Goal: Complete application form: Complete application form

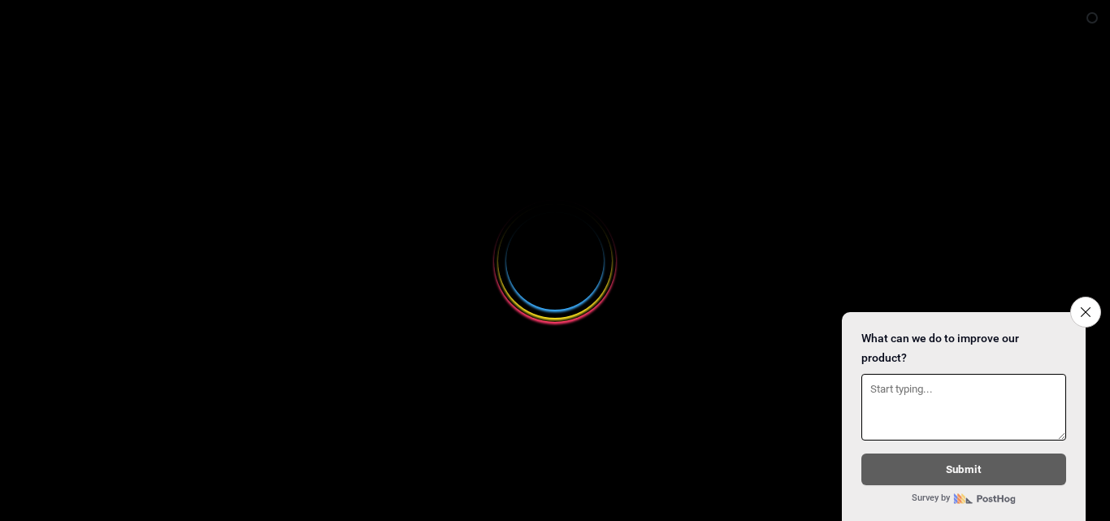
select select
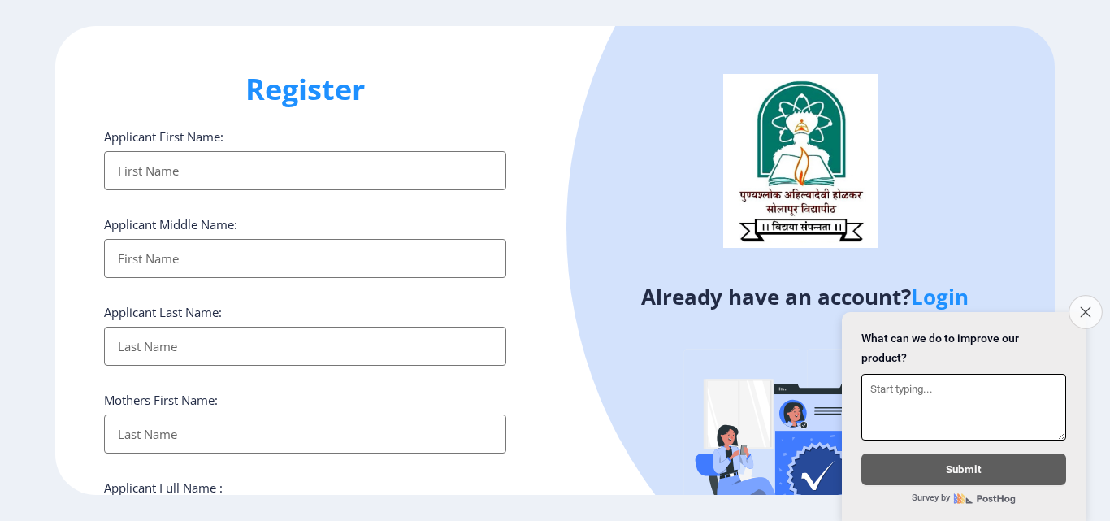
click at [1089, 296] on button "Close survey" at bounding box center [1085, 312] width 34 height 34
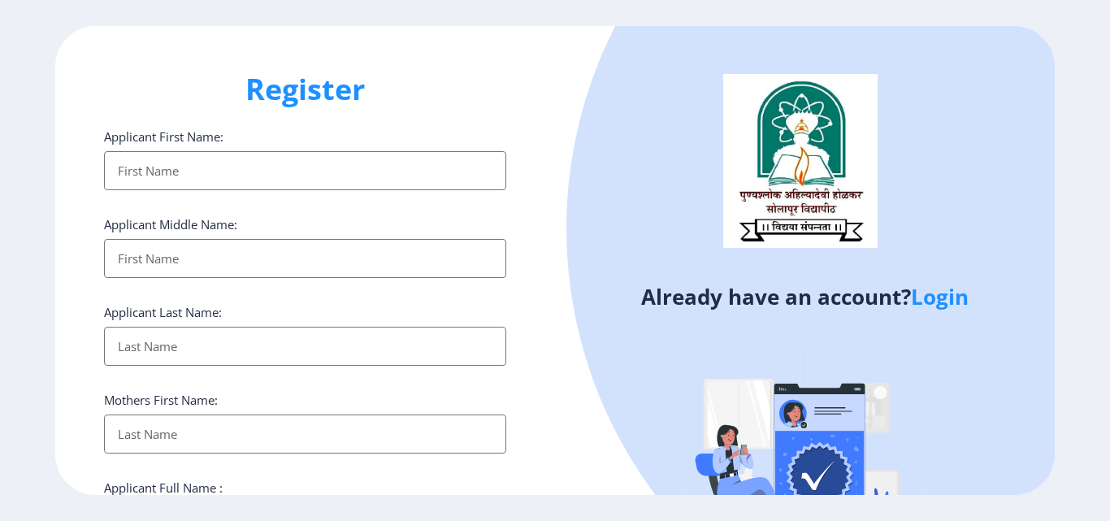
click at [228, 181] on input "Applicant First Name:" at bounding box center [305, 170] width 402 height 39
type input "RANJIT"
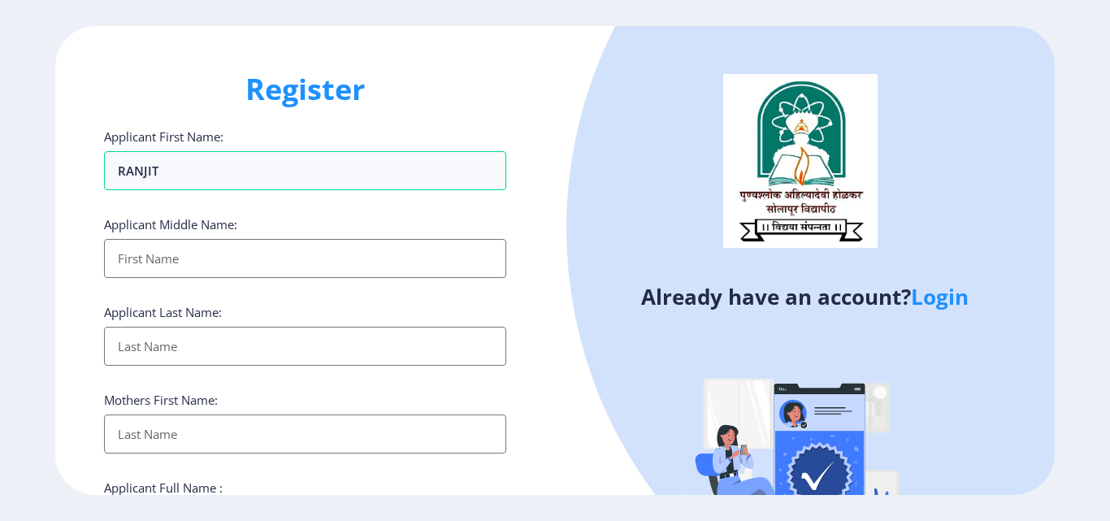
click at [161, 262] on input "Applicant First Name:" at bounding box center [305, 258] width 402 height 39
type input "UTTAM"
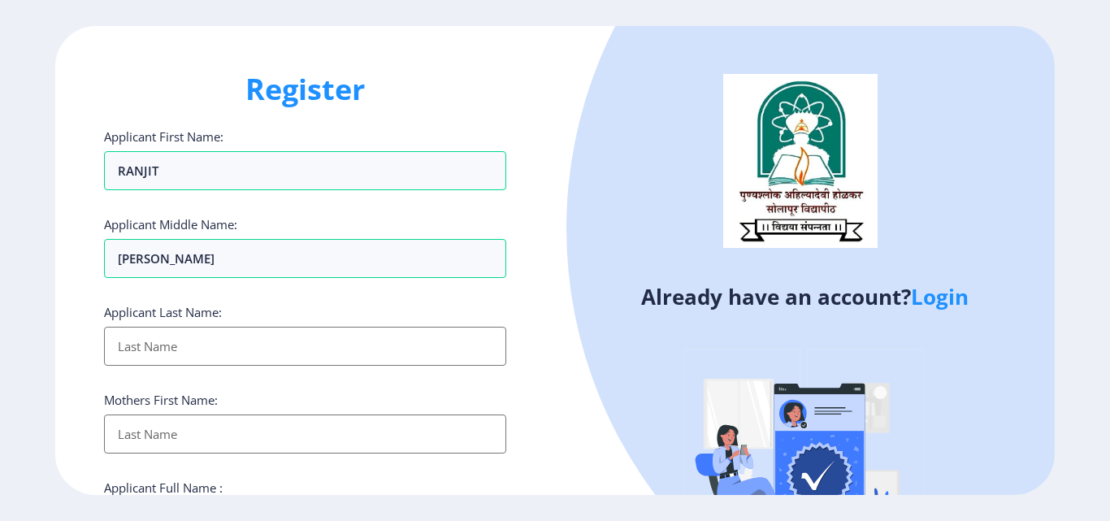
click at [143, 354] on input "Applicant First Name:" at bounding box center [305, 346] width 402 height 39
type input "YADAV"
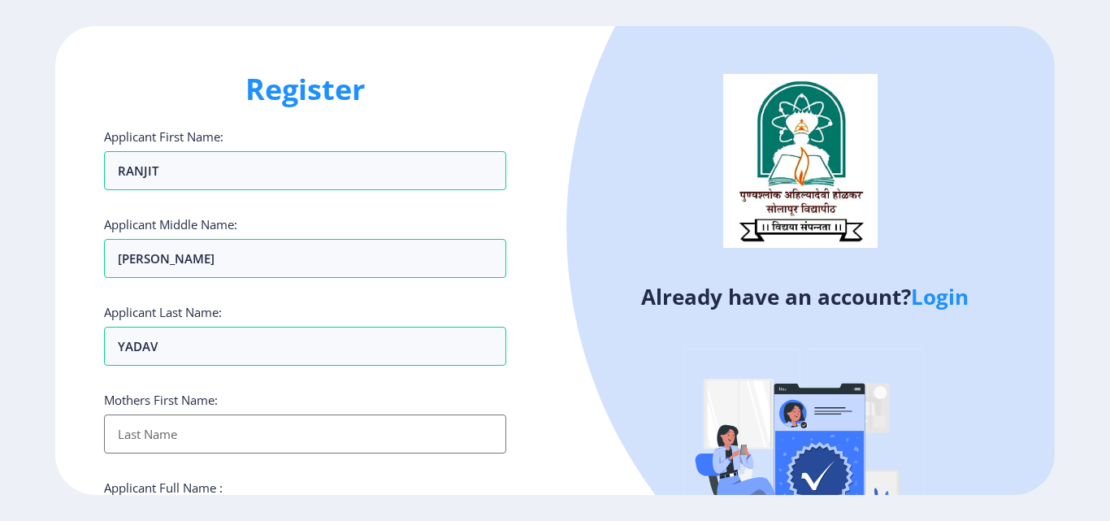
click at [153, 440] on input "Applicant First Name:" at bounding box center [305, 433] width 402 height 39
type input "[PERSON_NAME]"
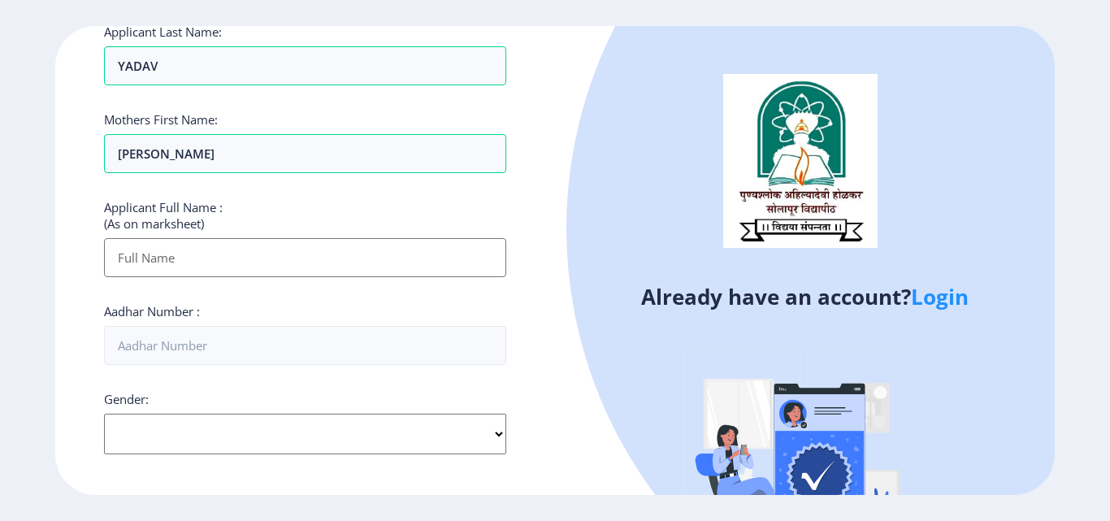
scroll to position [390, 0]
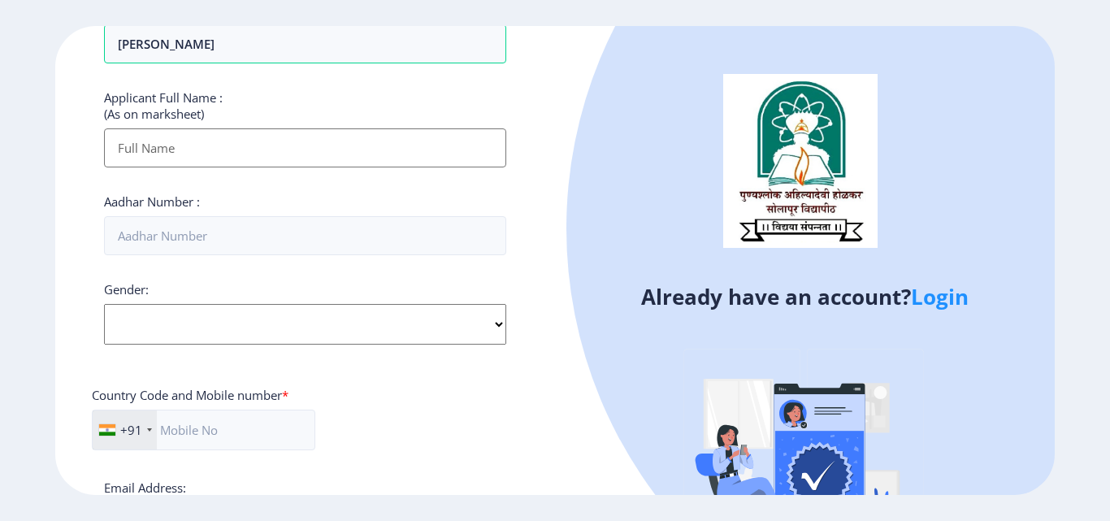
click at [189, 153] on input "Applicant First Name:" at bounding box center [305, 147] width 402 height 39
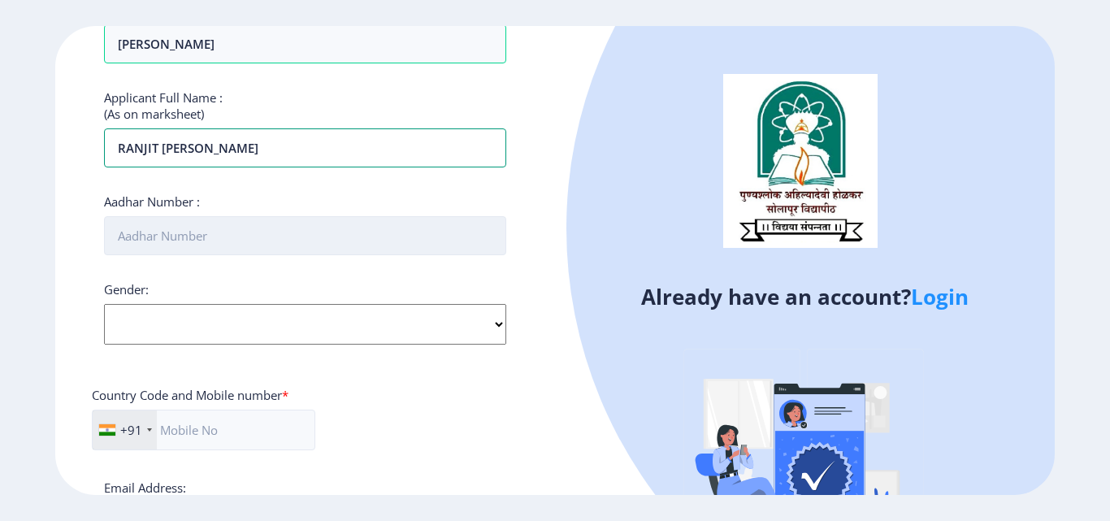
type input "RANJIT UTTAM YADAV"
click at [177, 236] on input "Aadhar Number :" at bounding box center [305, 235] width 402 height 39
type input "489063469797"
click at [494, 315] on select "Select Gender Male Female Other" at bounding box center [305, 324] width 402 height 41
select select "[DEMOGRAPHIC_DATA]"
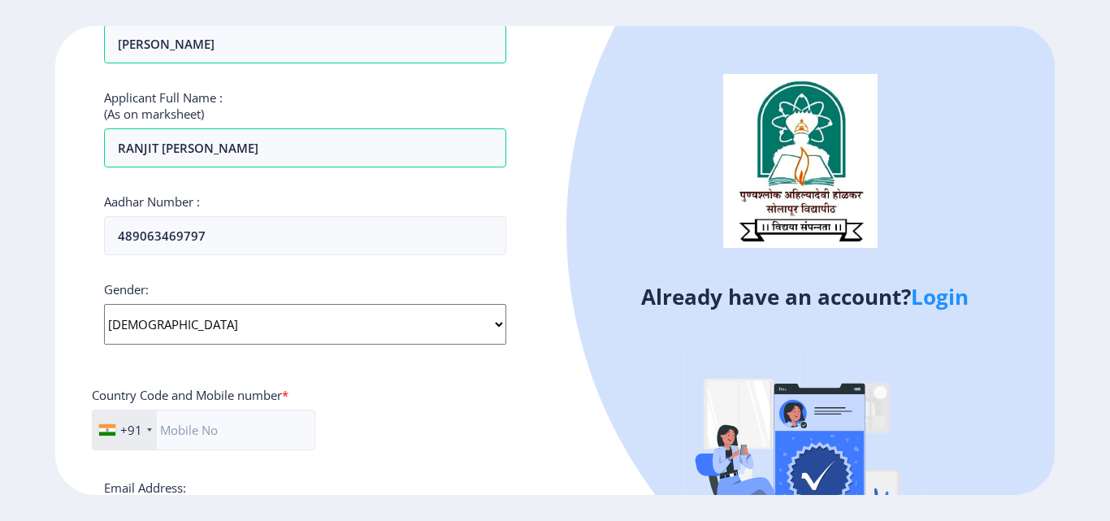
click at [104, 304] on select "Select Gender Male Female Other" at bounding box center [305, 324] width 402 height 41
click at [196, 428] on input "text" at bounding box center [203, 429] width 223 height 41
type input "8668386745"
click at [472, 469] on div "Applicant First Name: RANJIT Applicant Middle Name: UTTAM Applicant Last Name: …" at bounding box center [305, 227] width 402 height 978
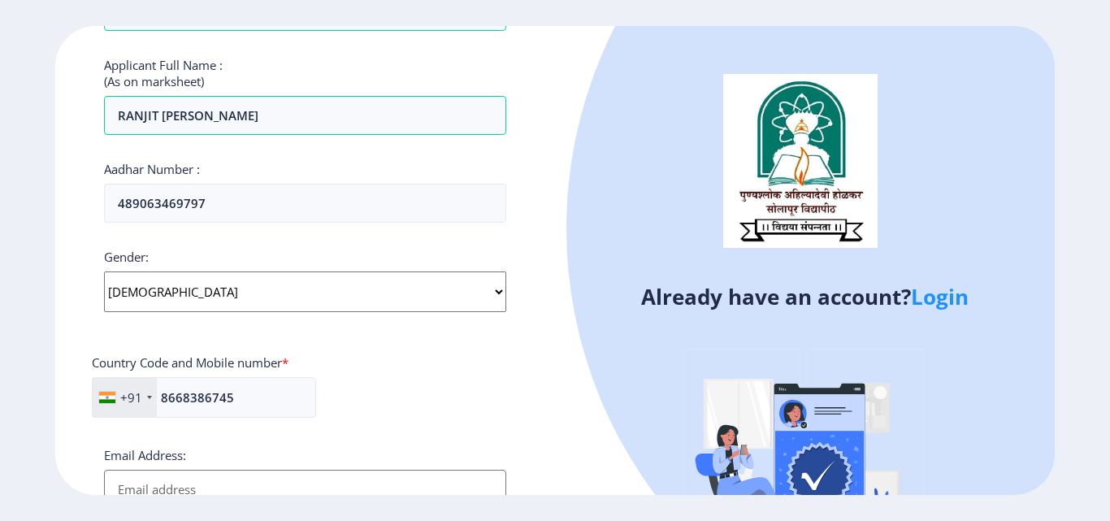
scroll to position [552, 0]
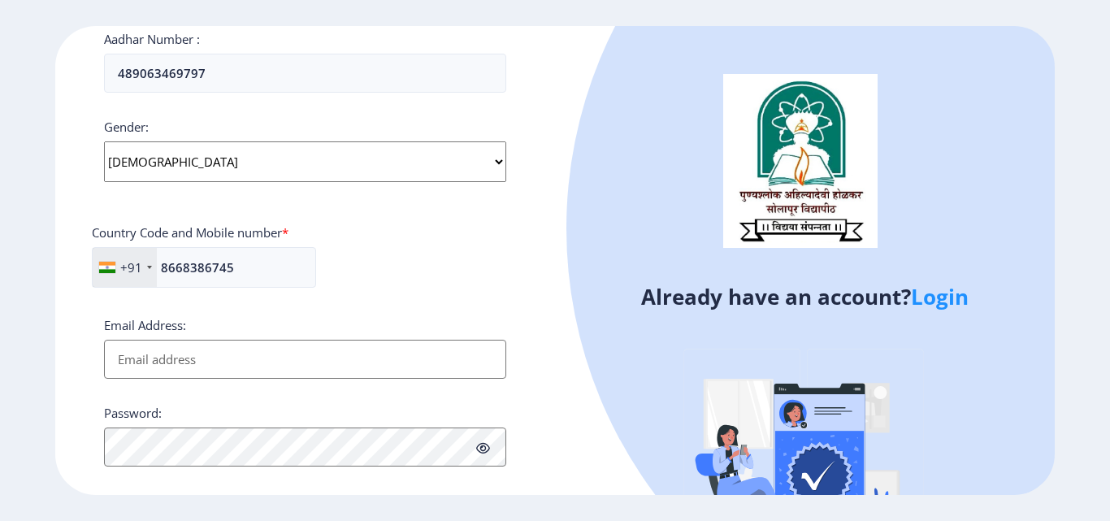
click at [329, 353] on input "Email Address:" at bounding box center [305, 359] width 402 height 39
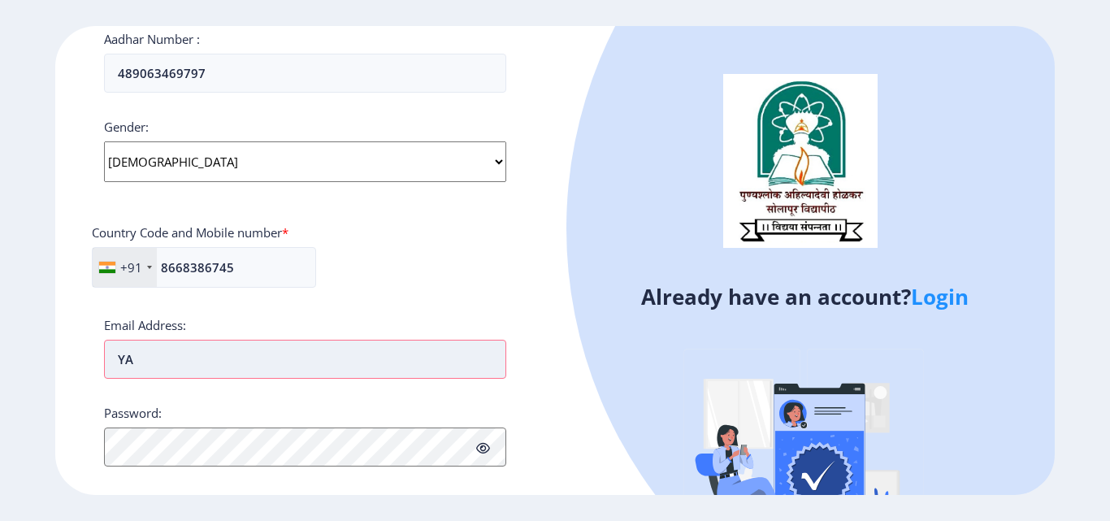
type input "Y"
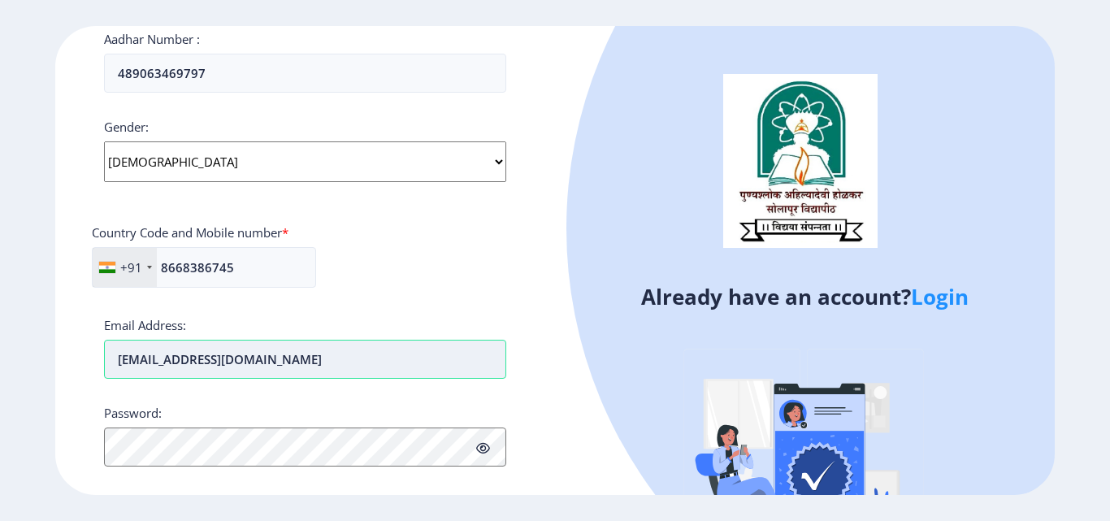
type input "[EMAIL_ADDRESS][DOMAIN_NAME]"
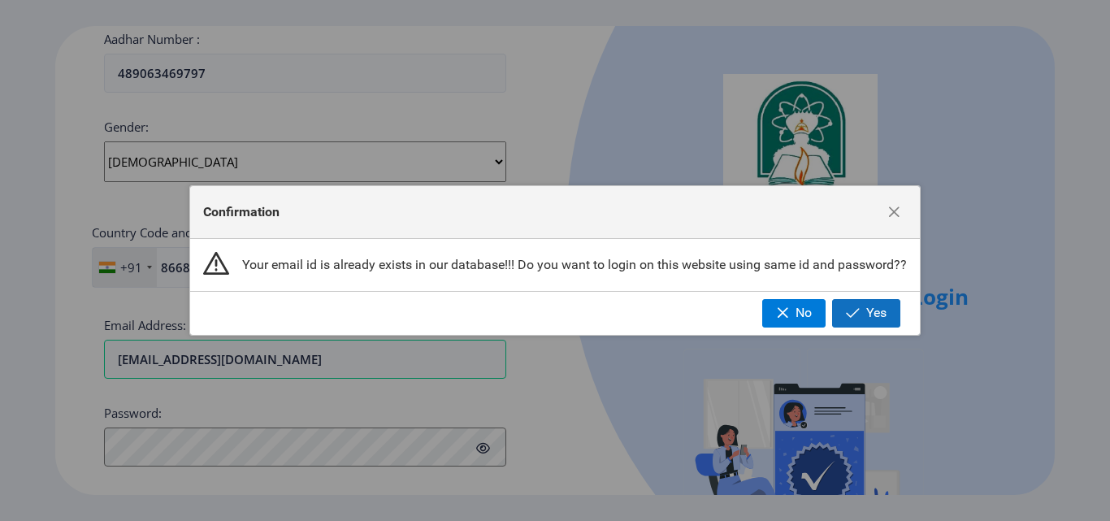
click at [863, 312] on button "Yes" at bounding box center [866, 313] width 68 height 28
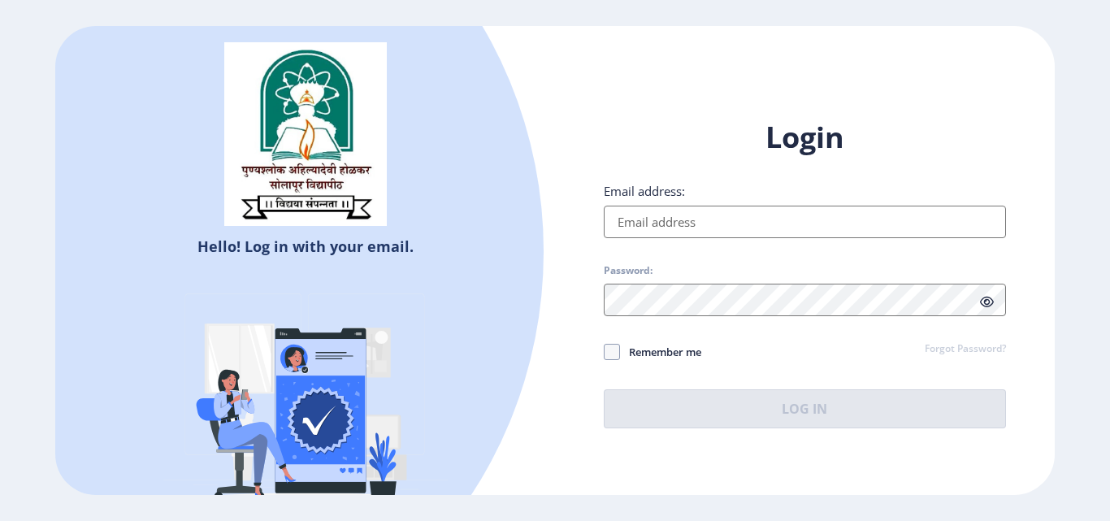
click at [741, 228] on input "Email address:" at bounding box center [805, 221] width 402 height 32
type input "[EMAIL_ADDRESS][DOMAIN_NAME]"
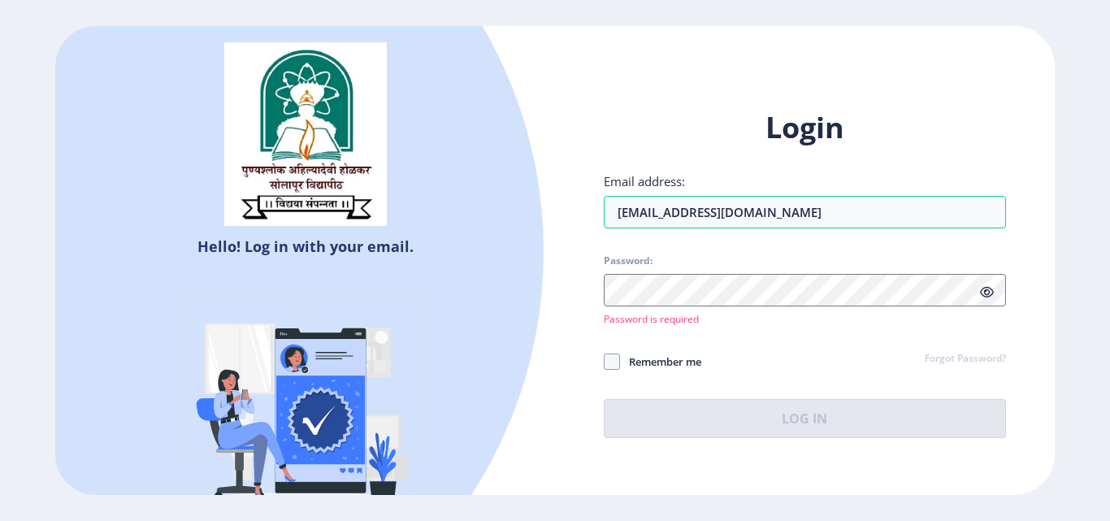
select select
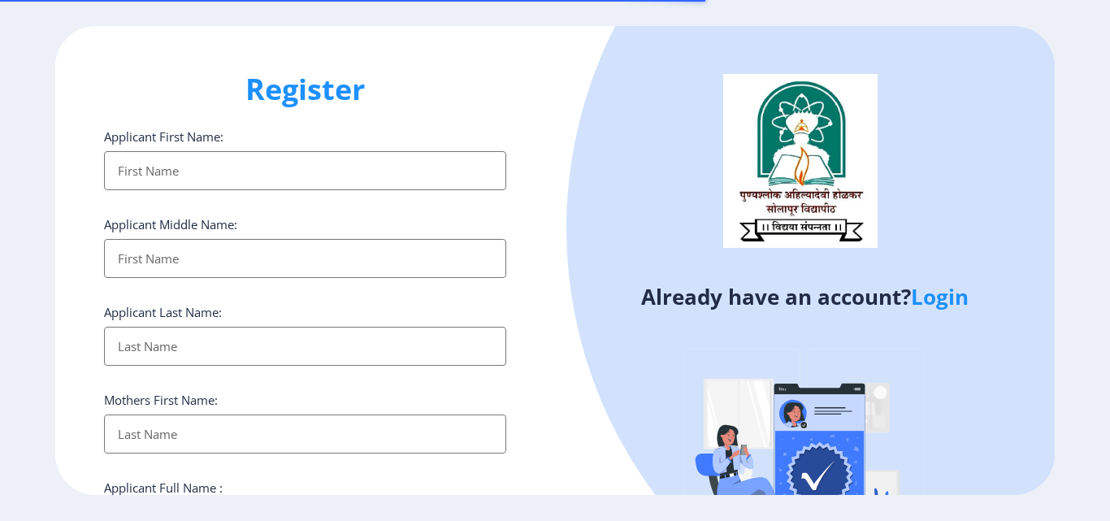
select select
click at [930, 296] on link "Login" at bounding box center [940, 296] width 58 height 29
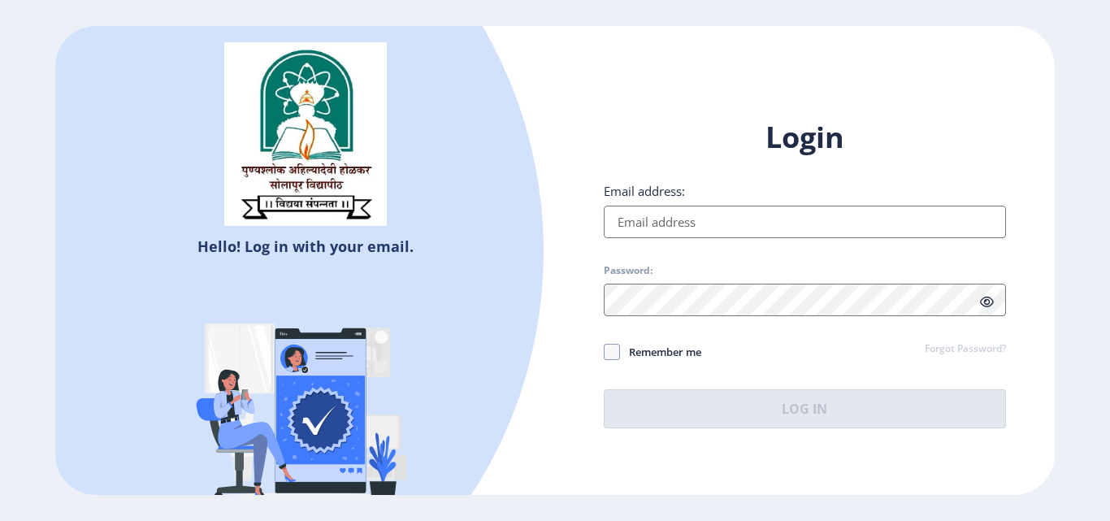
click at [675, 218] on input "Email address:" at bounding box center [805, 221] width 402 height 32
type input "[EMAIL_ADDRESS][DOMAIN_NAME]"
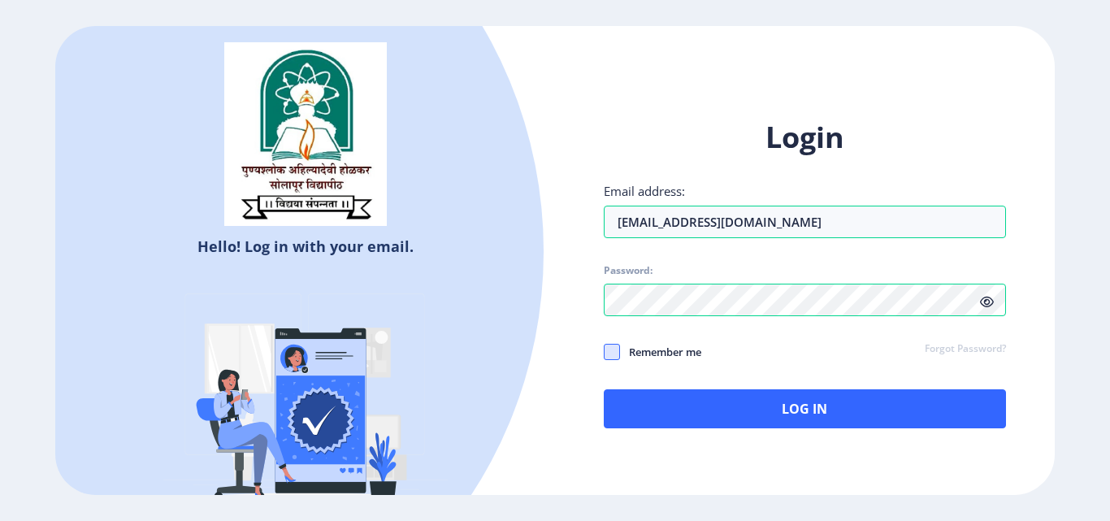
click at [604, 353] on span at bounding box center [612, 352] width 16 height 16
click at [604, 353] on input "Remember me" at bounding box center [604, 352] width 1 height 1
checkbox input "true"
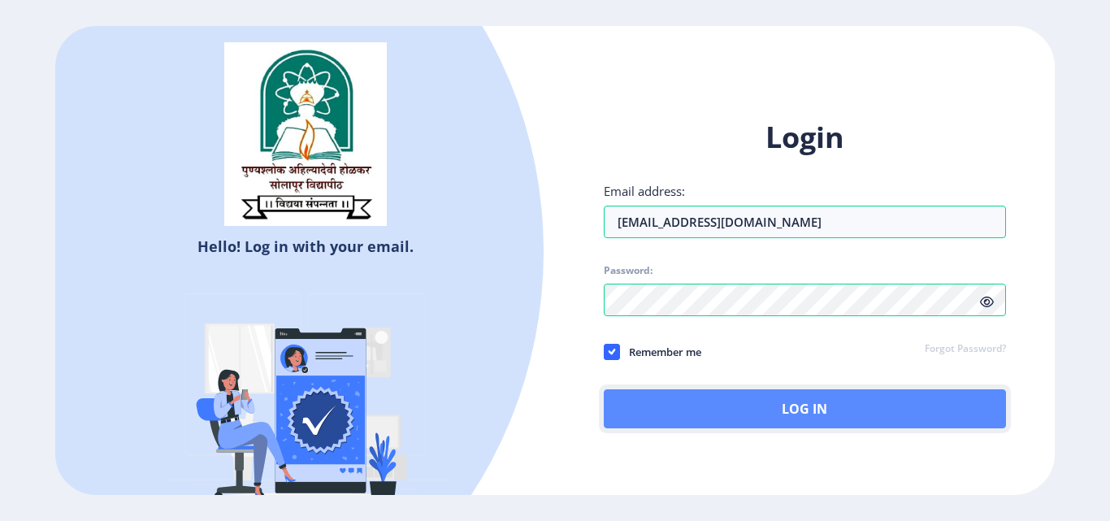
click at [791, 417] on button "Log In" at bounding box center [805, 408] width 402 height 39
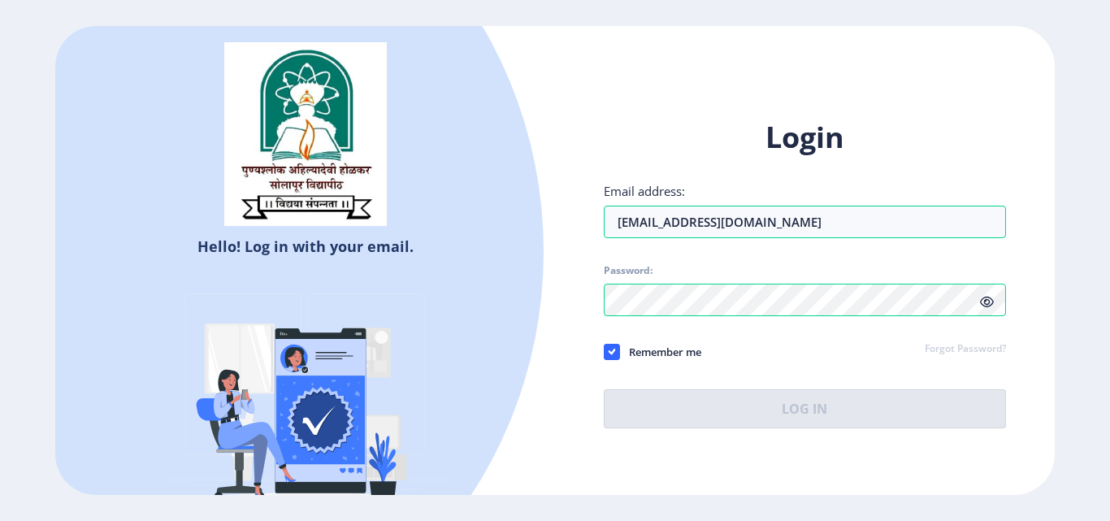
click at [982, 301] on icon at bounding box center [987, 302] width 14 height 12
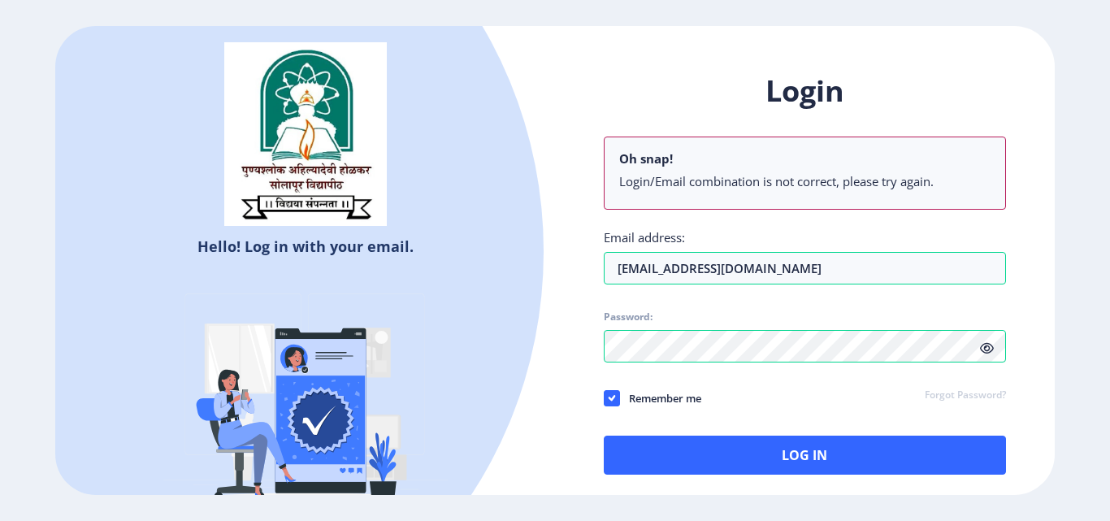
click at [969, 394] on link "Forgot Password?" at bounding box center [964, 395] width 81 height 15
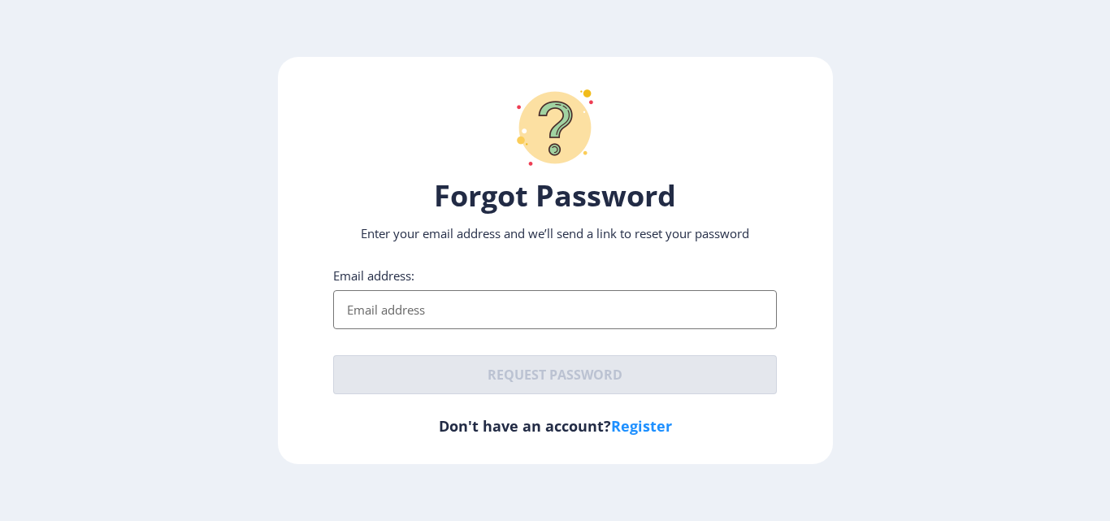
click at [384, 335] on div "Email address: Request password" at bounding box center [554, 330] width 443 height 127
click at [381, 317] on input "Email address:" at bounding box center [554, 309] width 443 height 39
type input "[EMAIL_ADDRESS][DOMAIN_NAME]"
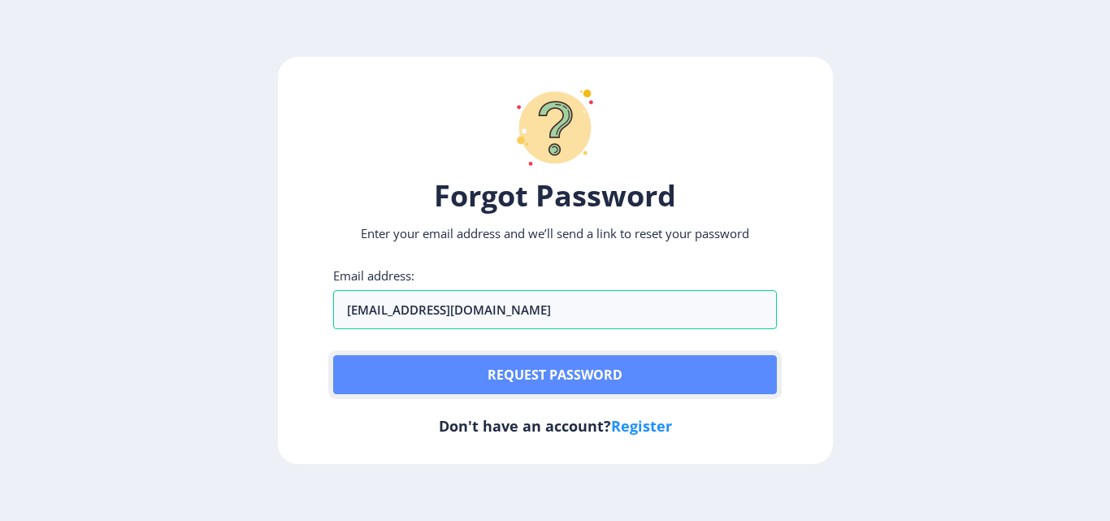
click at [547, 384] on button "Request password" at bounding box center [554, 374] width 443 height 39
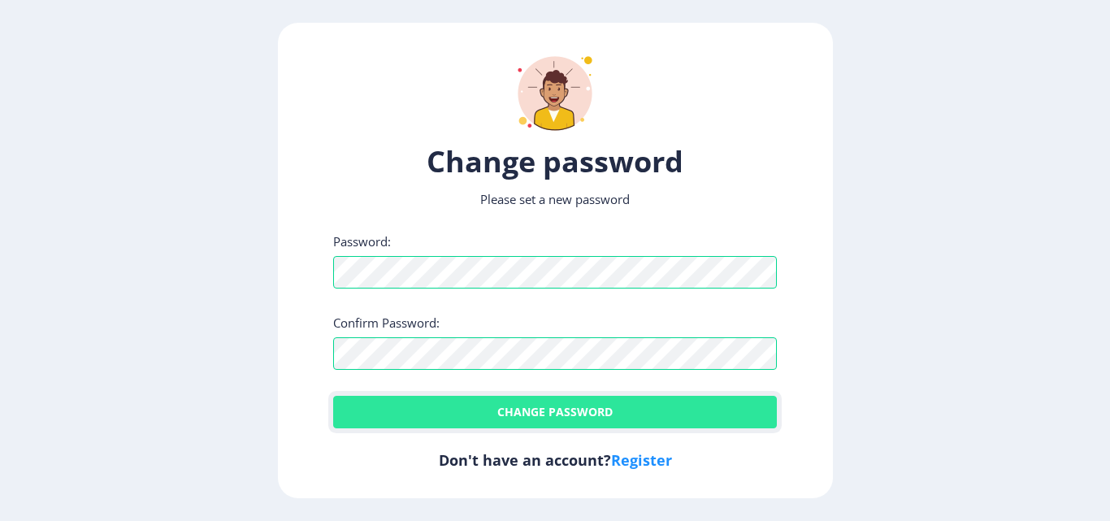
click at [578, 409] on button "Change password" at bounding box center [554, 412] width 443 height 32
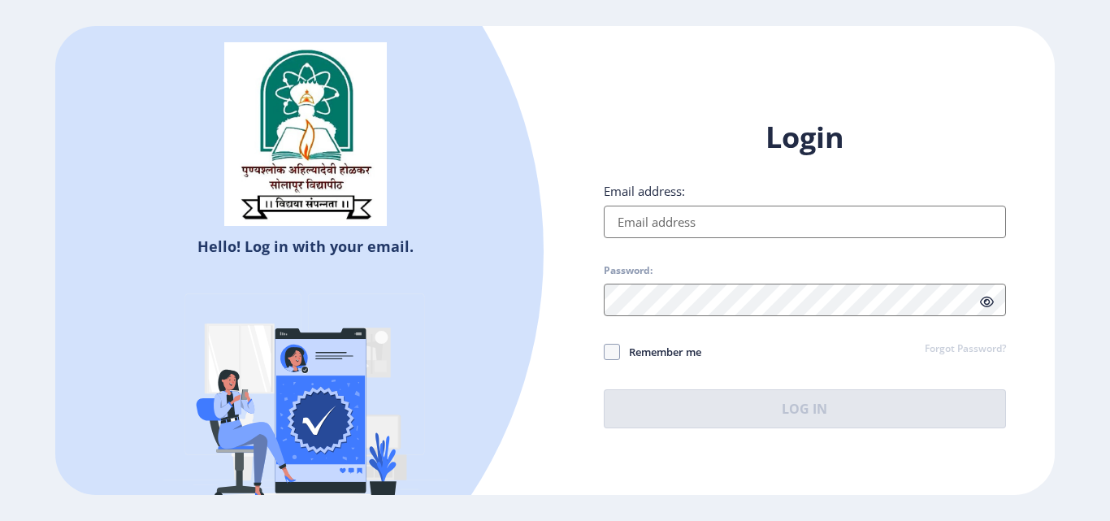
click at [664, 217] on input "Email address:" at bounding box center [805, 221] width 402 height 32
type input "[EMAIL_ADDRESS][DOMAIN_NAME]"
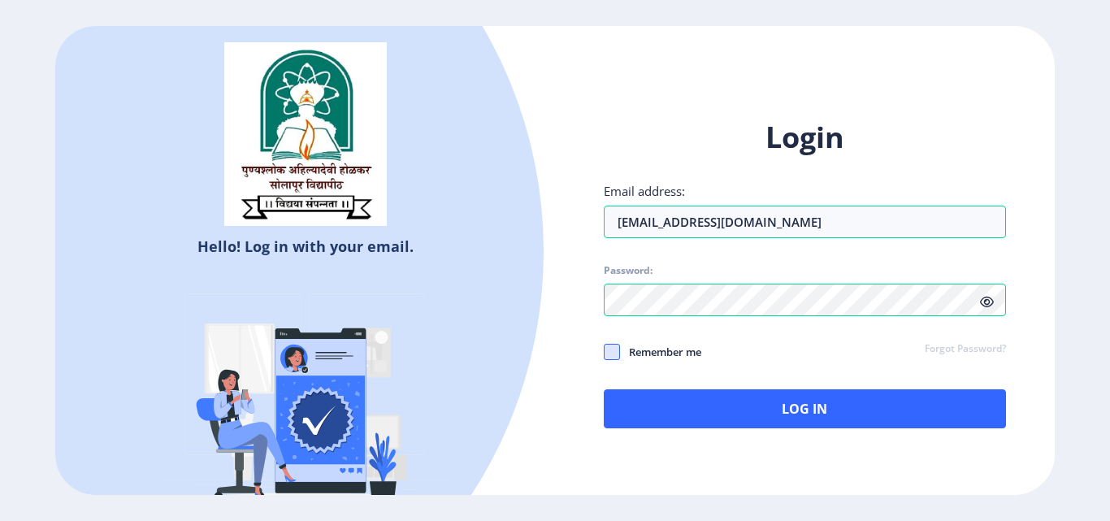
click at [608, 357] on span at bounding box center [612, 352] width 16 height 16
click at [604, 353] on input "Remember me" at bounding box center [604, 352] width 1 height 1
checkbox input "true"
click at [991, 303] on icon at bounding box center [987, 302] width 14 height 12
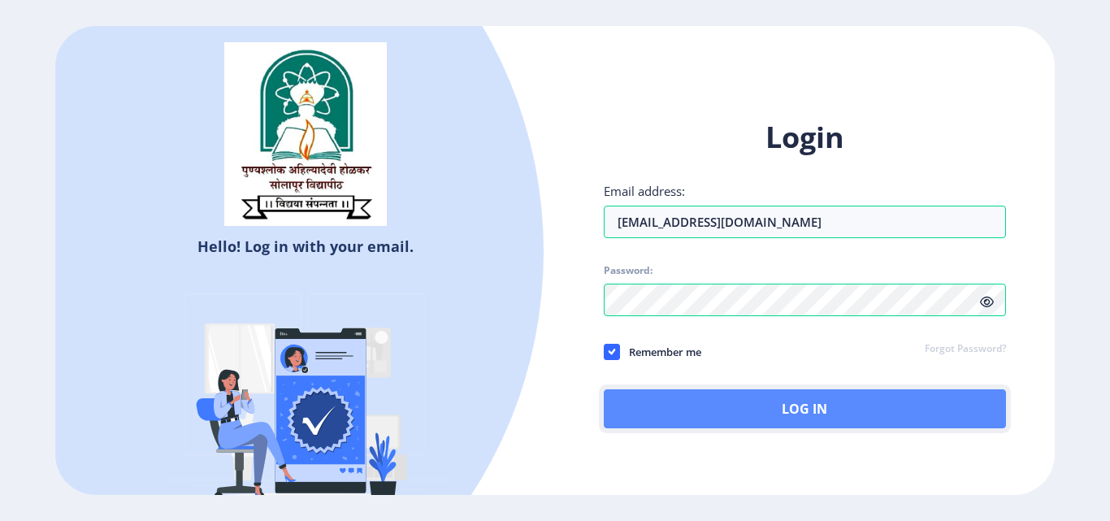
click at [820, 417] on button "Log In" at bounding box center [805, 408] width 402 height 39
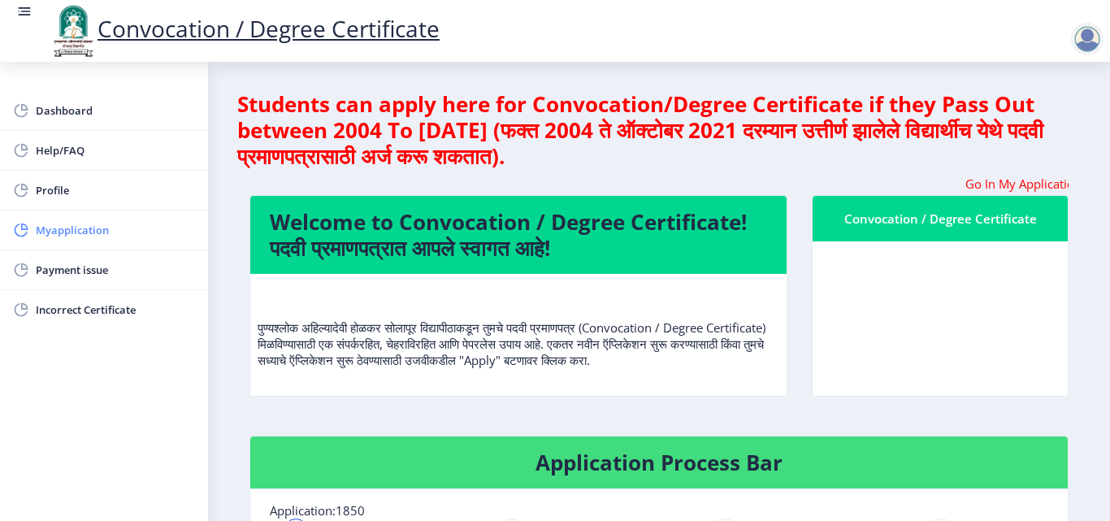
click at [84, 231] on span "Myapplication" at bounding box center [115, 229] width 159 height 19
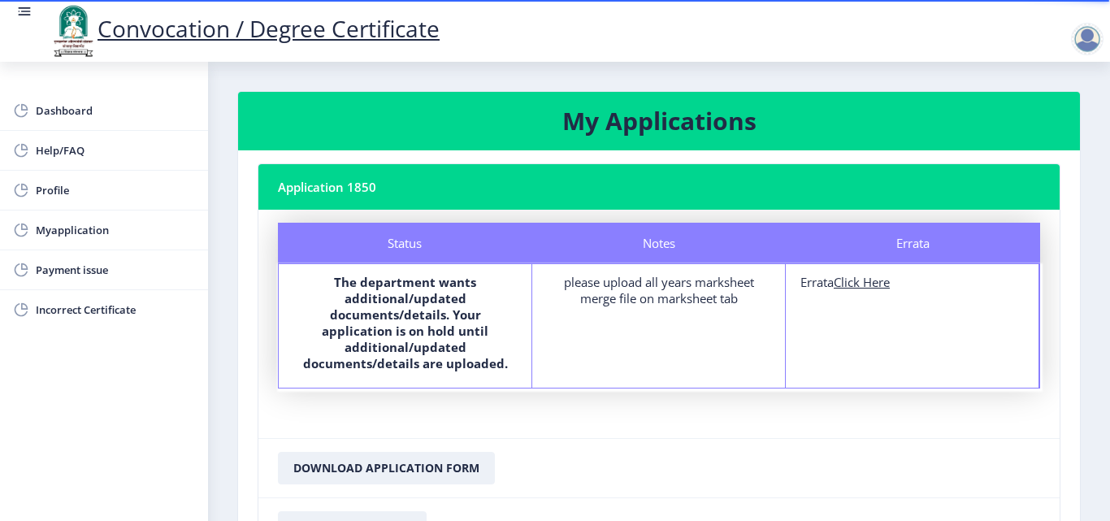
click at [969, 497] on nb-card-footer "Download Receipt" at bounding box center [658, 526] width 801 height 59
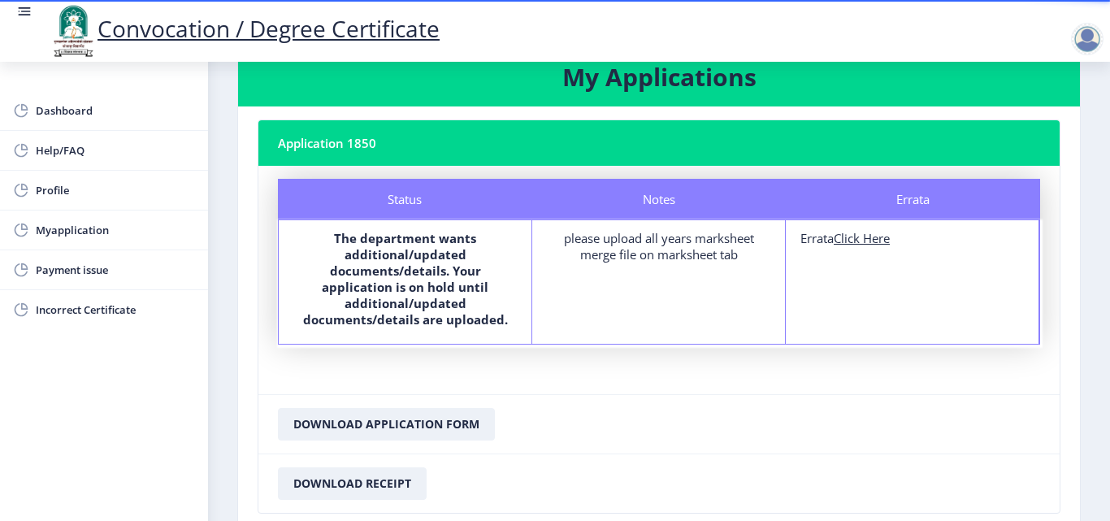
scroll to position [12, 0]
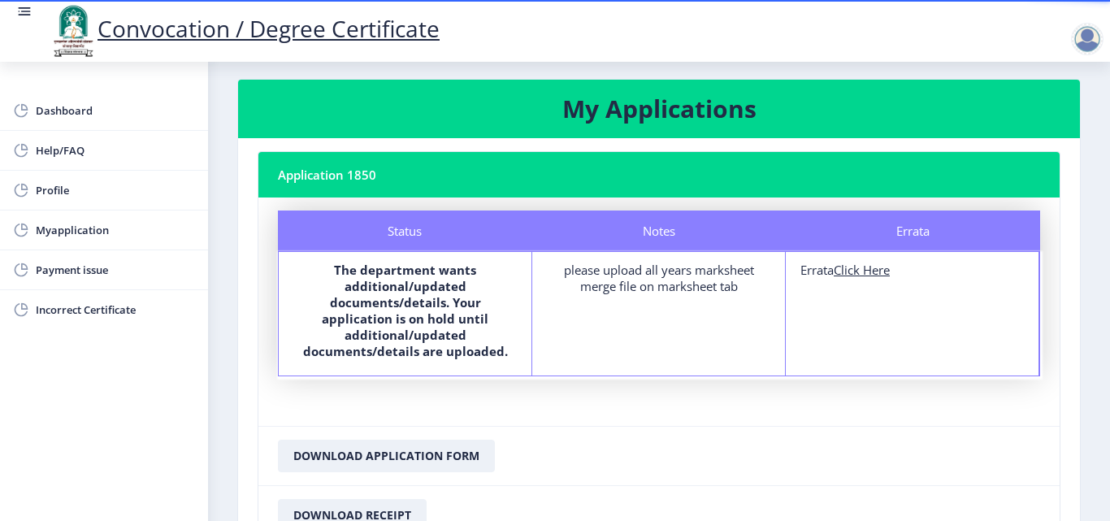
click at [889, 281] on div "Errata Errata Click Here" at bounding box center [911, 313] width 253 height 123
click at [882, 271] on u "Click Here" at bounding box center [861, 270] width 56 height 16
select select
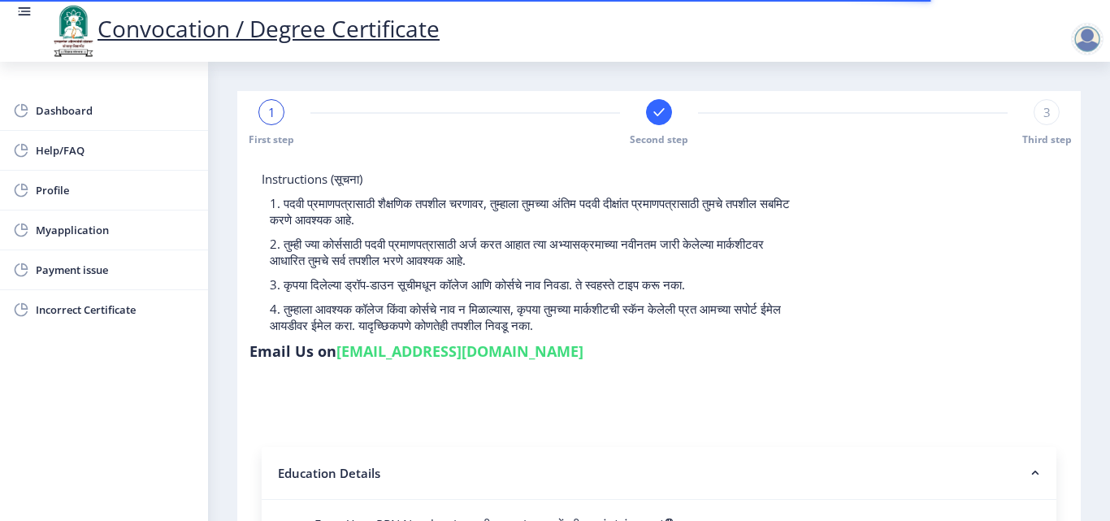
type input "2017032500304484"
select select "Regular"
select select "2019"
select select "March"
select select "Grade A"
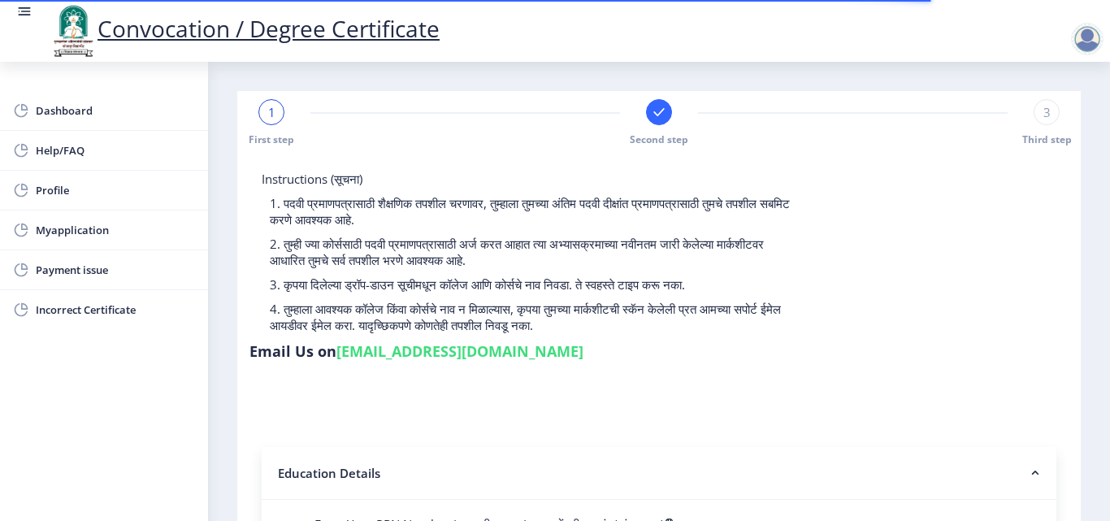
type input "305052"
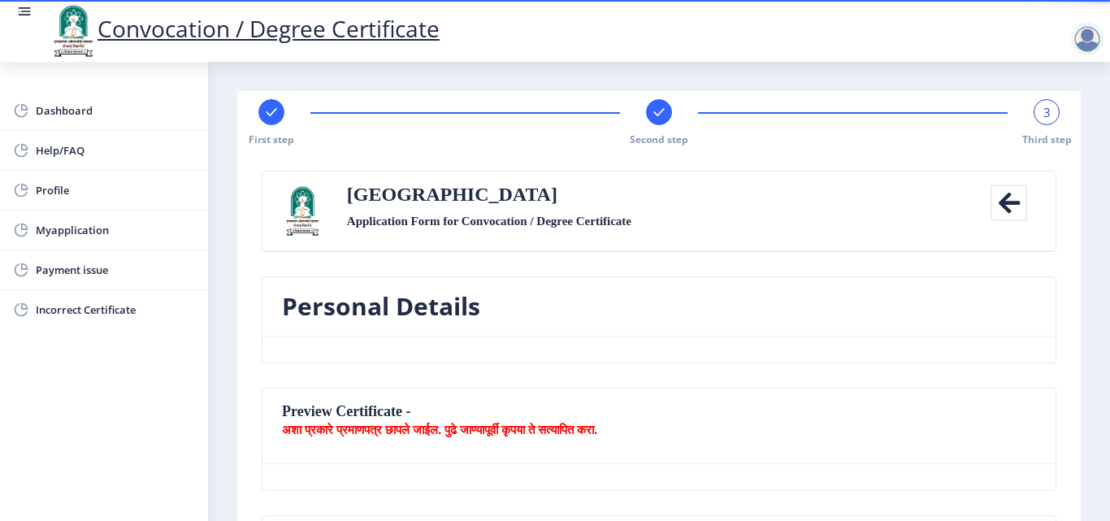
click at [1045, 112] on span "3" at bounding box center [1046, 112] width 7 height 16
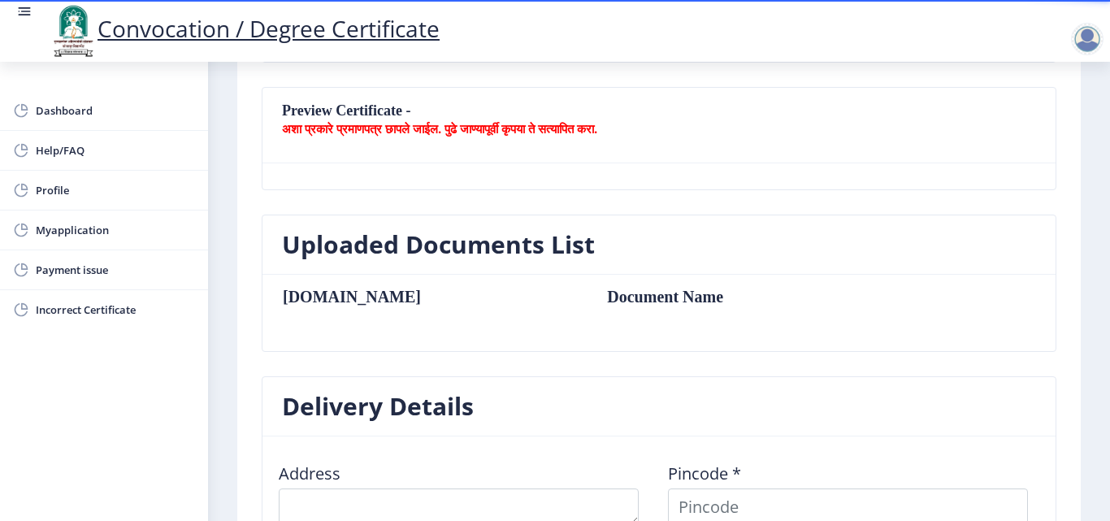
scroll to position [325, 0]
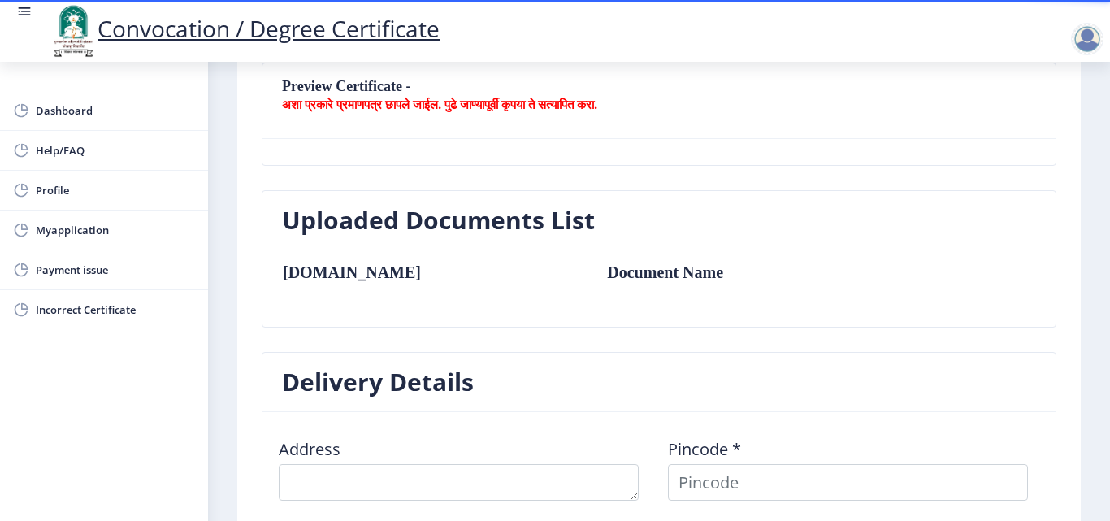
click at [591, 275] on td "Document Name" at bounding box center [738, 272] width 294 height 18
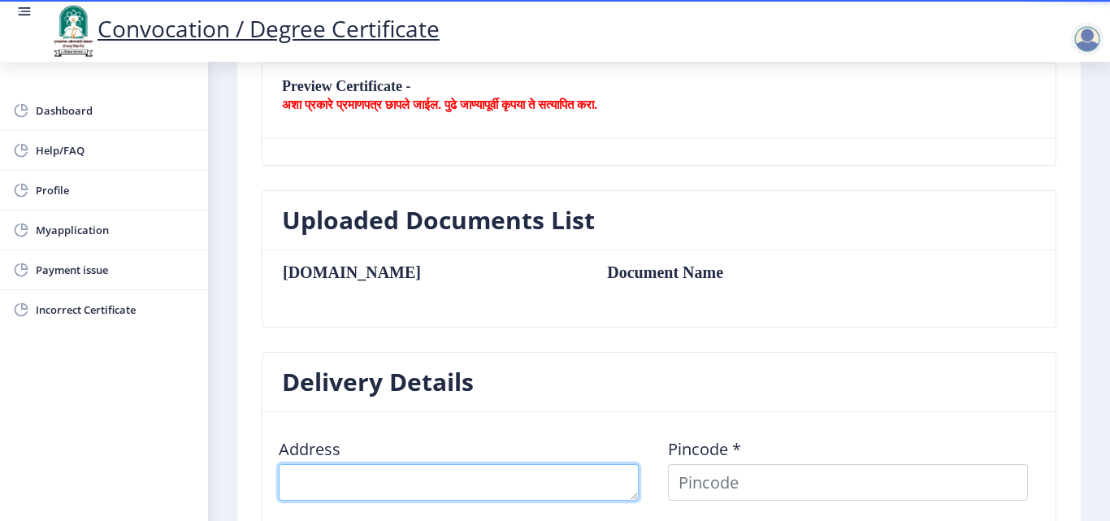
click at [387, 484] on textarea at bounding box center [459, 482] width 360 height 37
type textarea "Kurduwadi Madha Road Yadav Vasti [PERSON_NAME]"
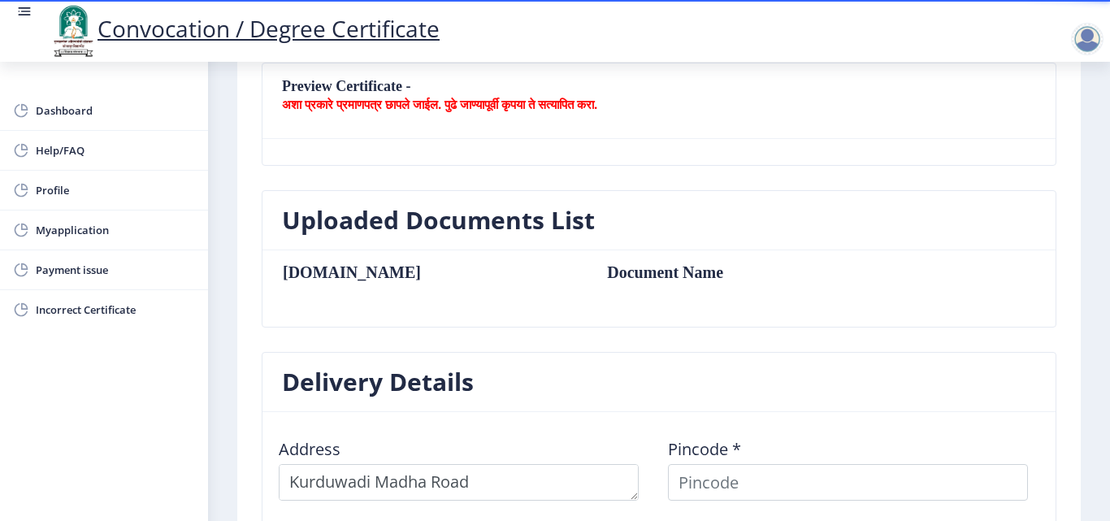
type input "[GEOGRAPHIC_DATA]"
click at [668, 392] on nb-card-header "Delivery Details" at bounding box center [658, 382] width 793 height 59
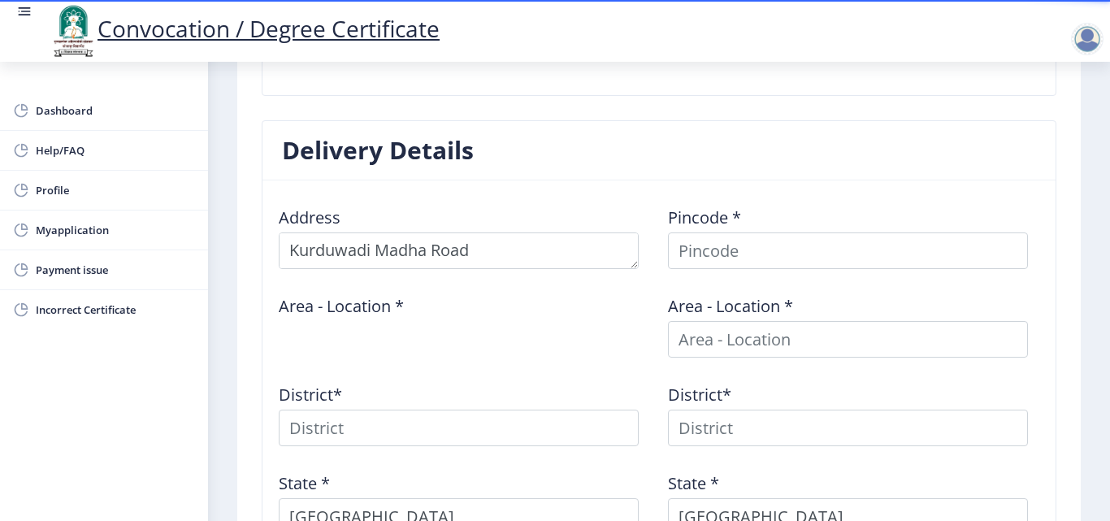
scroll to position [585, 0]
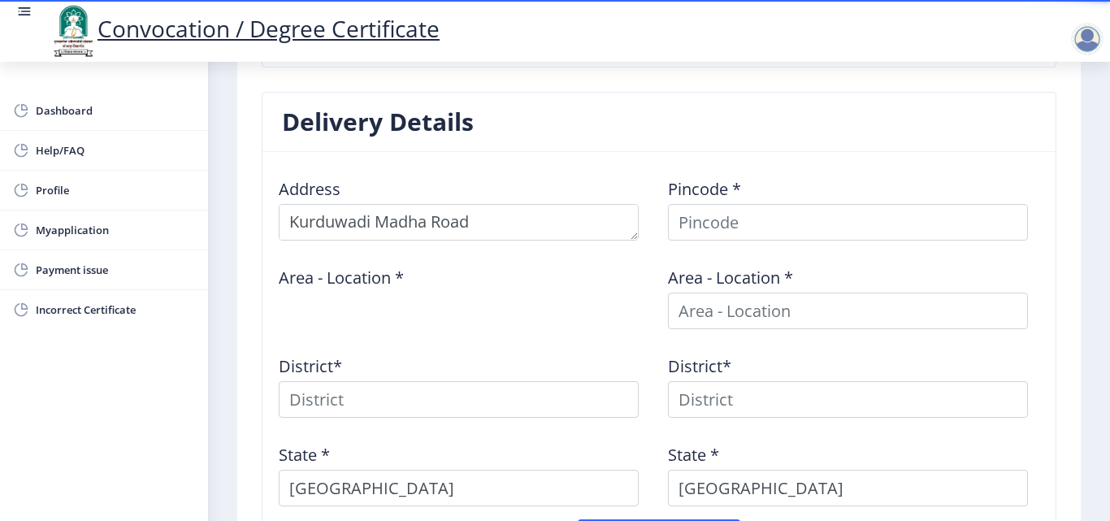
click at [402, 281] on label "Area - Location *" at bounding box center [341, 278] width 125 height 16
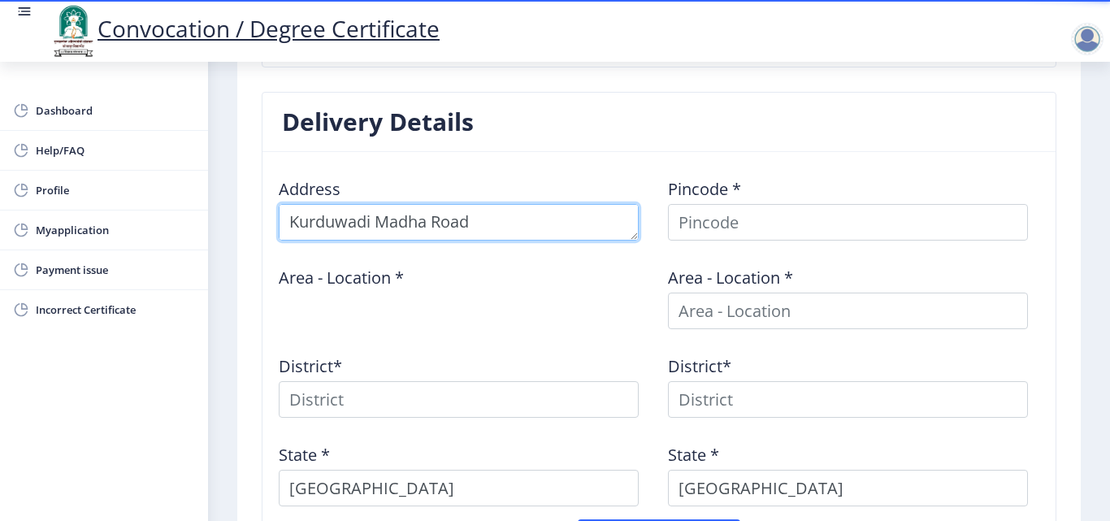
click at [475, 223] on textarea at bounding box center [459, 222] width 360 height 37
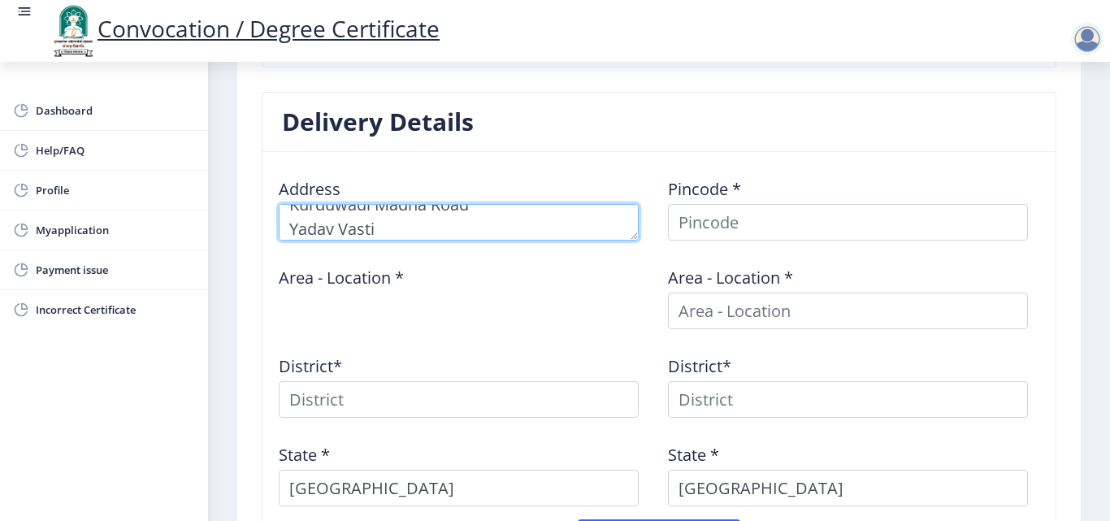
scroll to position [41, 0]
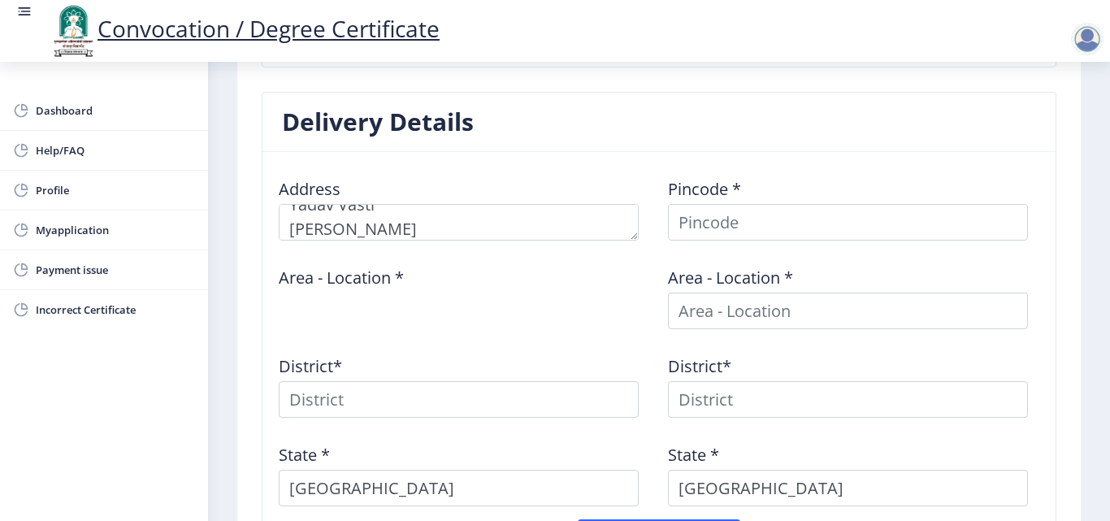
click at [679, 117] on nb-card-header "Delivery Details" at bounding box center [658, 122] width 793 height 59
click at [411, 278] on div "Area - Location *" at bounding box center [464, 291] width 389 height 76
click at [415, 276] on div "Area - Location *" at bounding box center [464, 291] width 389 height 76
click at [398, 277] on label "Area - Location *" at bounding box center [341, 278] width 125 height 16
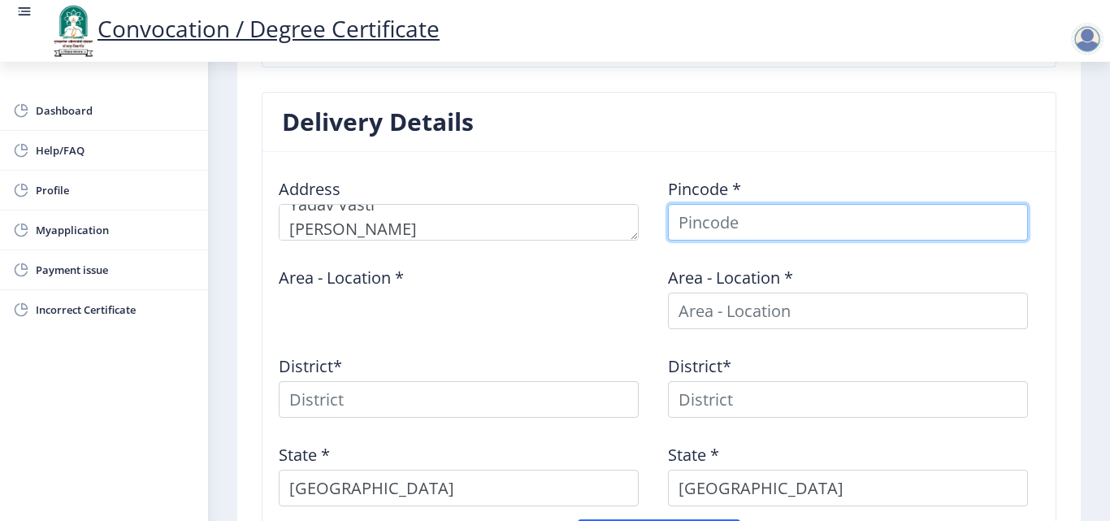
click at [718, 224] on input at bounding box center [848, 222] width 360 height 37
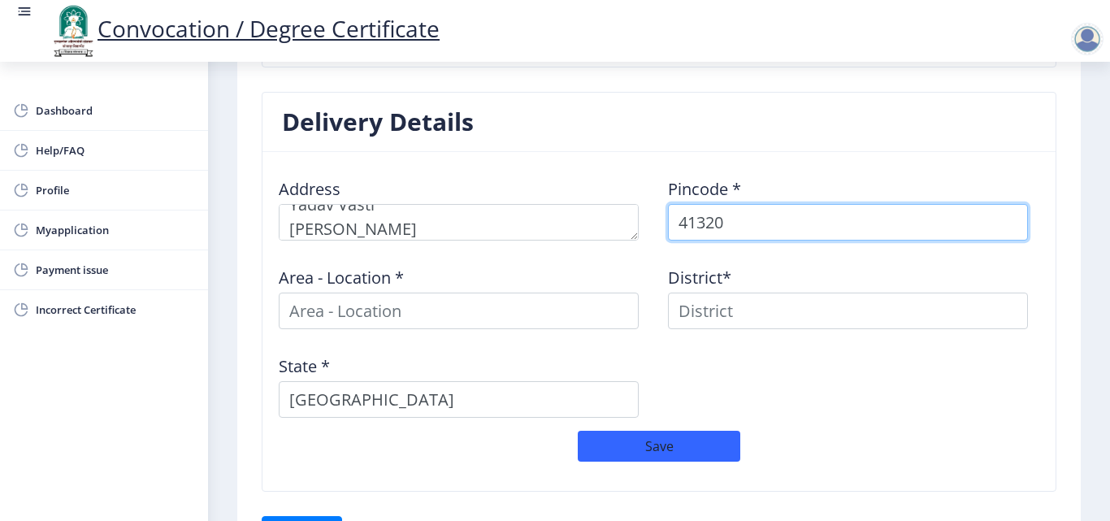
type input "413208"
select select
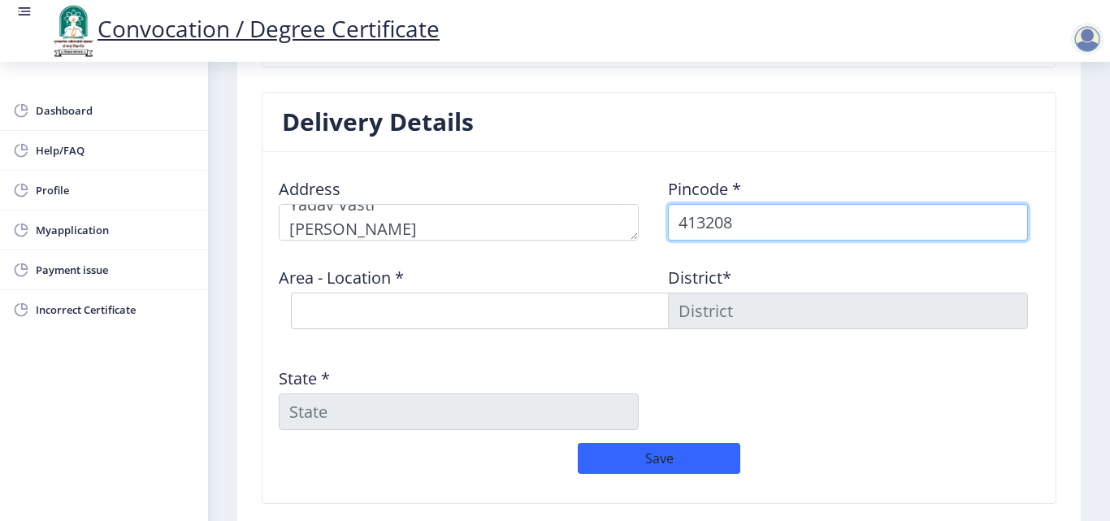
type input "413208"
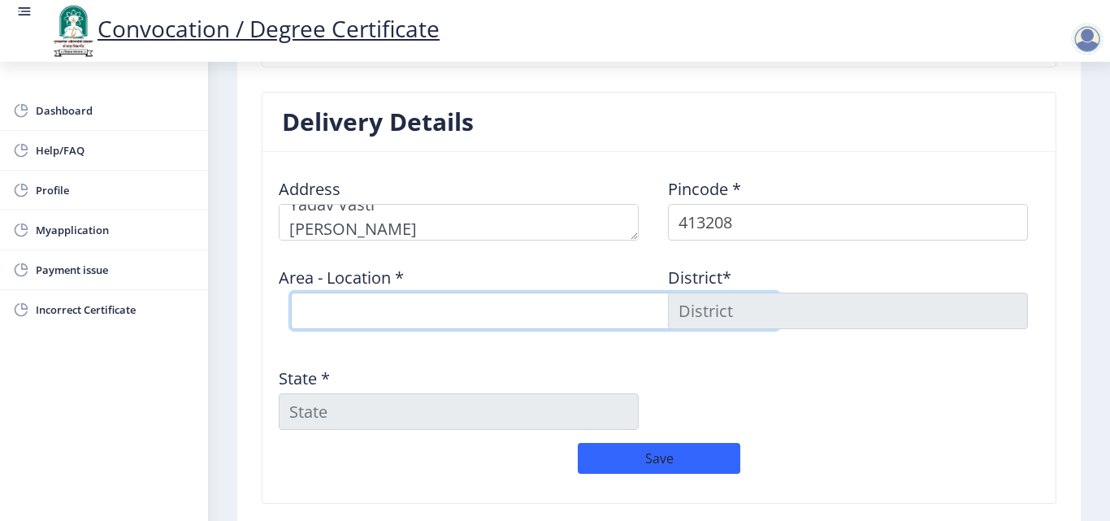
click at [430, 313] on select "Select Area Location [GEOGRAPHIC_DATA] B.O Bhosare B.O Bhutashte B.O Chincholi …" at bounding box center [534, 310] width 487 height 37
select select "3: Object"
click at [291, 292] on select "Select Area Location [GEOGRAPHIC_DATA] B.O Bhosare B.O Bhutashte B.O Chincholi …" at bounding box center [534, 310] width 487 height 37
type input "SOLAPUR"
type input "[GEOGRAPHIC_DATA]"
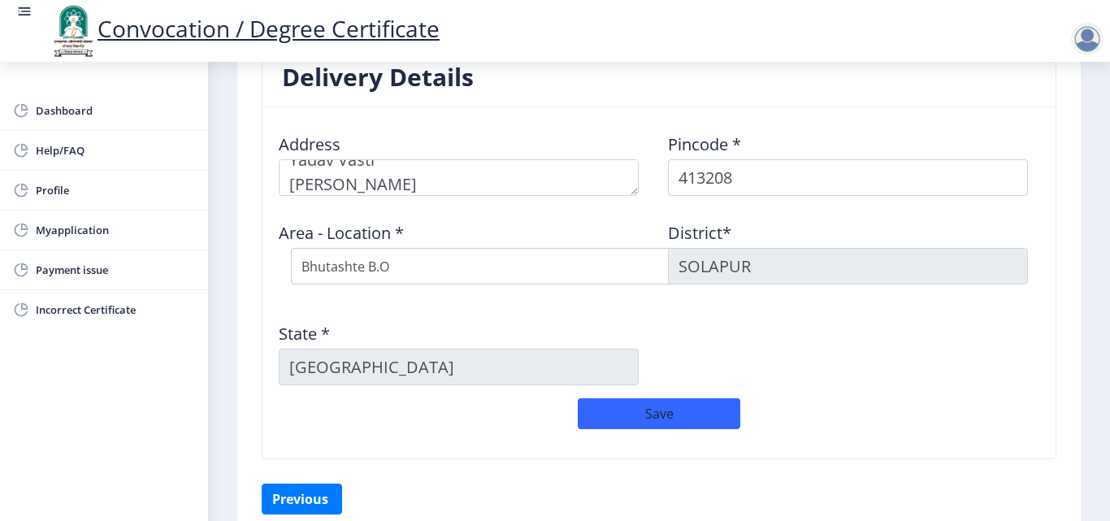
scroll to position [707, 0]
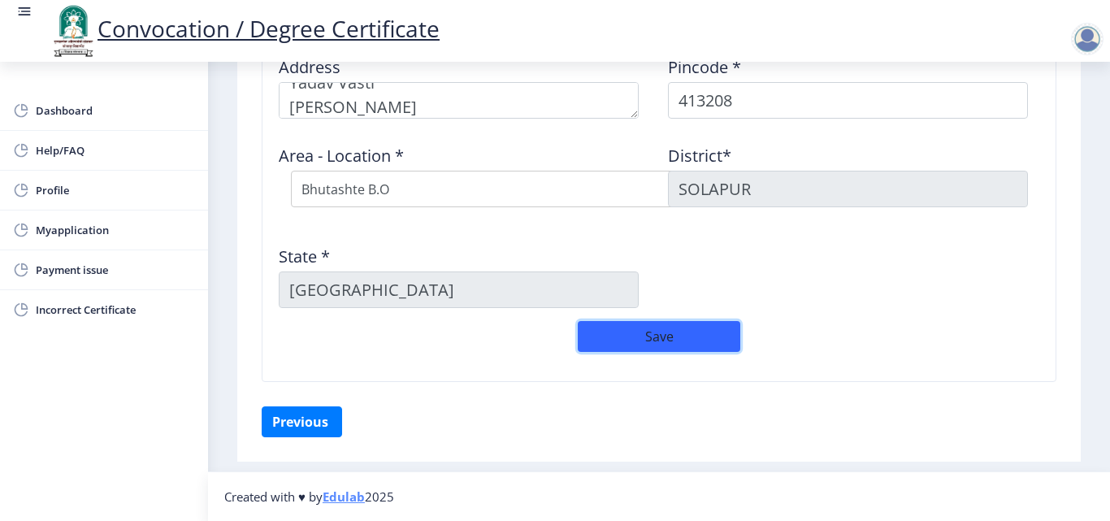
click at [681, 337] on button "Save" at bounding box center [659, 336] width 162 height 31
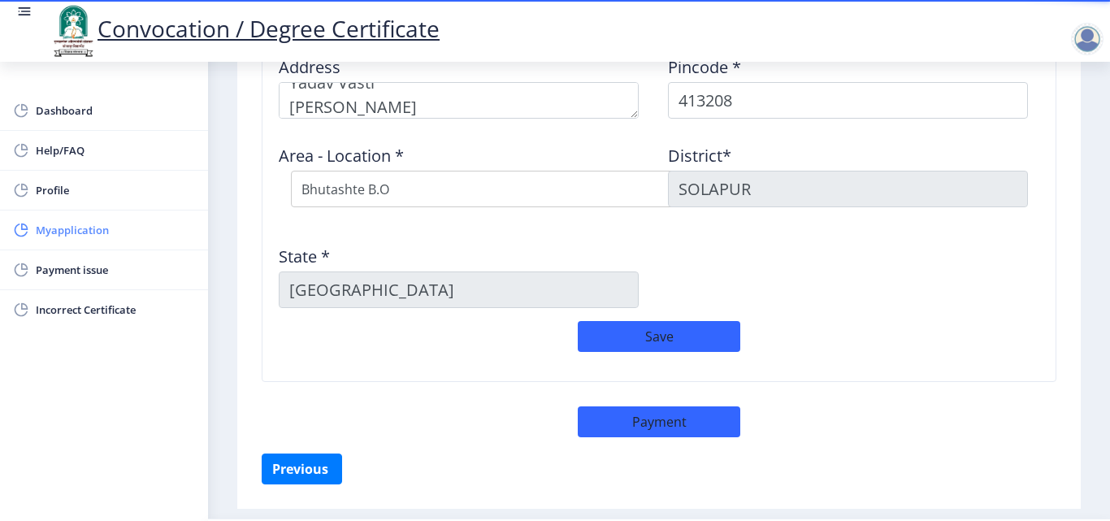
click at [73, 223] on span "Myapplication" at bounding box center [115, 229] width 159 height 19
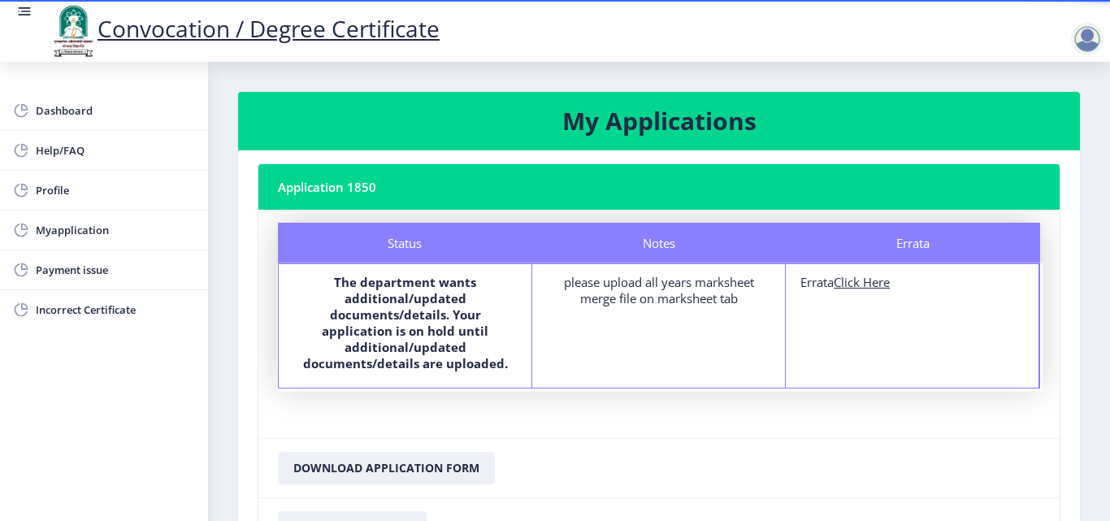
click at [865, 283] on u "Click Here" at bounding box center [861, 282] width 56 height 16
select select
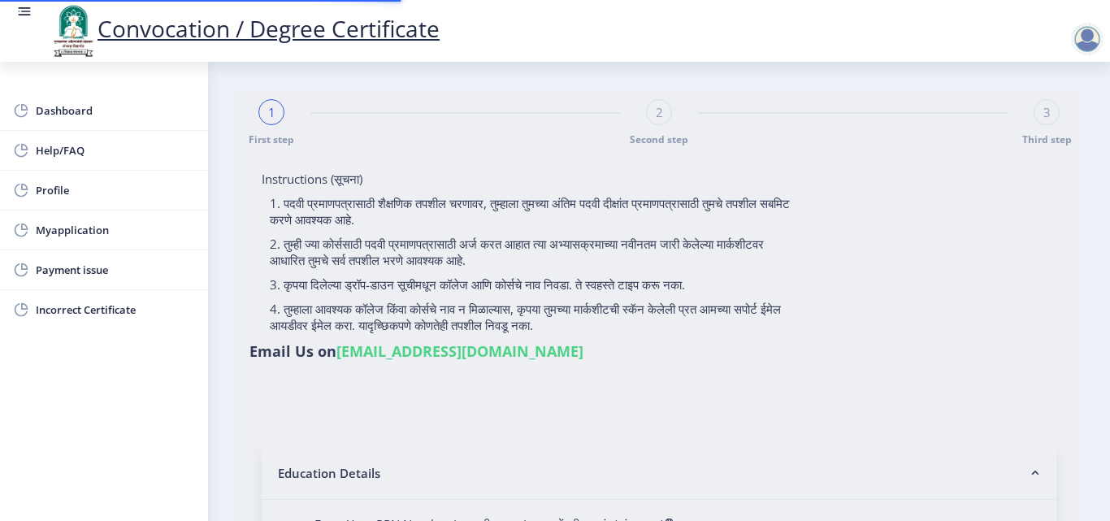
type input "[PERSON_NAME]"
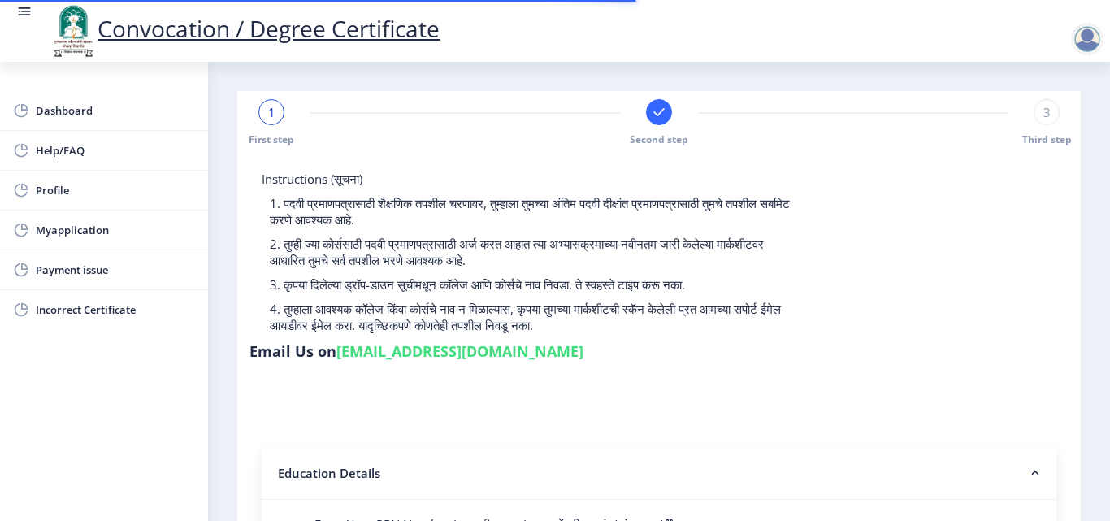
type input "2017032500304484"
select select "Regular"
select select "2019"
select select "March"
select select "Grade A"
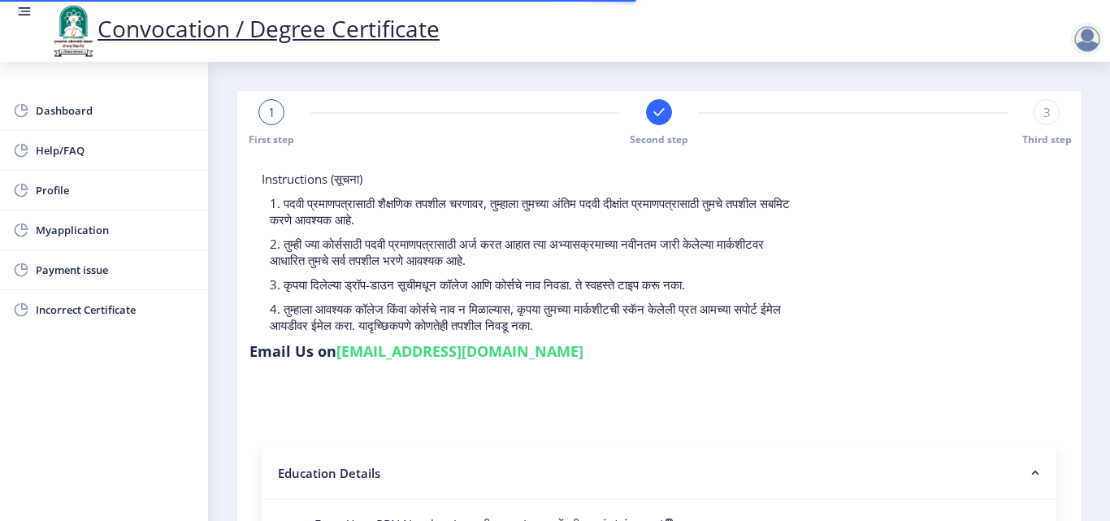
type input "305052"
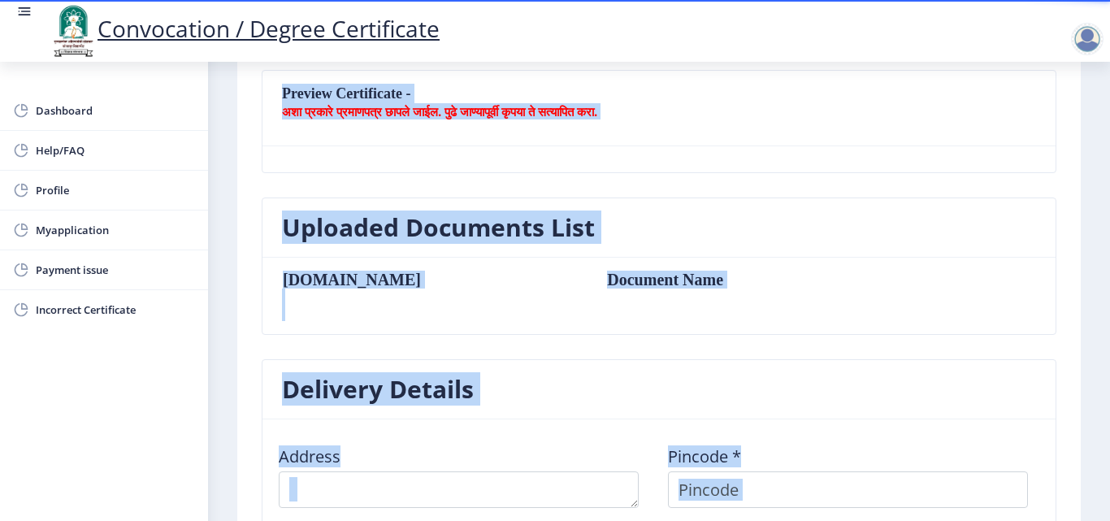
scroll to position [487, 0]
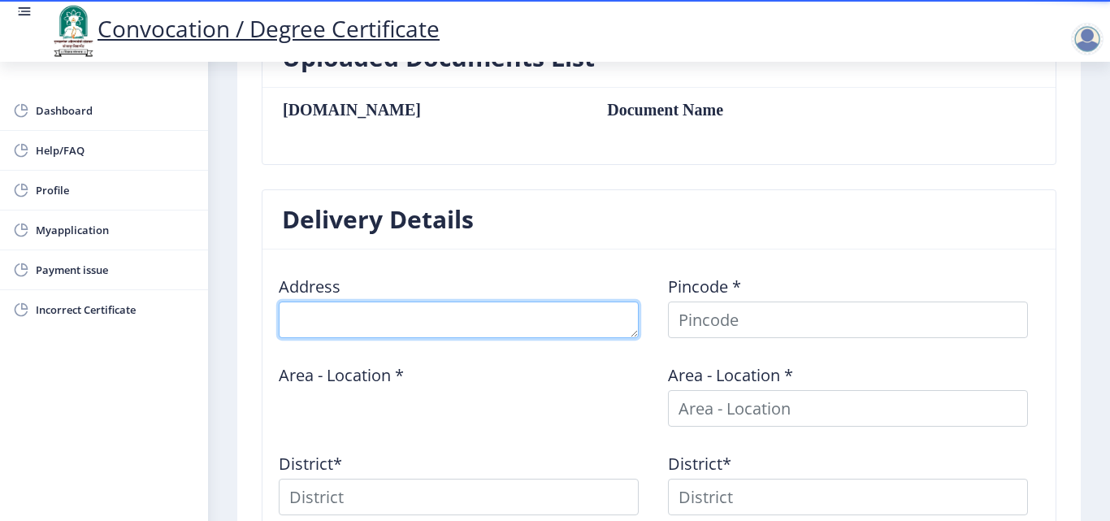
click at [556, 315] on textarea at bounding box center [459, 319] width 360 height 37
type textarea "Kurduwadi Madha Road Yadav Vasti [PERSON_NAME]"
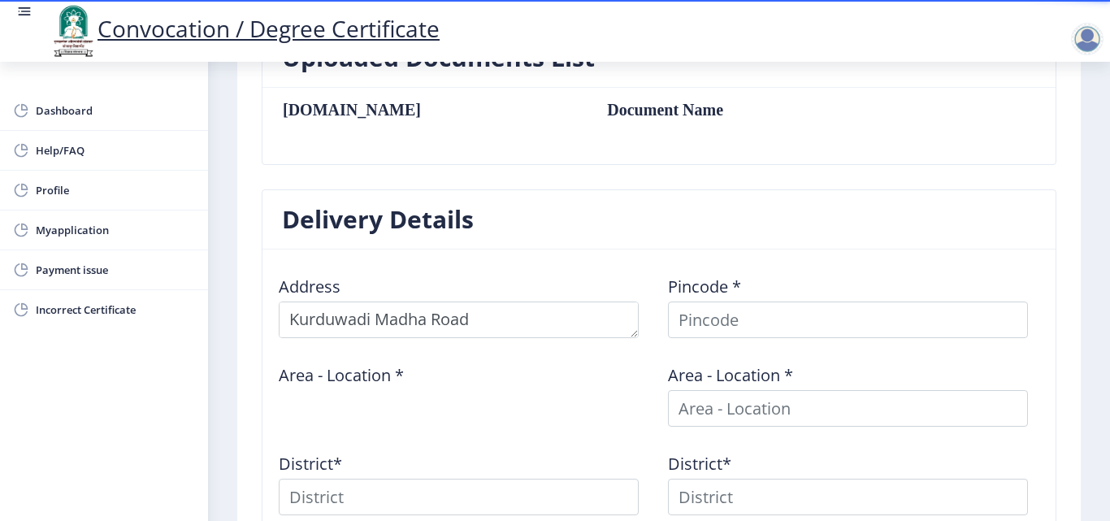
type input "[GEOGRAPHIC_DATA]"
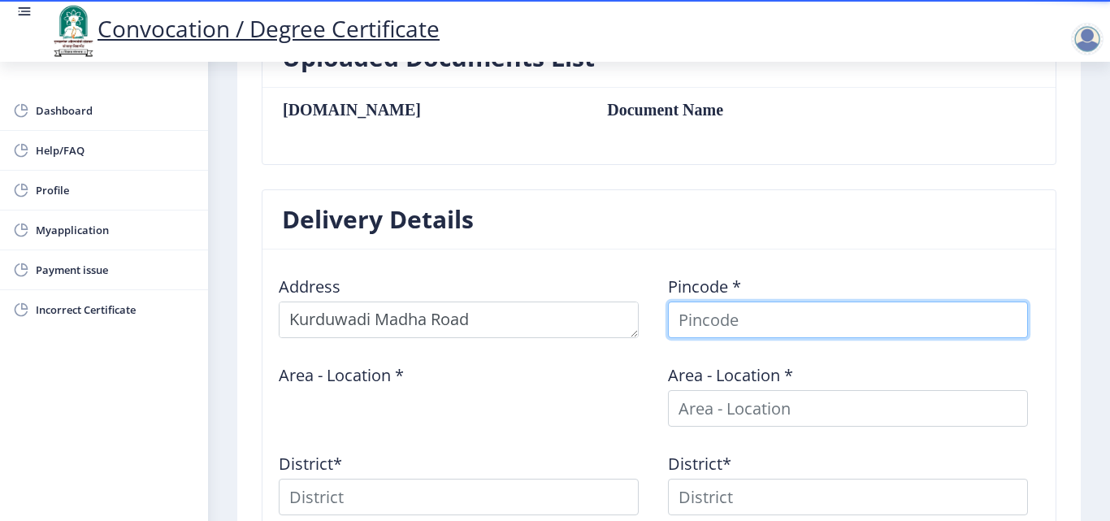
click at [688, 318] on input at bounding box center [848, 319] width 360 height 37
type input "413208"
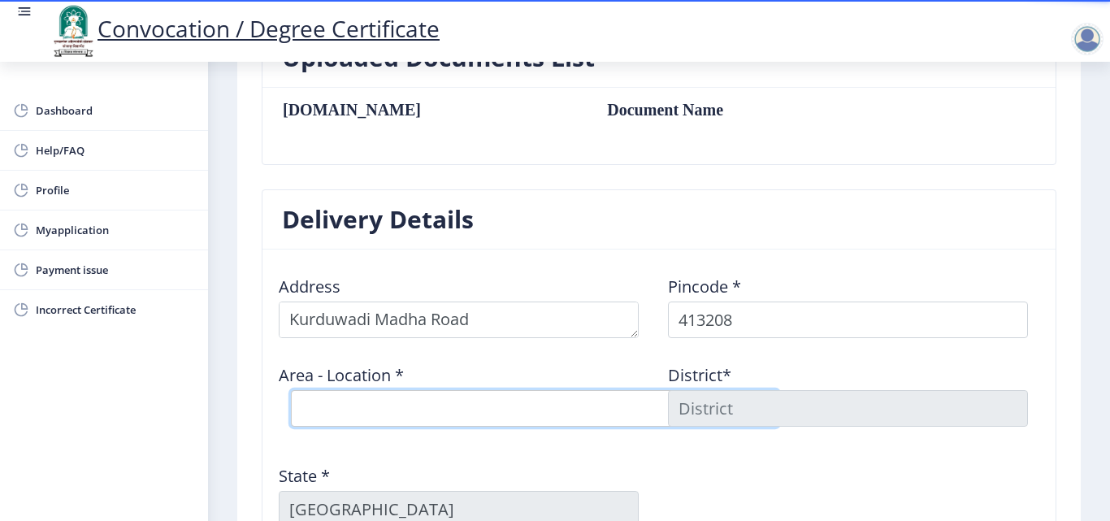
click at [504, 412] on select "Select Area Location [GEOGRAPHIC_DATA] B.O Bhosare B.O Bhutashte B.O Chincholi …" at bounding box center [534, 408] width 487 height 37
select select "3: Object"
click at [291, 390] on select "Select Area Location [GEOGRAPHIC_DATA] B.O Bhosare B.O Bhutashte B.O Chincholi …" at bounding box center [534, 408] width 487 height 37
type input "SOLAPUR"
select select "3: Object"
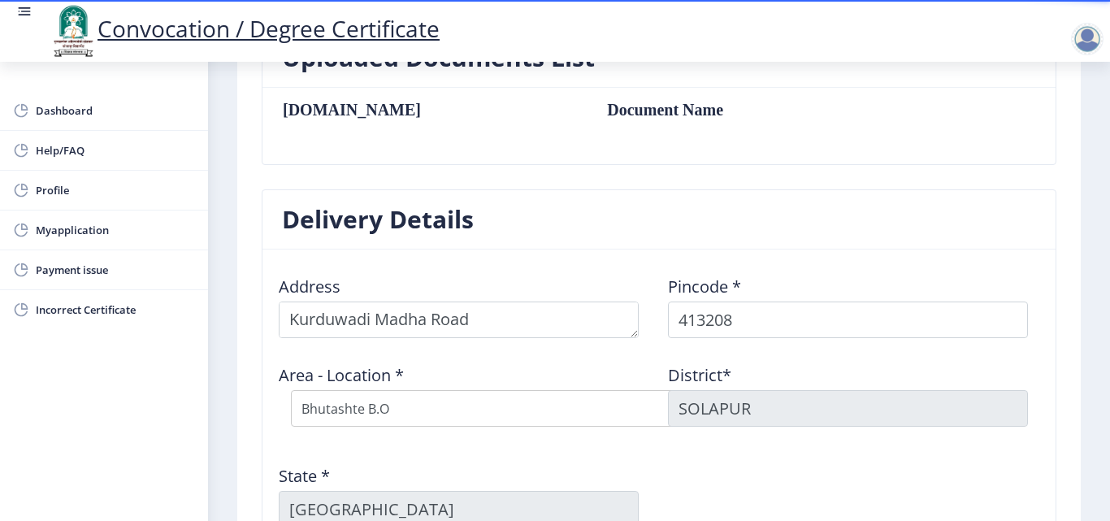
click at [904, 445] on div "Address Pincode * 413208 Area - Location * Select Area Location [GEOGRAPHIC_DAT…" at bounding box center [659, 401] width 778 height 278
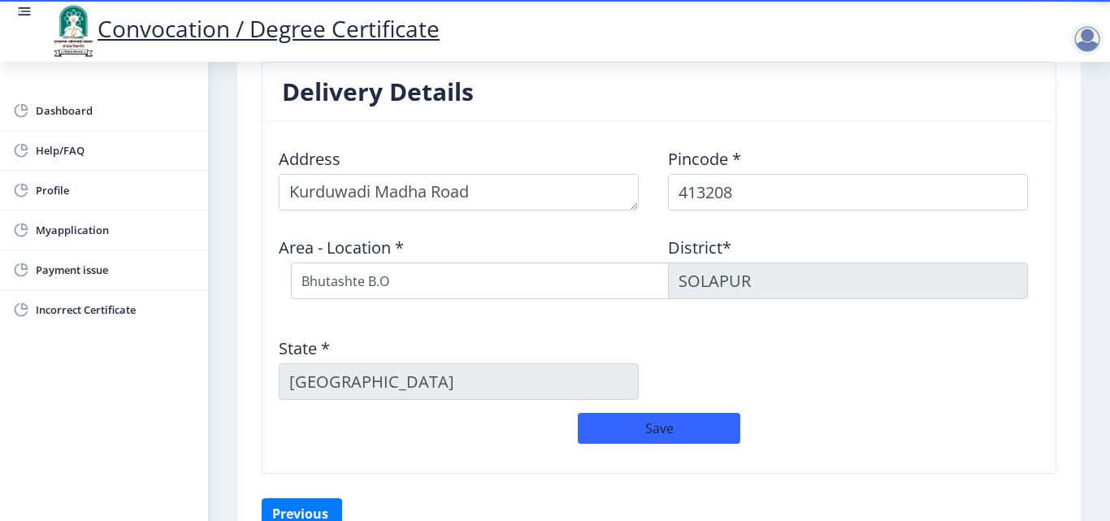
scroll to position [617, 0]
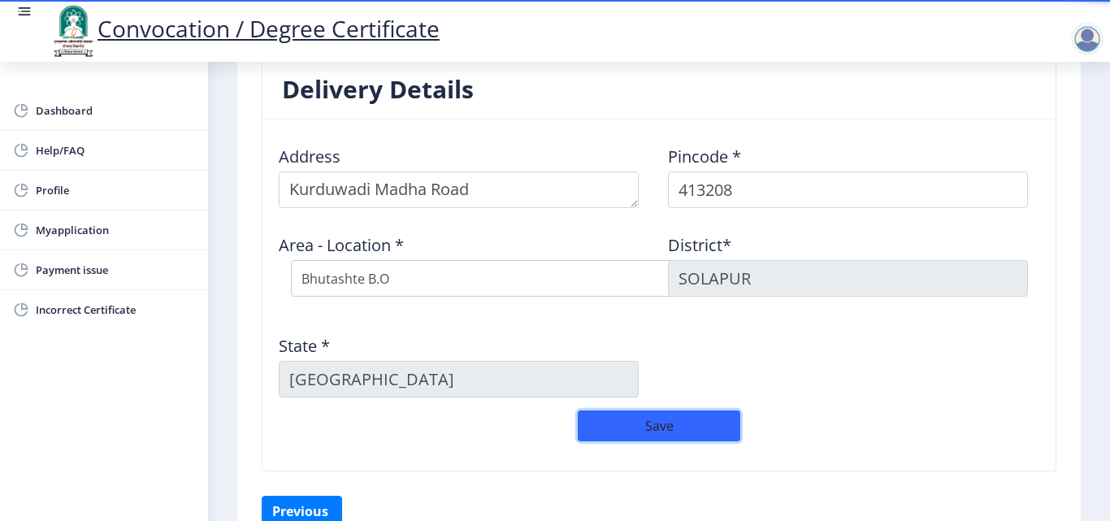
click at [686, 429] on button "Save" at bounding box center [659, 425] width 162 height 31
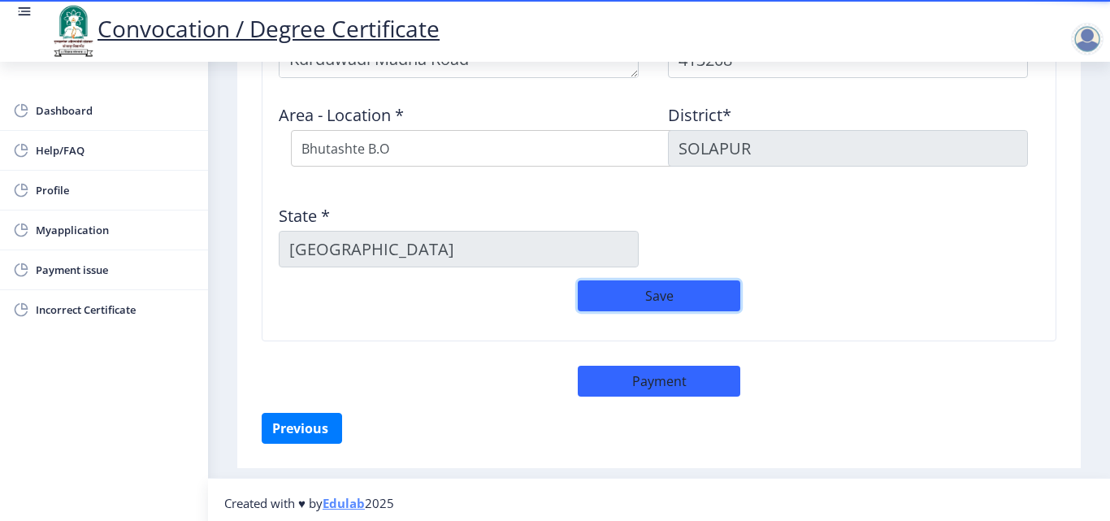
scroll to position [754, 0]
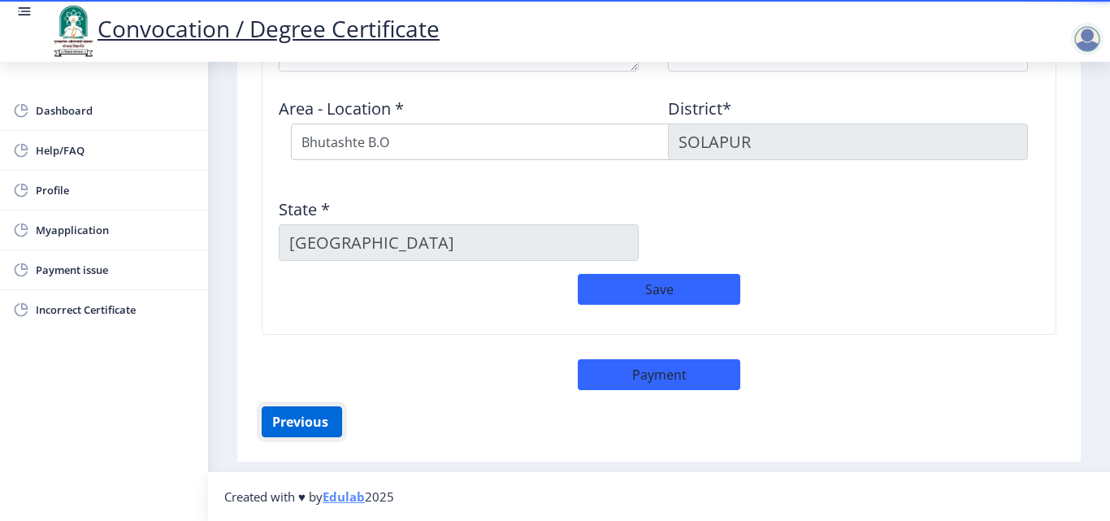
click at [319, 420] on button "Previous ‍" at bounding box center [302, 421] width 80 height 31
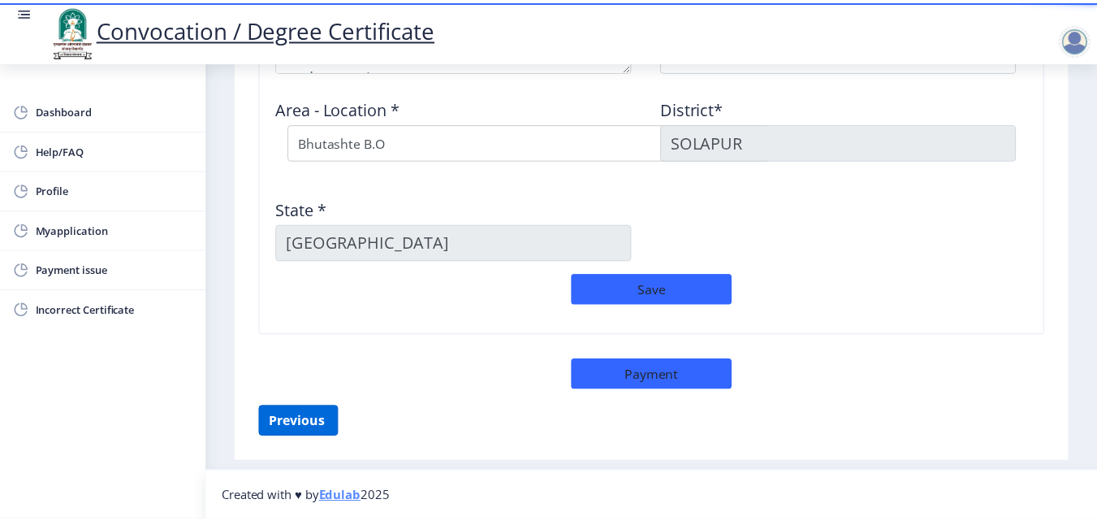
scroll to position [283, 0]
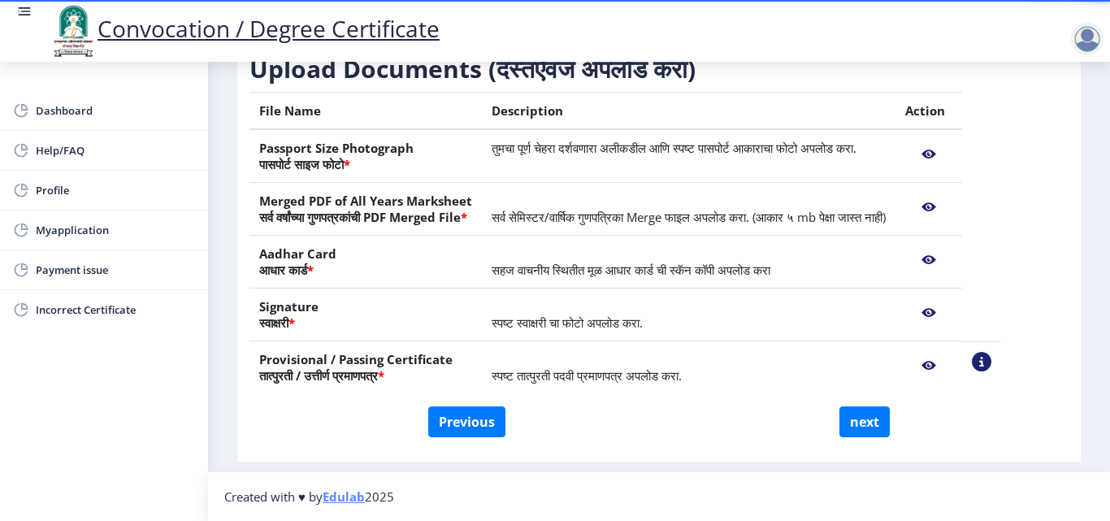
click at [952, 151] on nb-action at bounding box center [928, 154] width 47 height 29
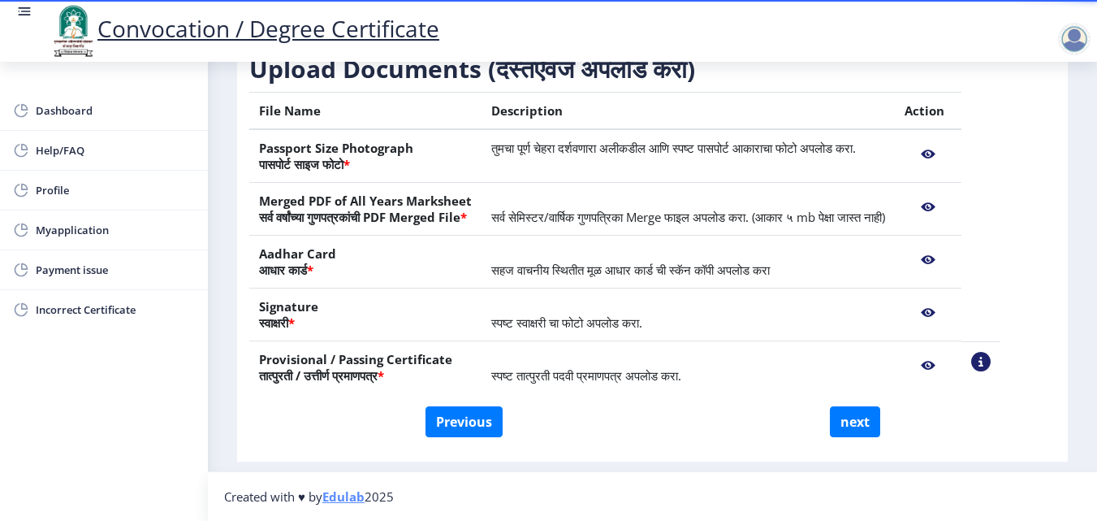
scroll to position [300, 0]
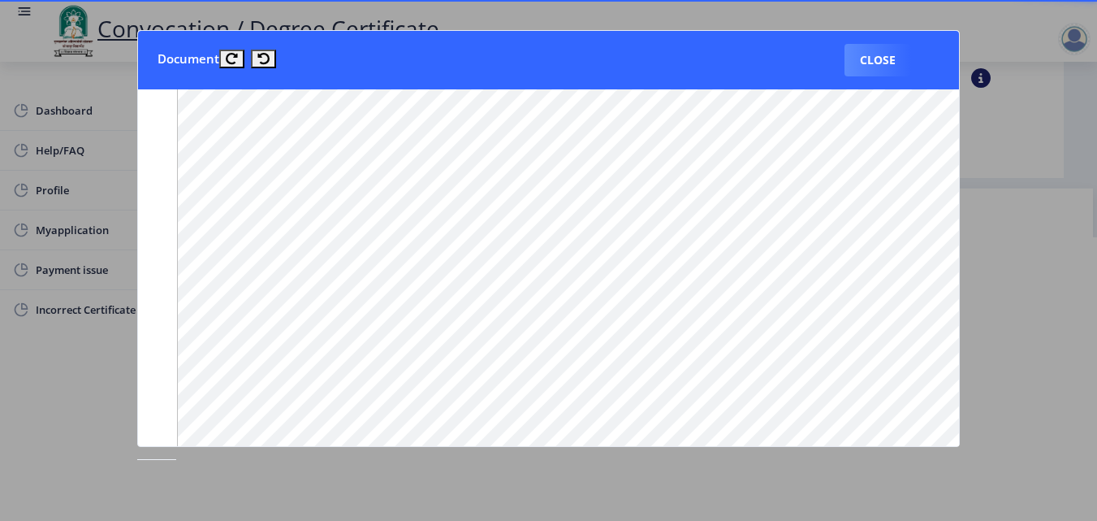
scroll to position [1266, 0]
click at [868, 61] on button "Close" at bounding box center [878, 60] width 67 height 32
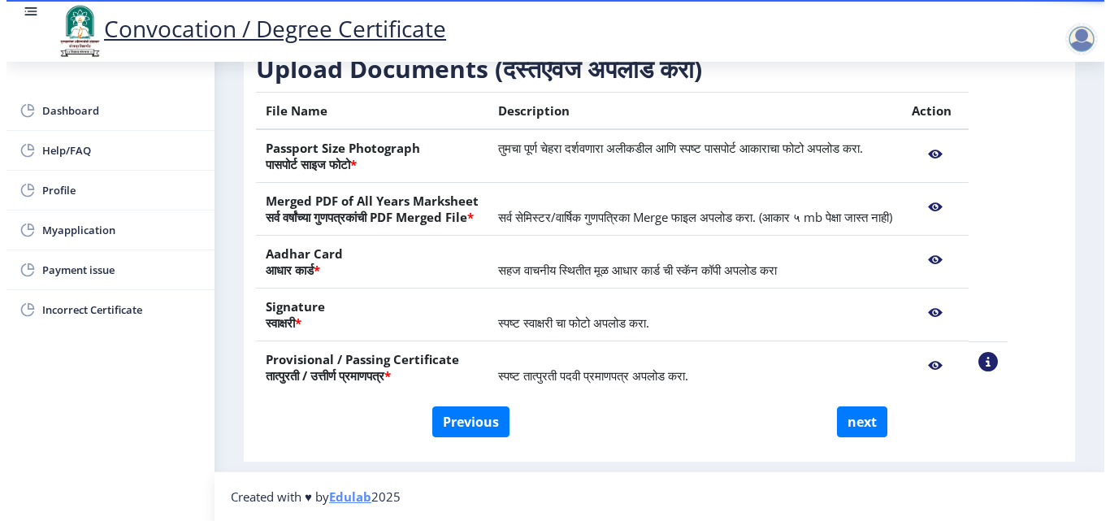
scroll to position [283, 0]
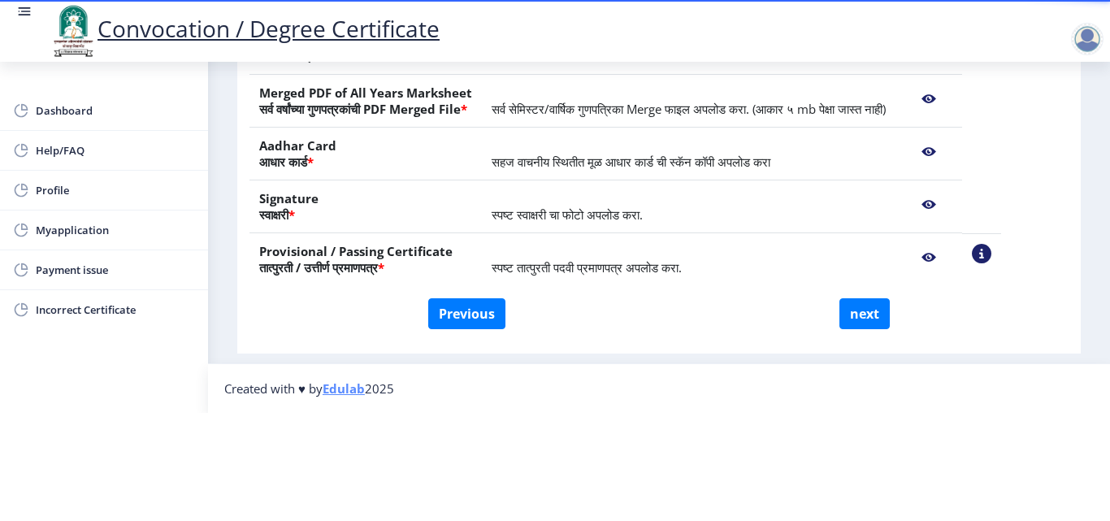
click at [952, 137] on nb-action at bounding box center [928, 151] width 47 height 29
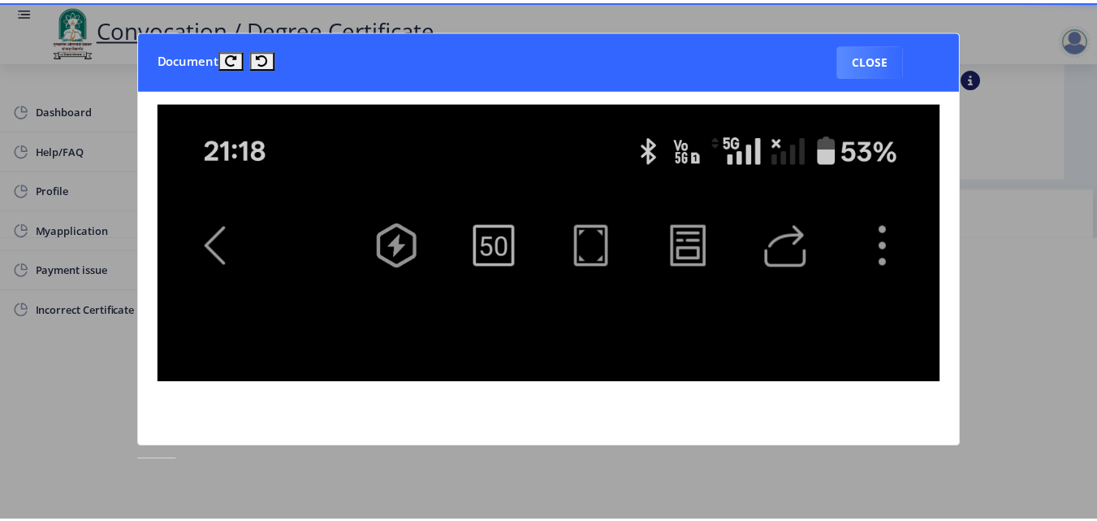
scroll to position [0, 0]
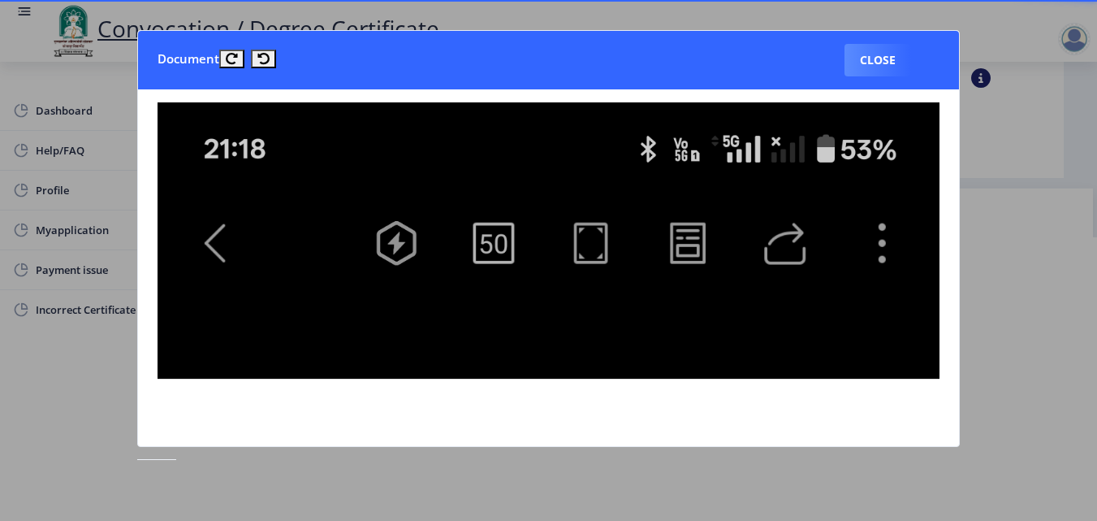
click at [876, 54] on button "Close" at bounding box center [878, 60] width 67 height 32
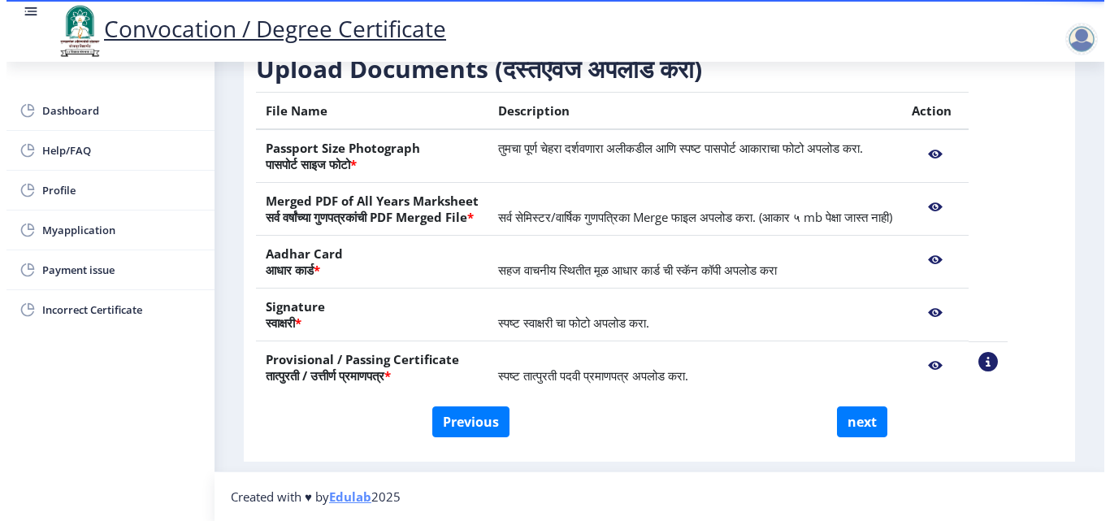
scroll to position [124, 0]
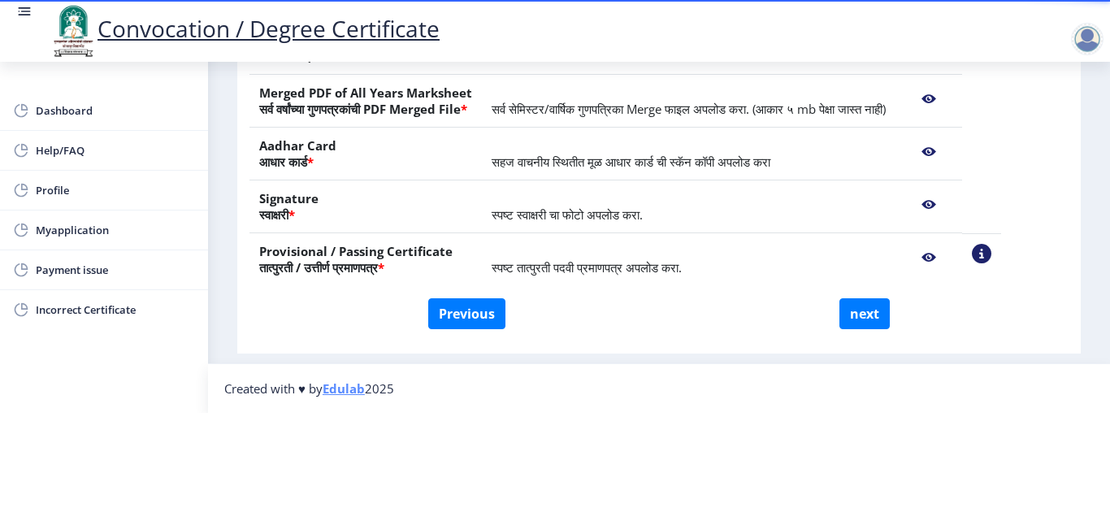
click at [952, 190] on nb-action at bounding box center [928, 204] width 47 height 29
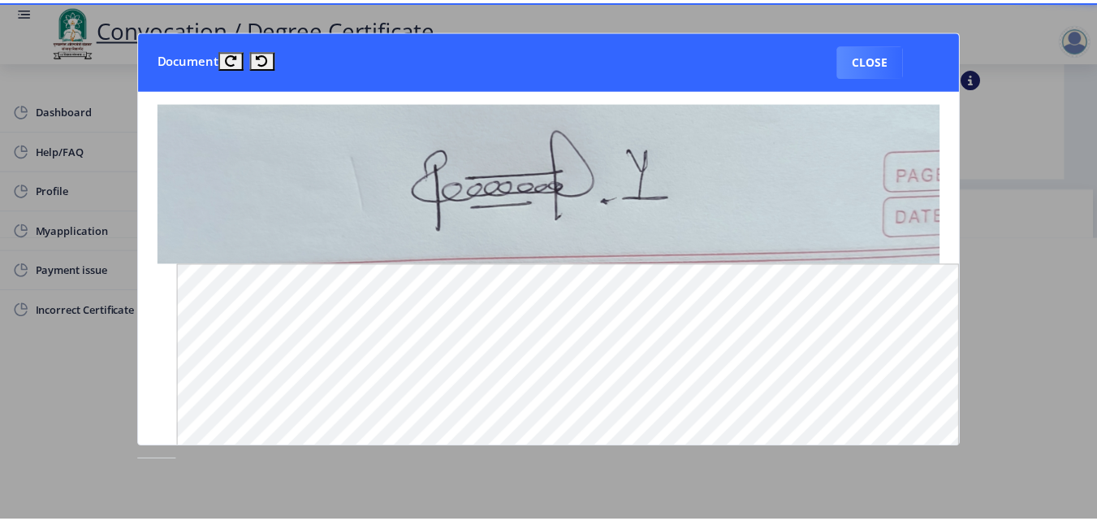
scroll to position [0, 0]
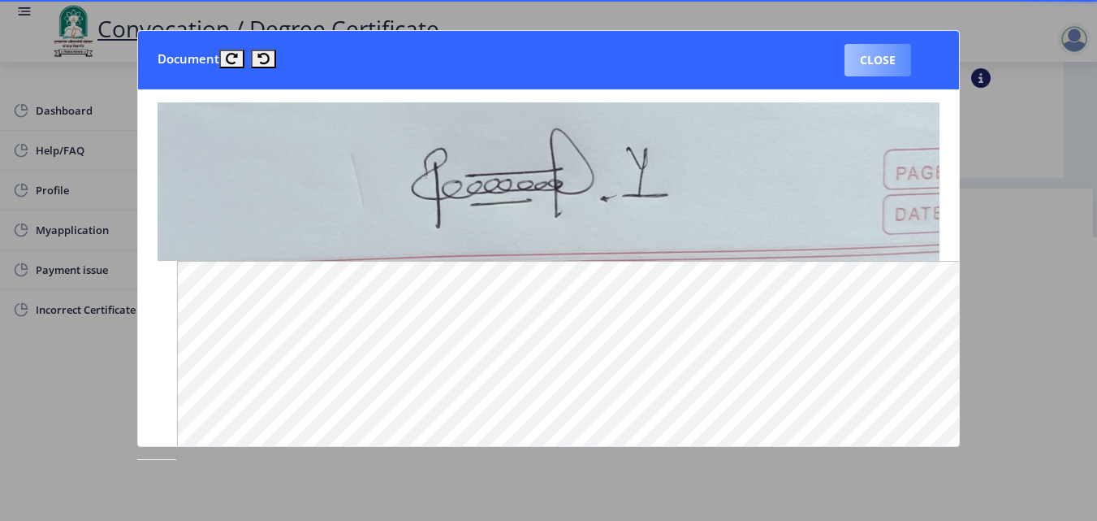
click at [872, 59] on button "Close" at bounding box center [878, 60] width 67 height 32
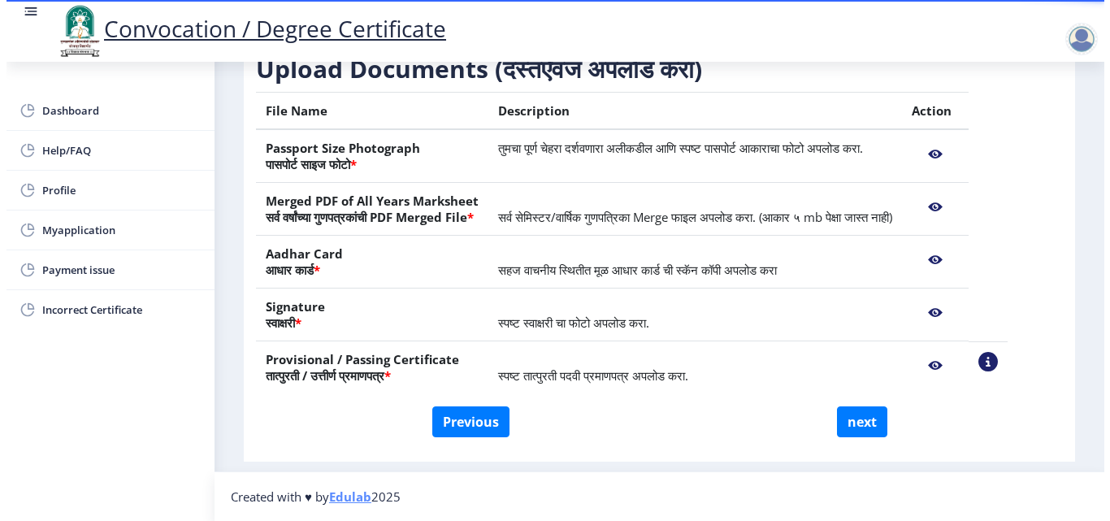
scroll to position [124, 0]
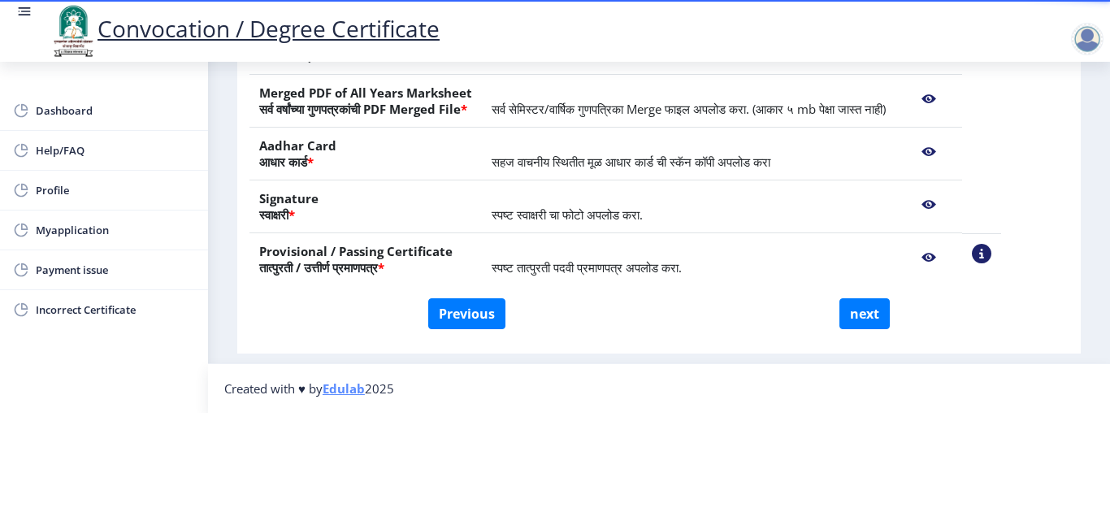
click at [952, 243] on nb-action at bounding box center [928, 257] width 47 height 29
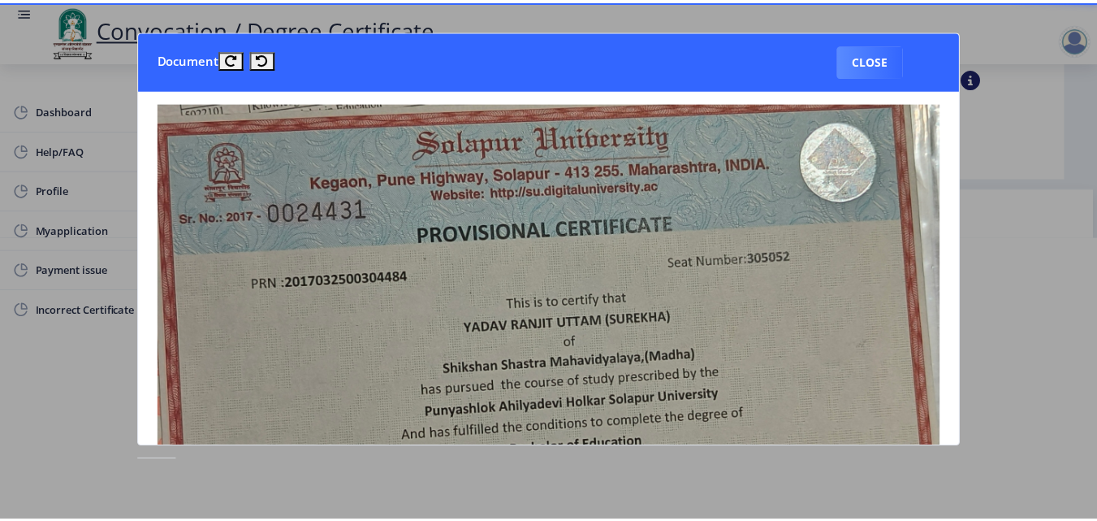
scroll to position [0, 0]
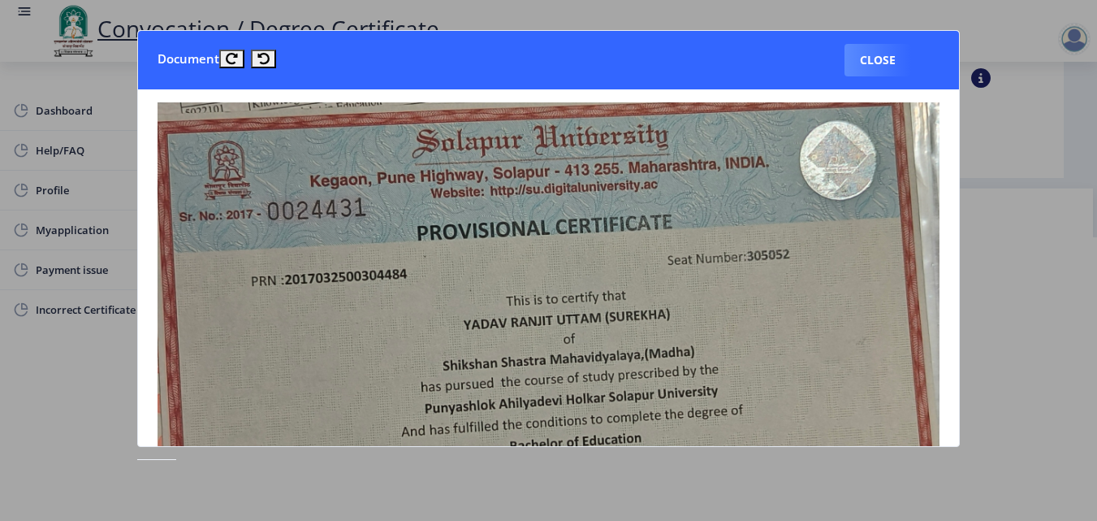
click at [715, 323] on img at bounding box center [549, 370] width 782 height 537
click at [862, 61] on button "Close" at bounding box center [878, 60] width 67 height 32
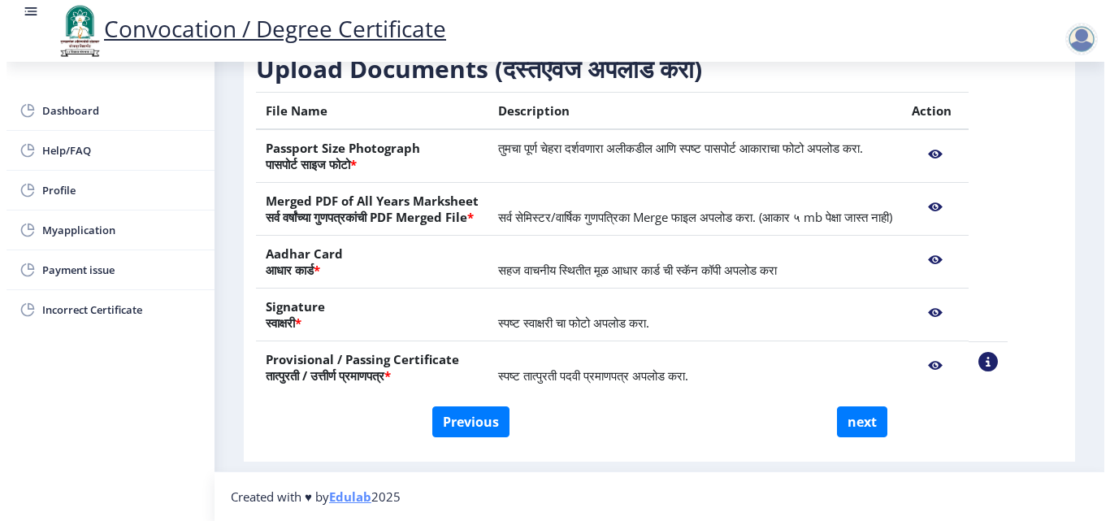
scroll to position [124, 0]
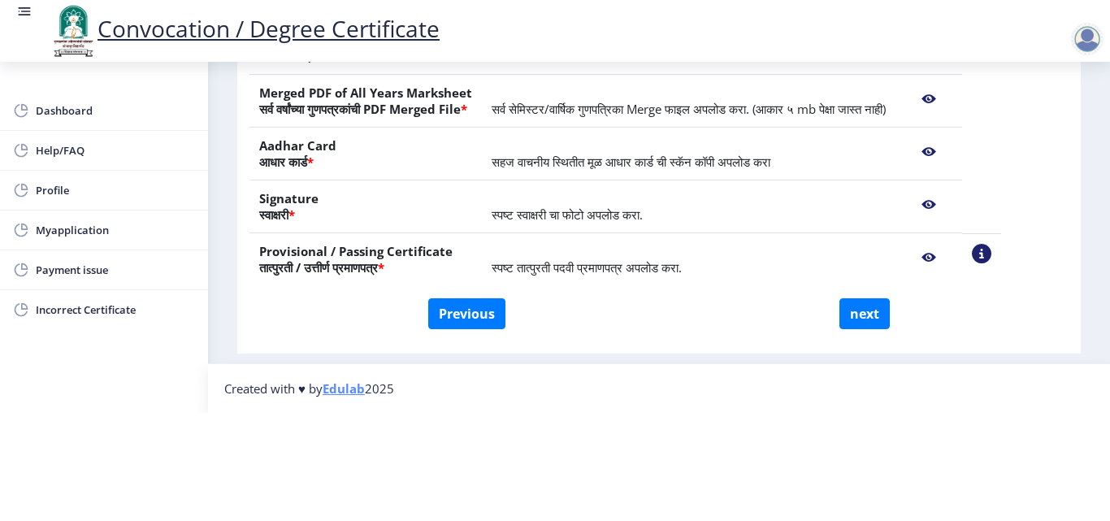
click at [952, 84] on nb-action at bounding box center [928, 98] width 47 height 29
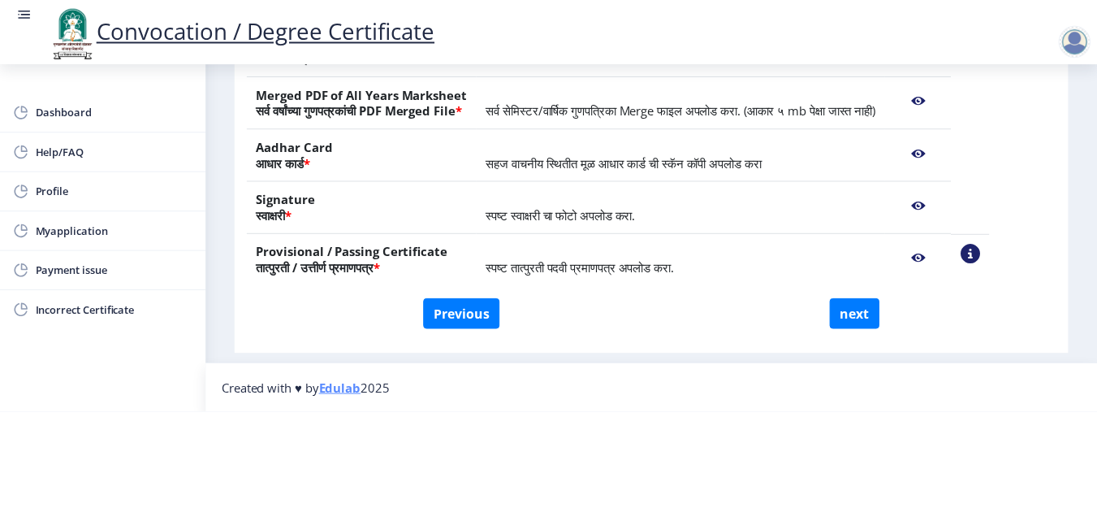
scroll to position [0, 0]
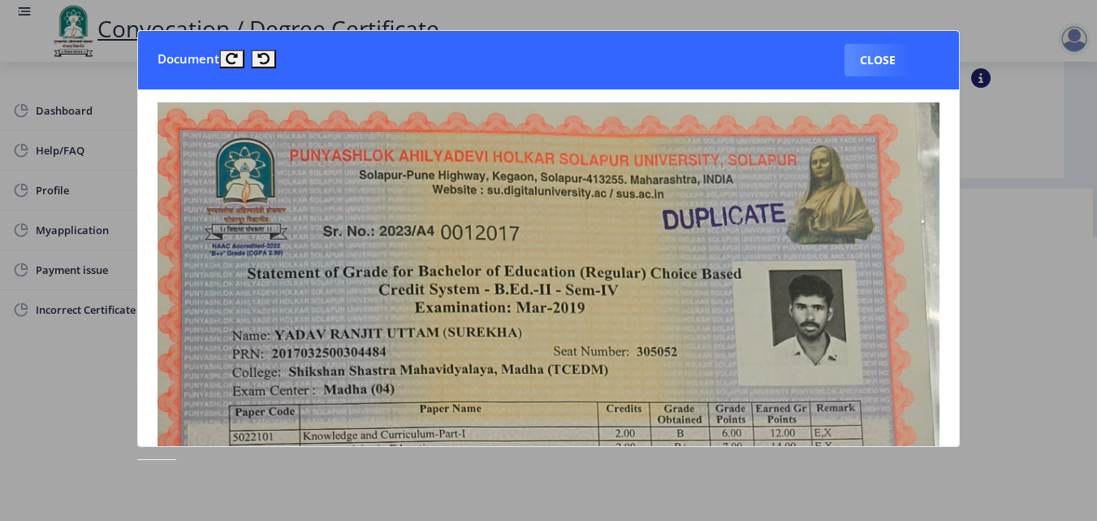
click at [868, 58] on button "Close" at bounding box center [878, 60] width 67 height 32
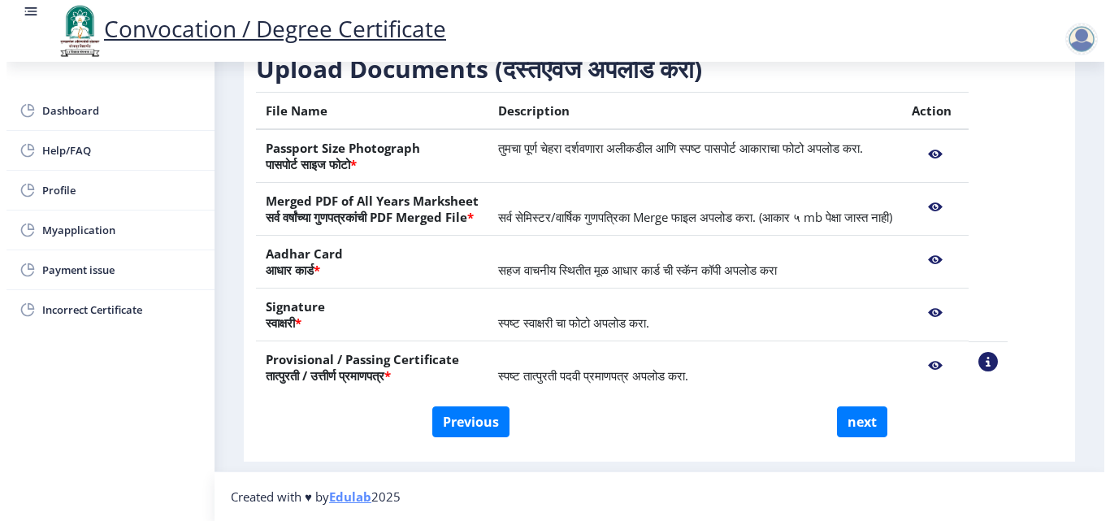
scroll to position [124, 0]
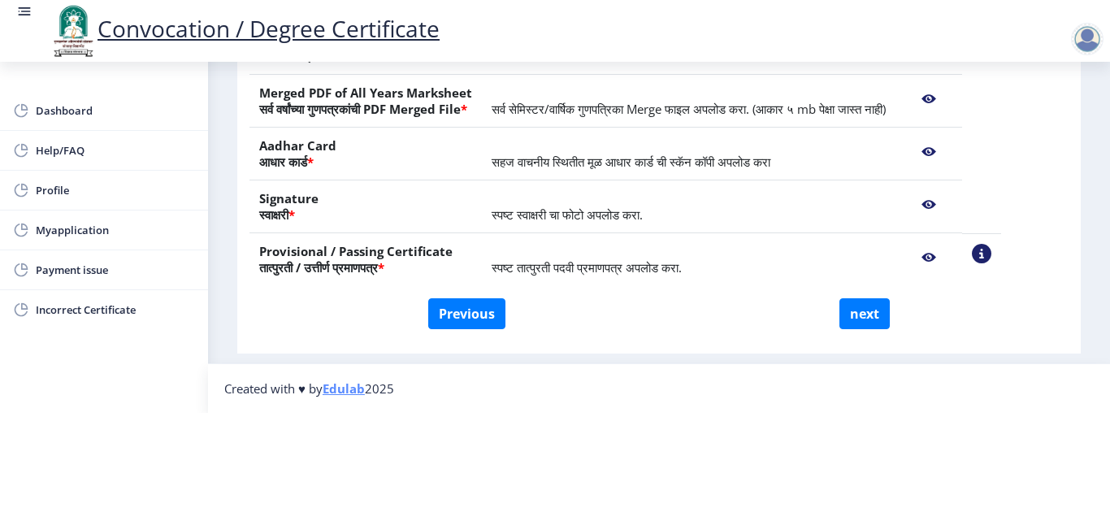
click at [952, 137] on nb-action at bounding box center [928, 151] width 47 height 29
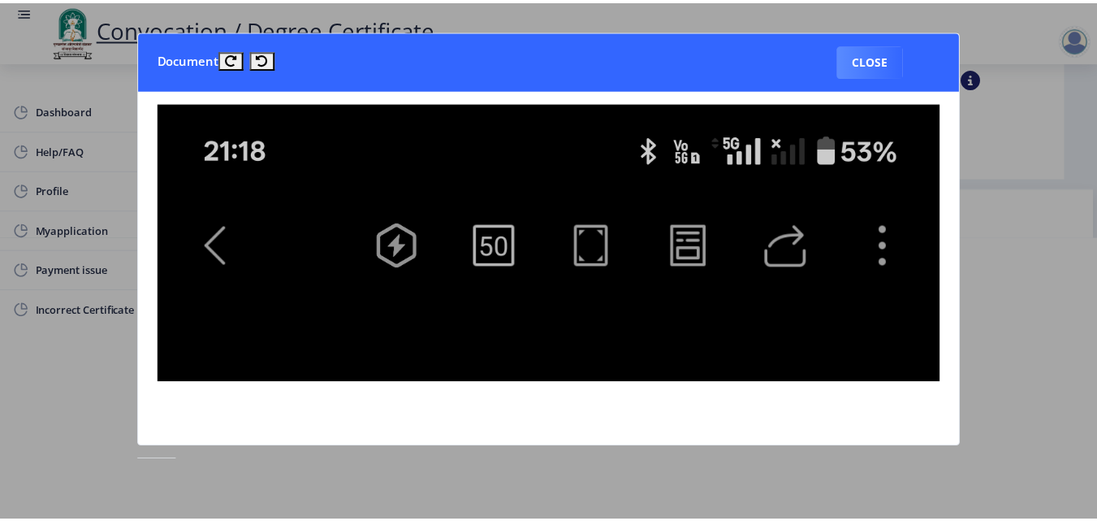
scroll to position [0, 0]
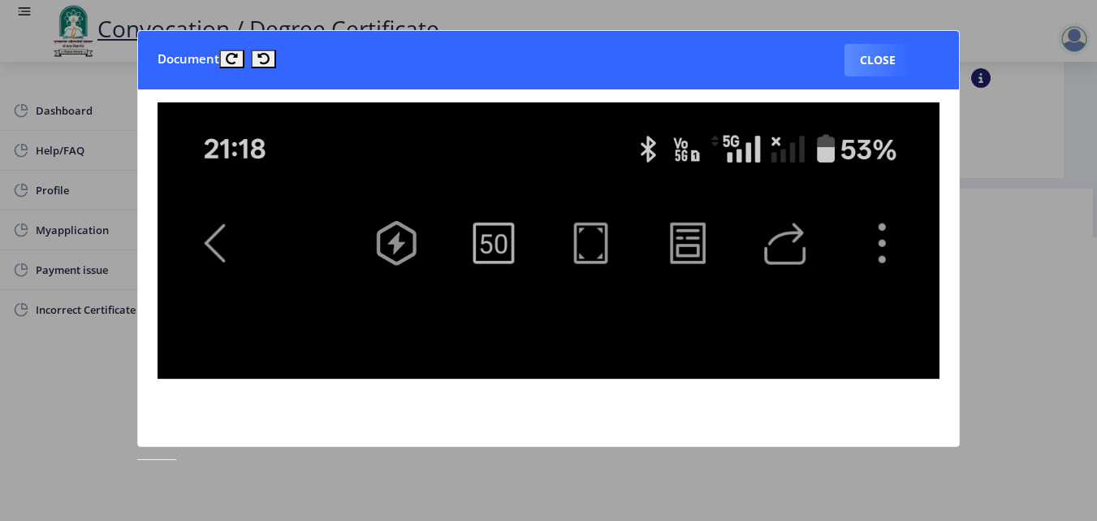
click at [228, 54] on icon at bounding box center [232, 59] width 12 height 12
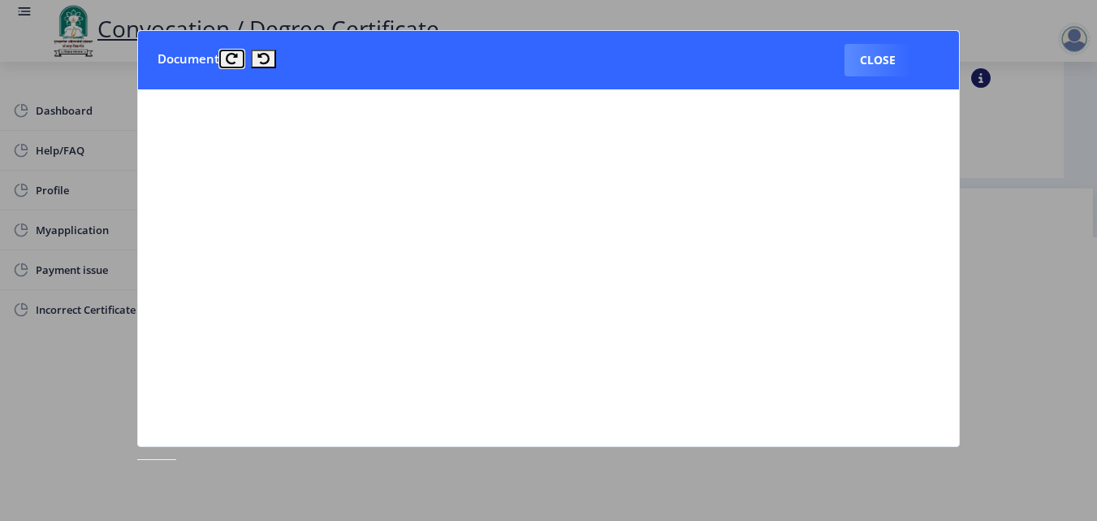
click at [228, 54] on icon at bounding box center [232, 59] width 12 height 12
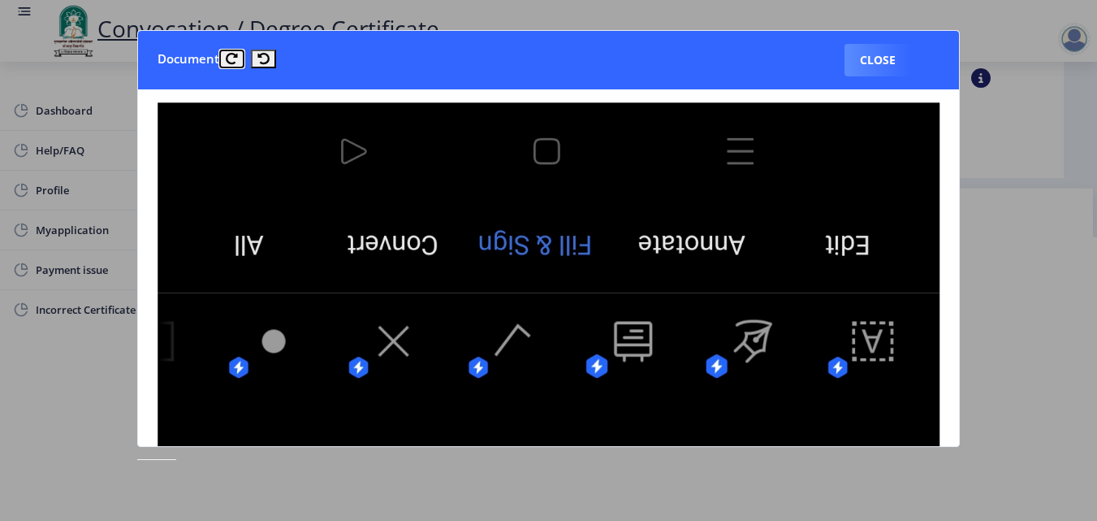
click at [228, 54] on icon at bounding box center [232, 59] width 12 height 12
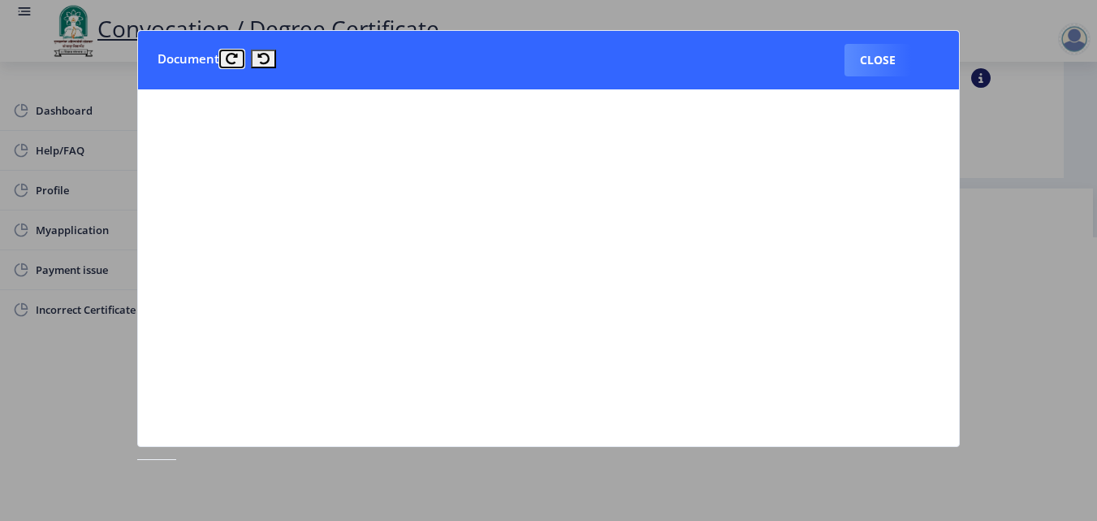
click at [228, 54] on icon at bounding box center [232, 59] width 12 height 12
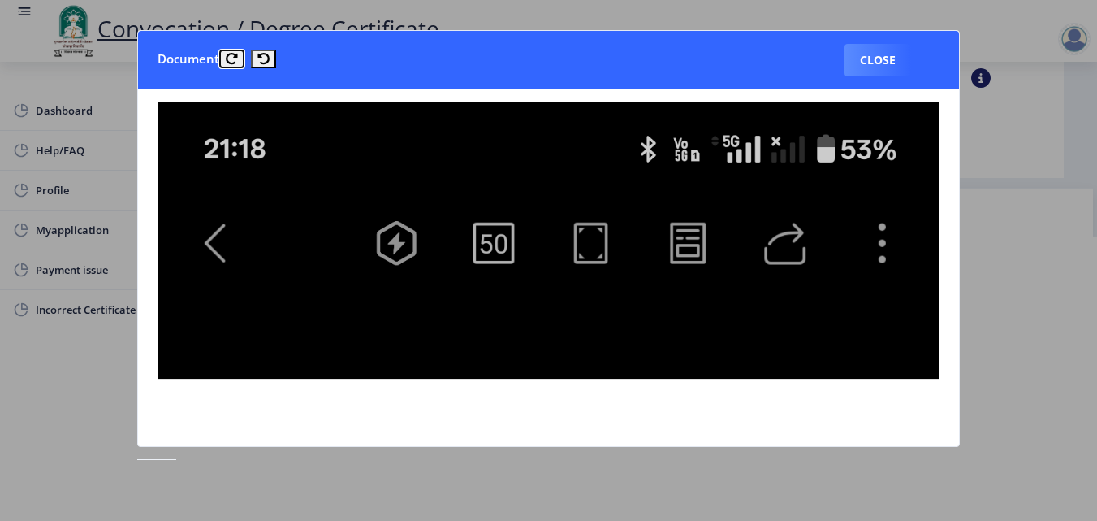
click at [228, 54] on icon at bounding box center [232, 59] width 12 height 12
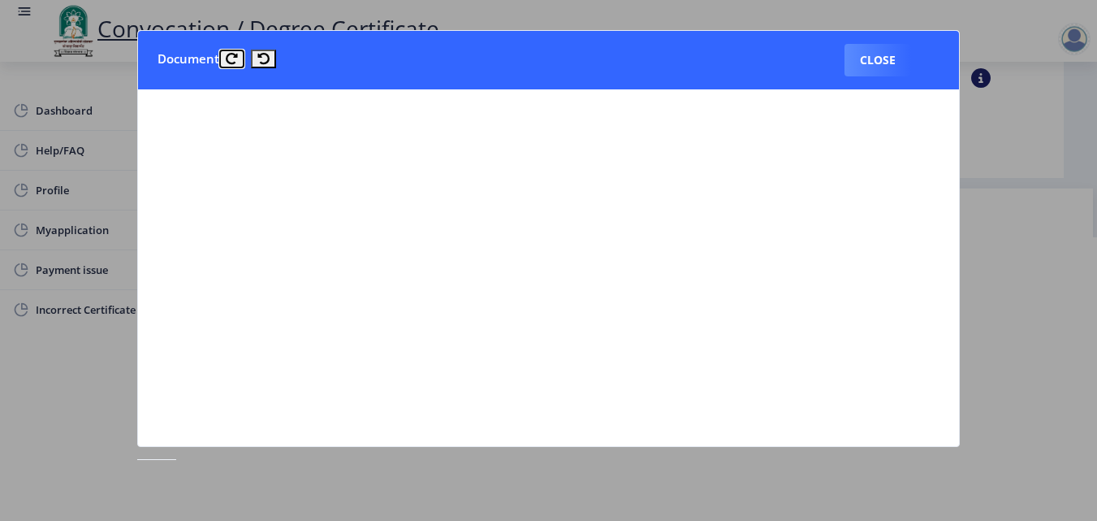
click at [228, 54] on icon at bounding box center [232, 59] width 12 height 12
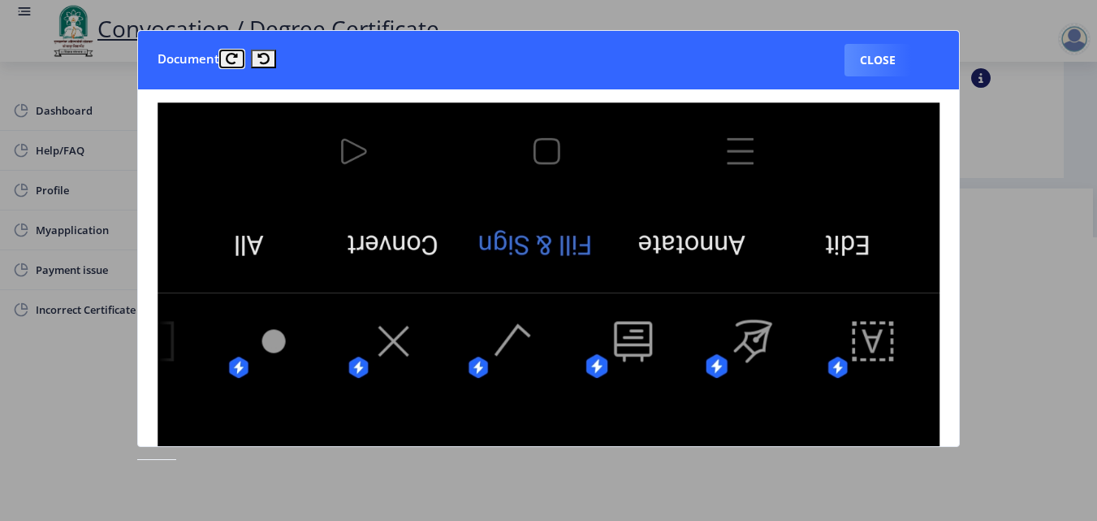
click at [228, 54] on icon at bounding box center [232, 59] width 12 height 12
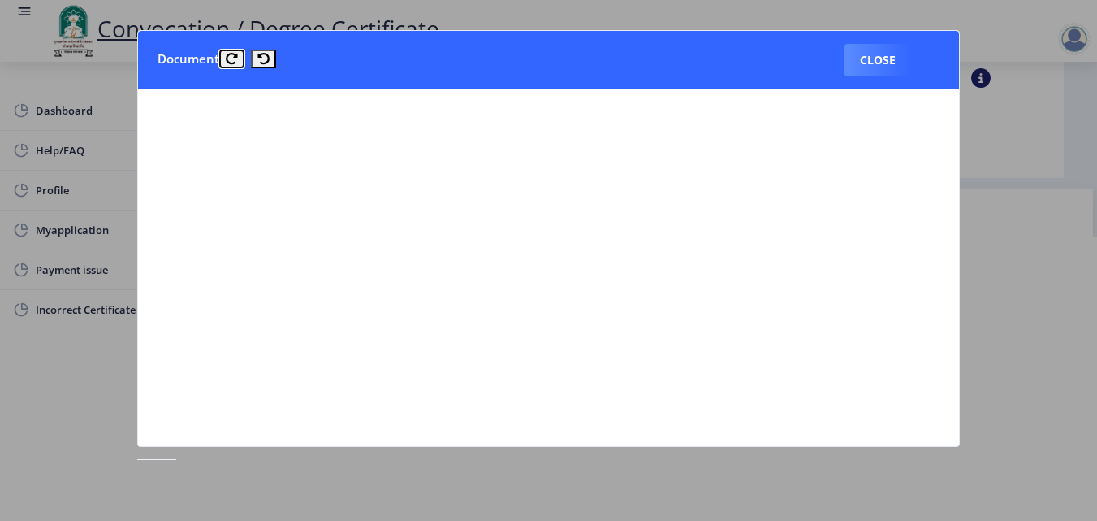
click at [228, 54] on icon at bounding box center [232, 59] width 12 height 12
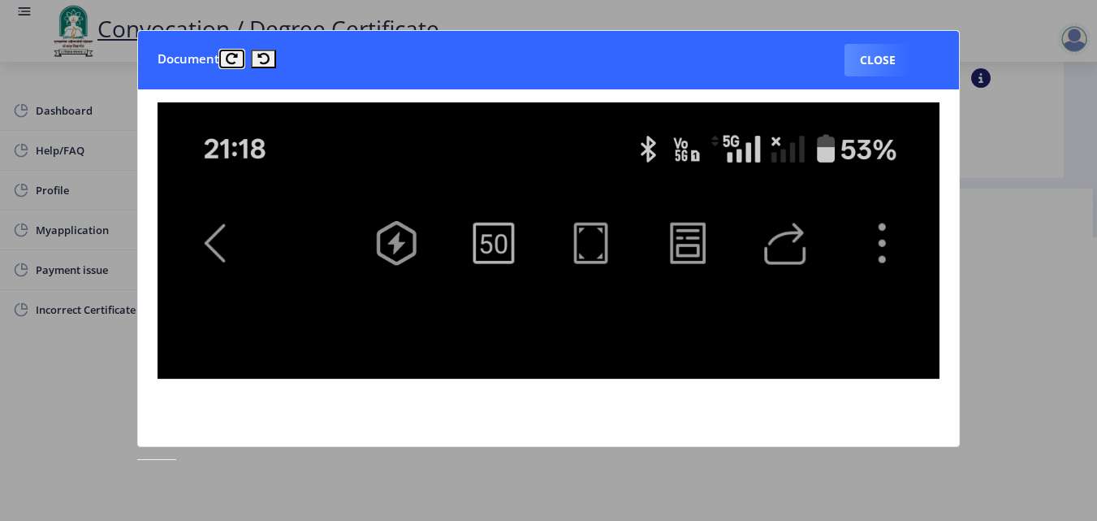
click at [228, 54] on icon at bounding box center [232, 59] width 12 height 12
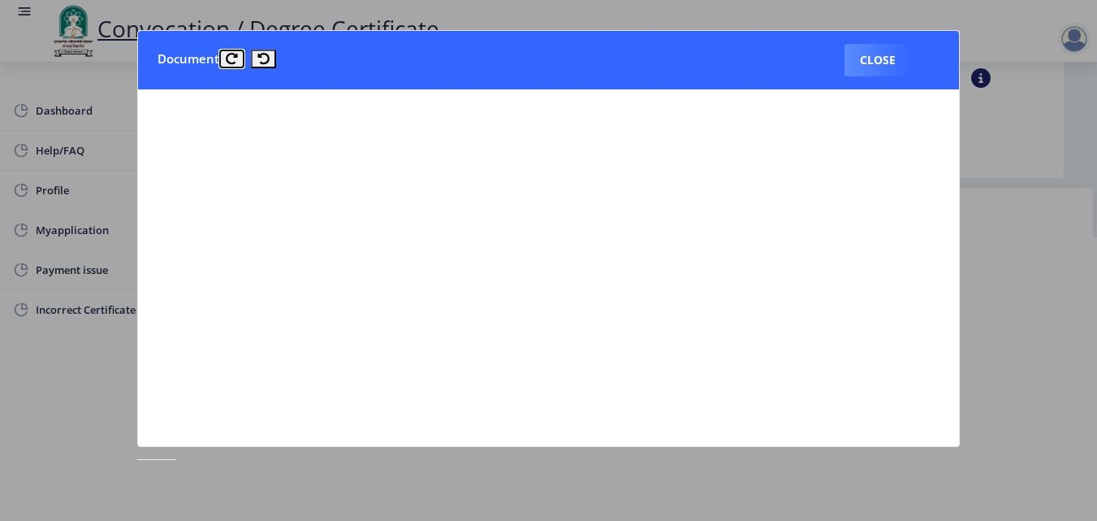
click at [228, 54] on icon at bounding box center [232, 59] width 12 height 12
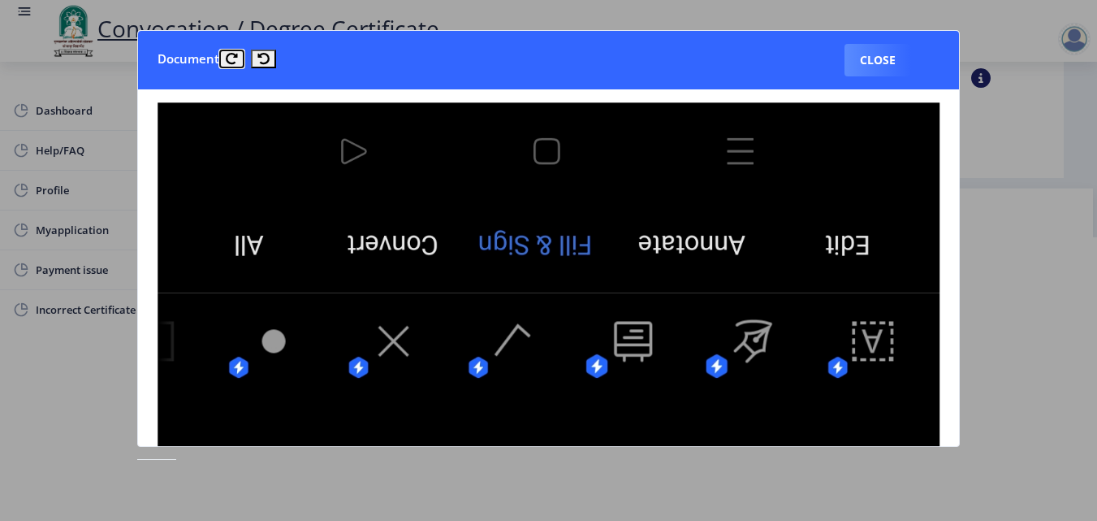
click at [227, 55] on icon at bounding box center [232, 59] width 12 height 12
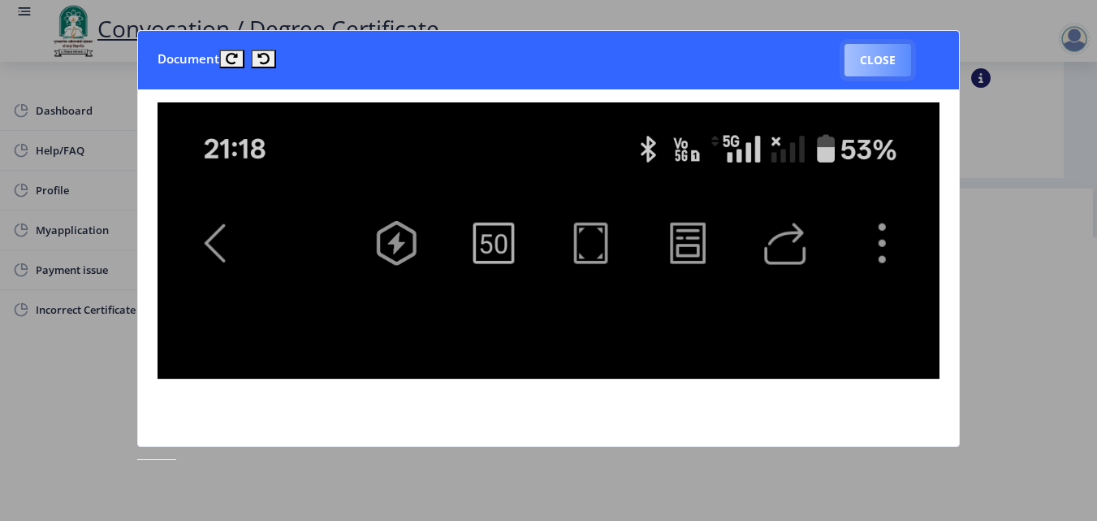
click at [869, 62] on button "Close" at bounding box center [878, 60] width 67 height 32
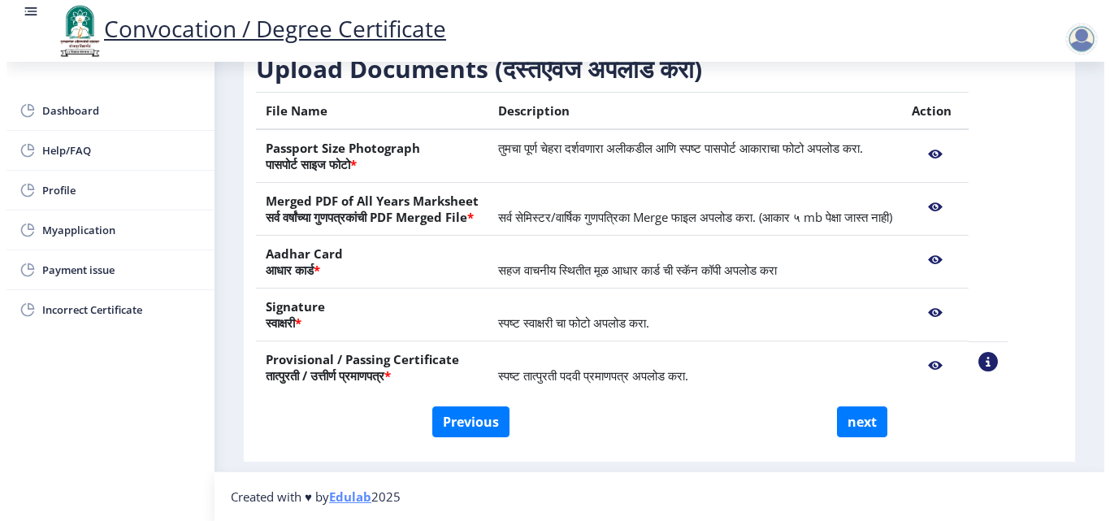
scroll to position [124, 0]
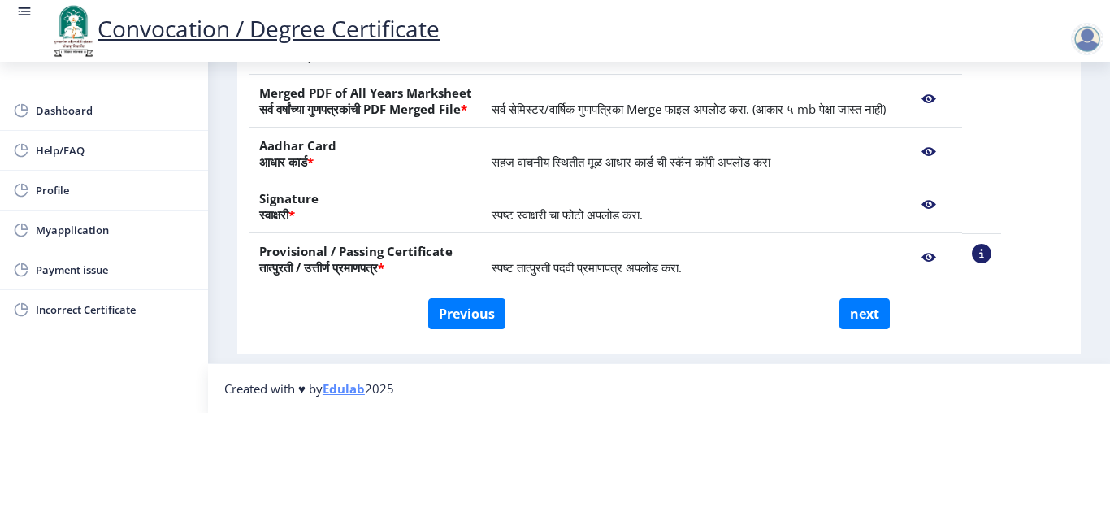
click at [952, 84] on nb-action at bounding box center [928, 98] width 47 height 29
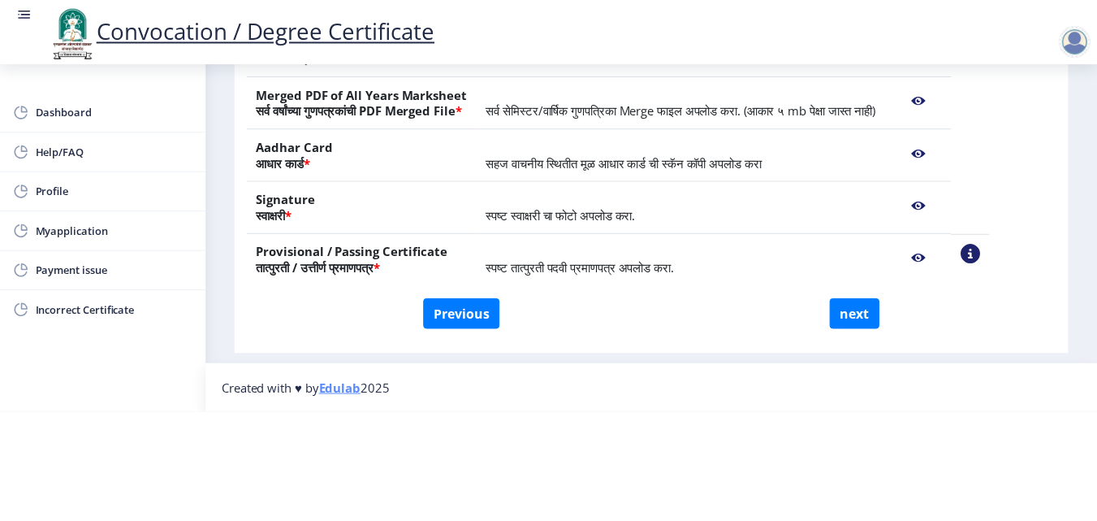
scroll to position [0, 0]
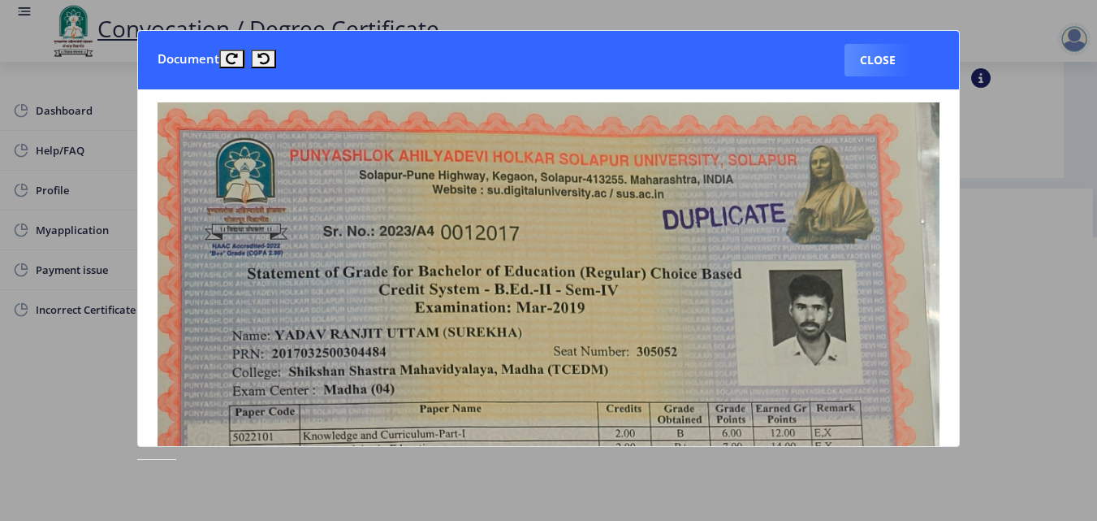
click at [865, 60] on button "Close" at bounding box center [878, 60] width 67 height 32
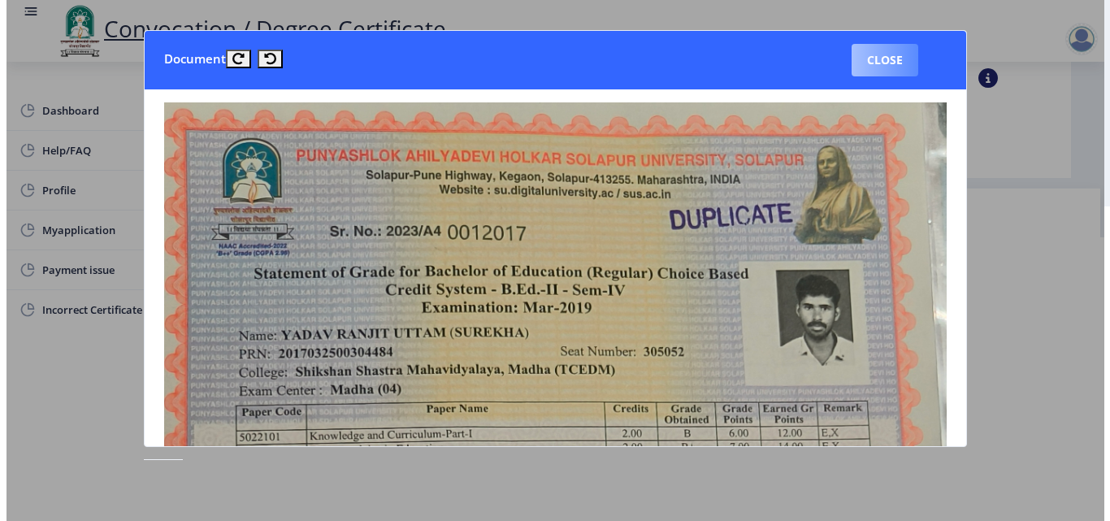
scroll to position [124, 0]
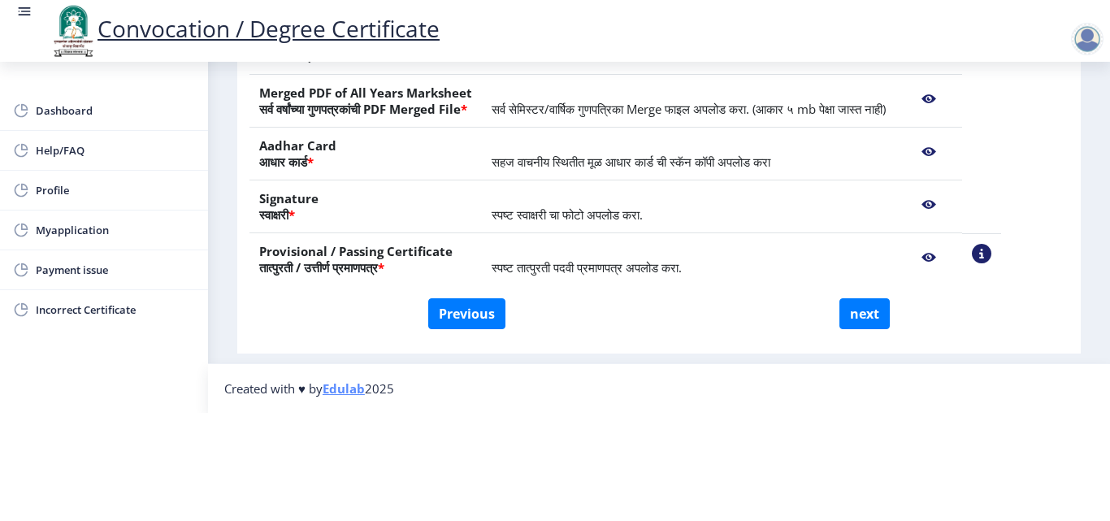
click at [991, 244] on nb-action at bounding box center [980, 253] width 19 height 19
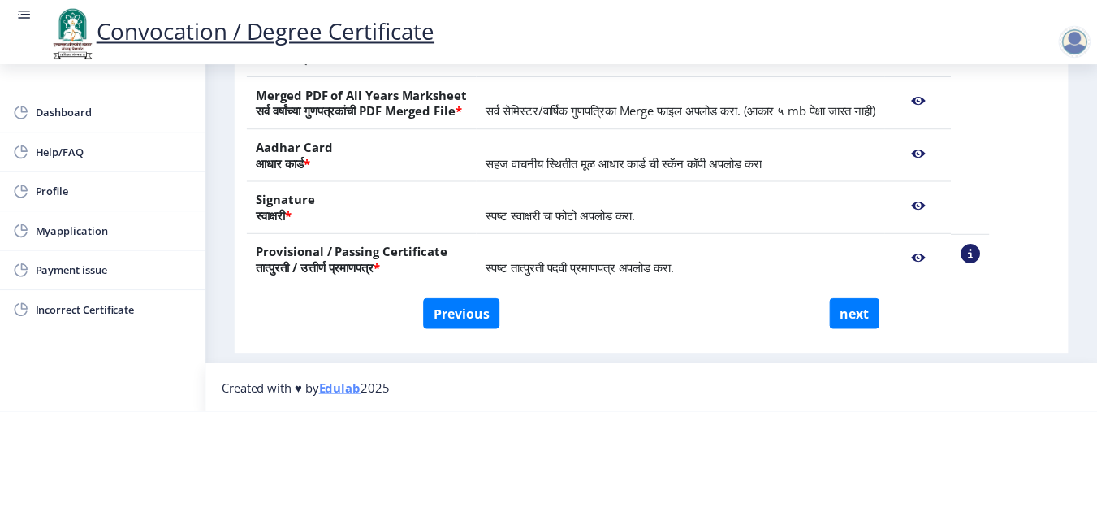
scroll to position [0, 0]
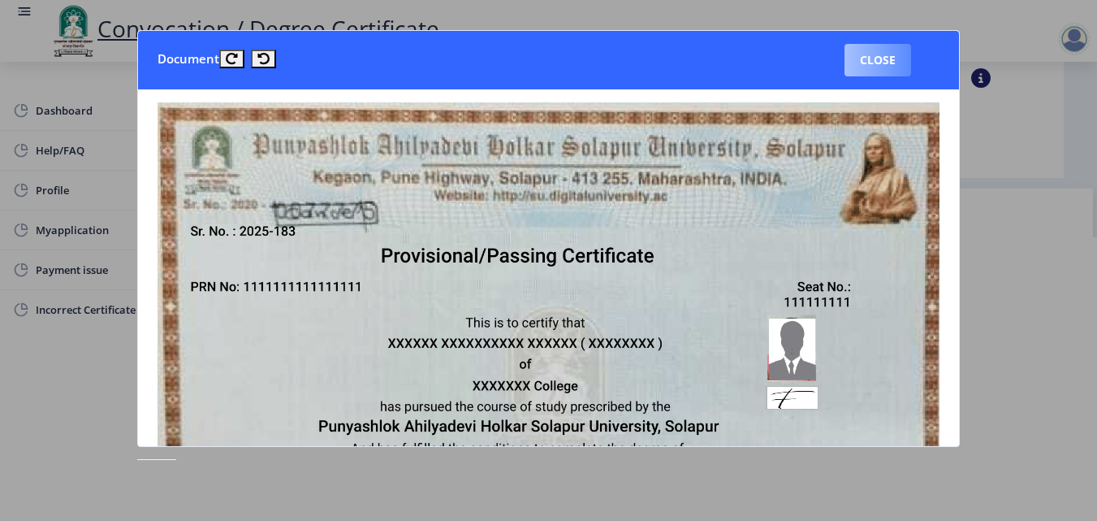
click at [872, 65] on button "Close" at bounding box center [878, 60] width 67 height 32
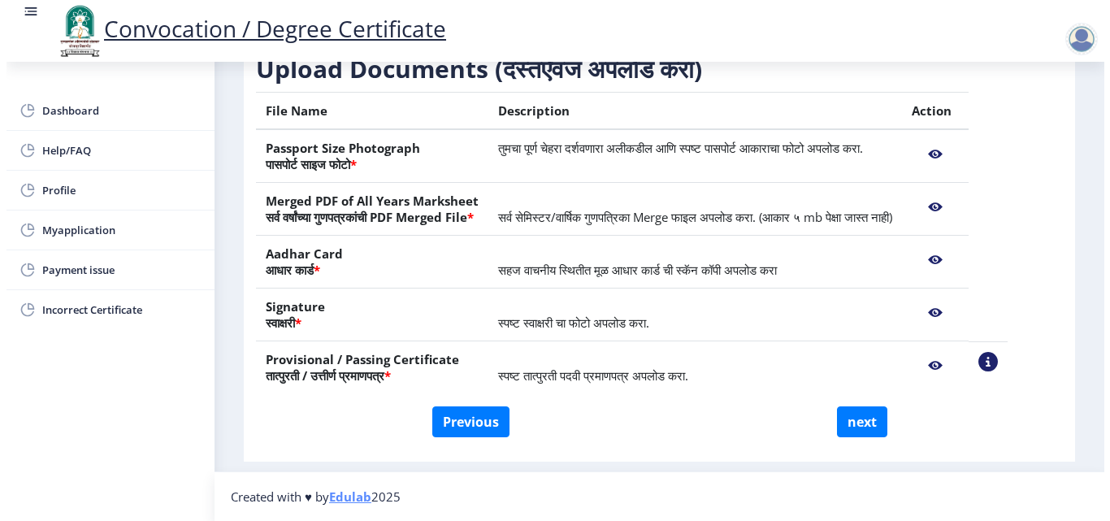
scroll to position [124, 0]
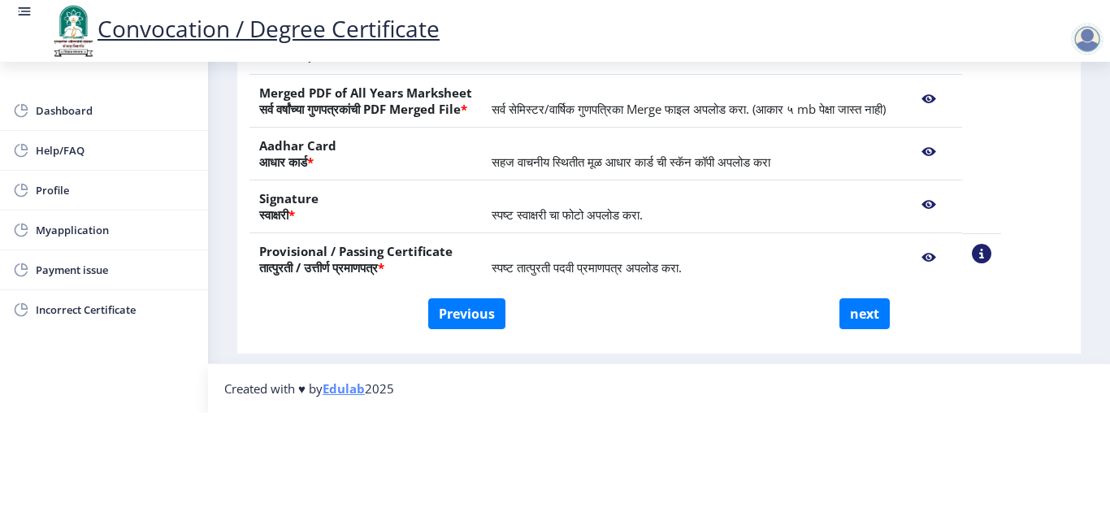
click at [1102, 115] on nb-layout-column "First step 2 Second step Third step Instructions (सूचना) 1. कृपया लक्षात घ्या क…" at bounding box center [659, 24] width 902 height 677
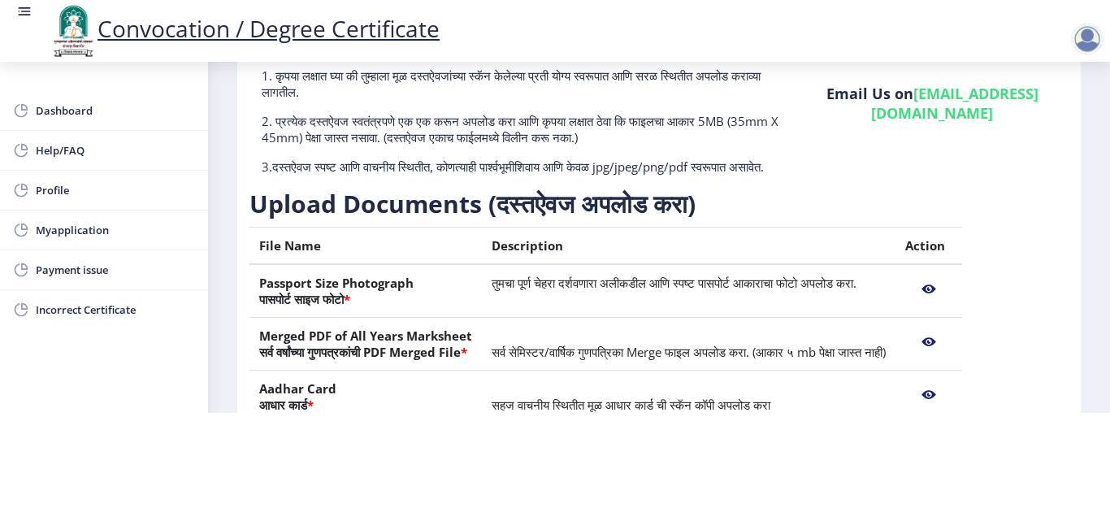
scroll to position [0, 0]
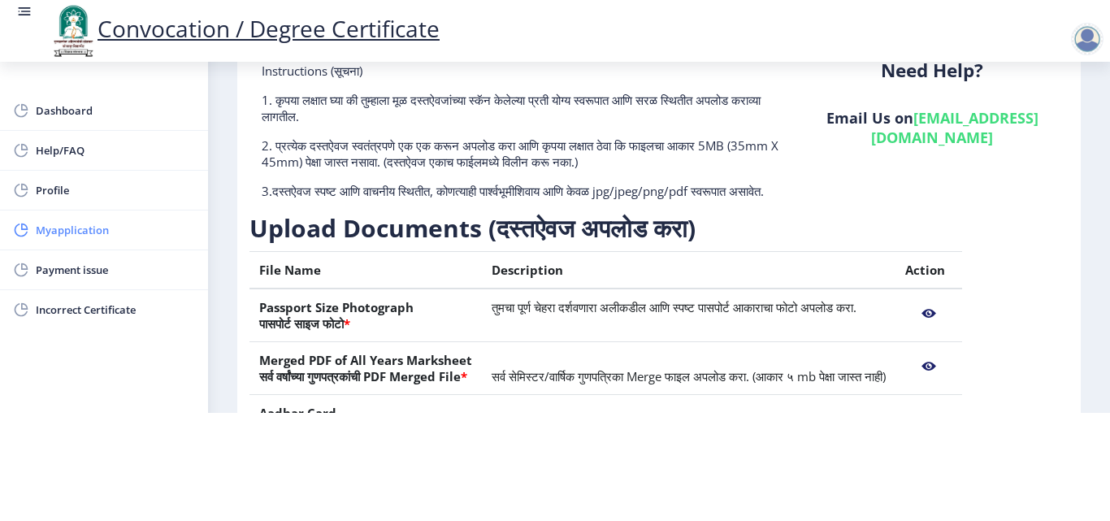
click at [54, 232] on span "Myapplication" at bounding box center [115, 229] width 159 height 19
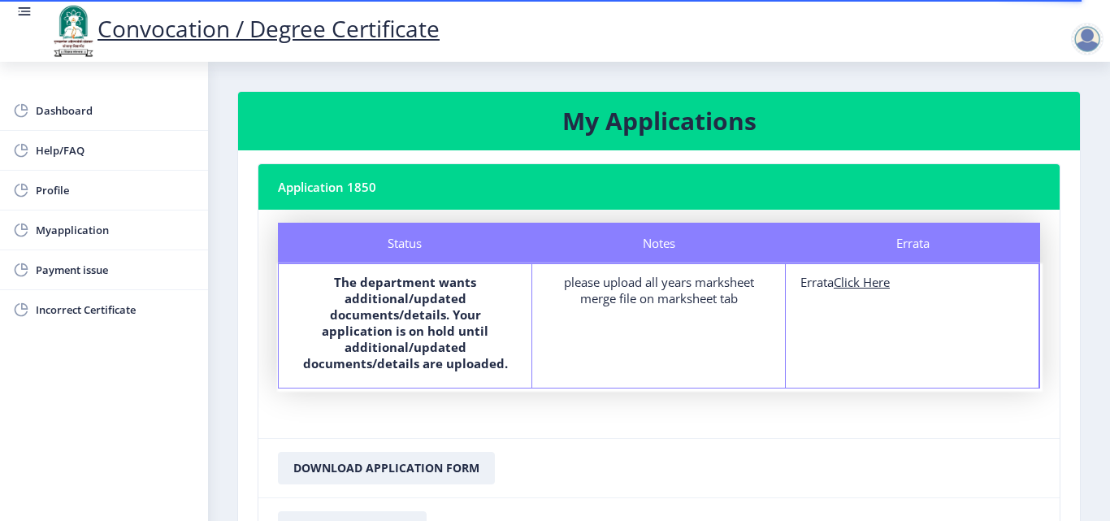
click at [382, 366] on div "Status The department wants additional/updated documents/details. Your applicat…" at bounding box center [405, 325] width 253 height 123
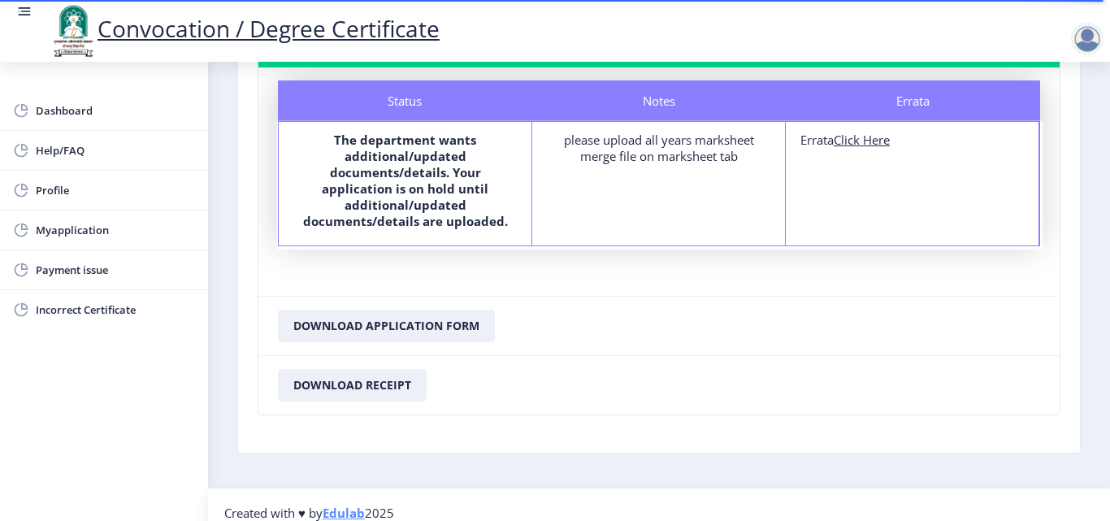
scroll to position [110, 0]
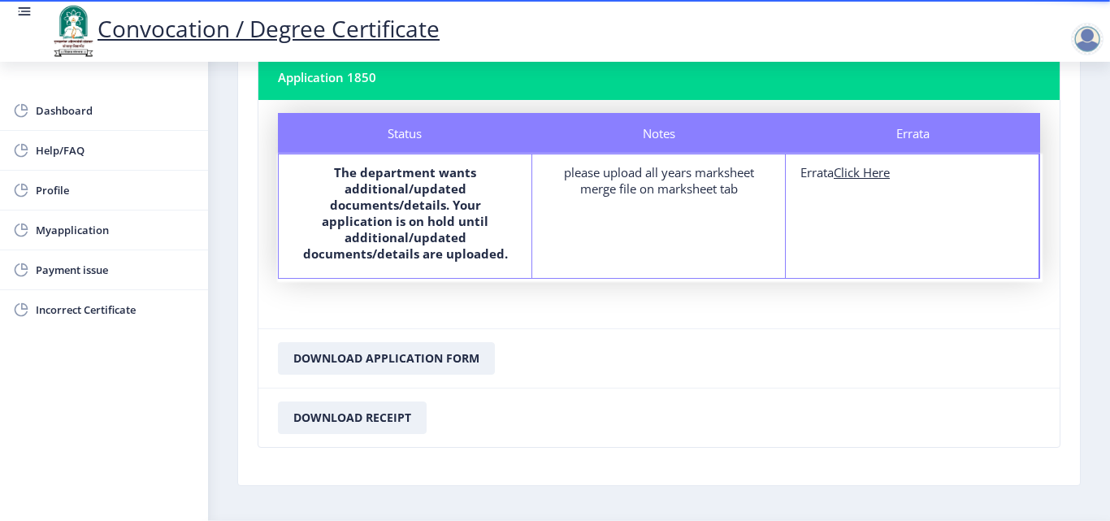
click at [846, 170] on u "Click Here" at bounding box center [861, 172] width 56 height 16
select select
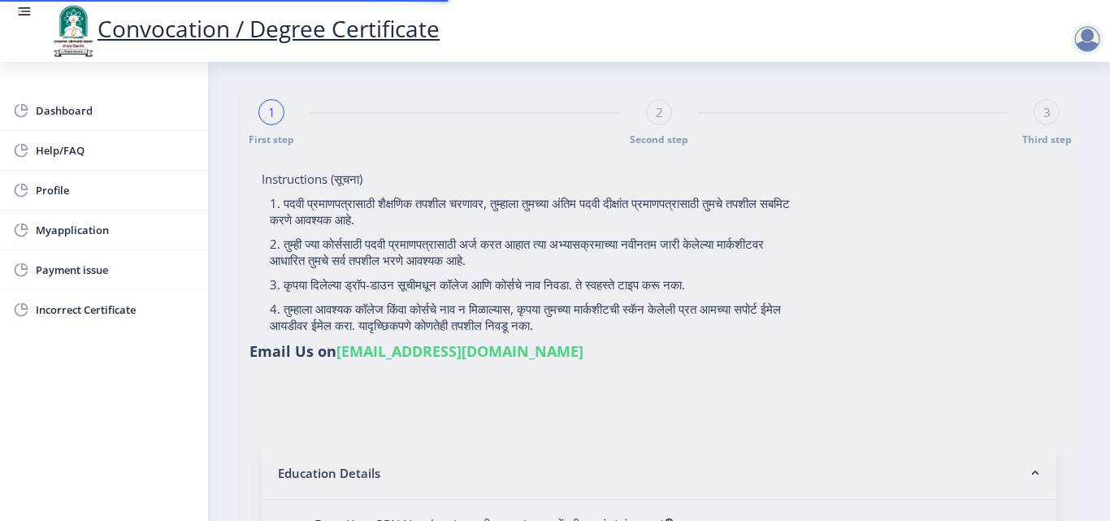
type input "[PERSON_NAME]"
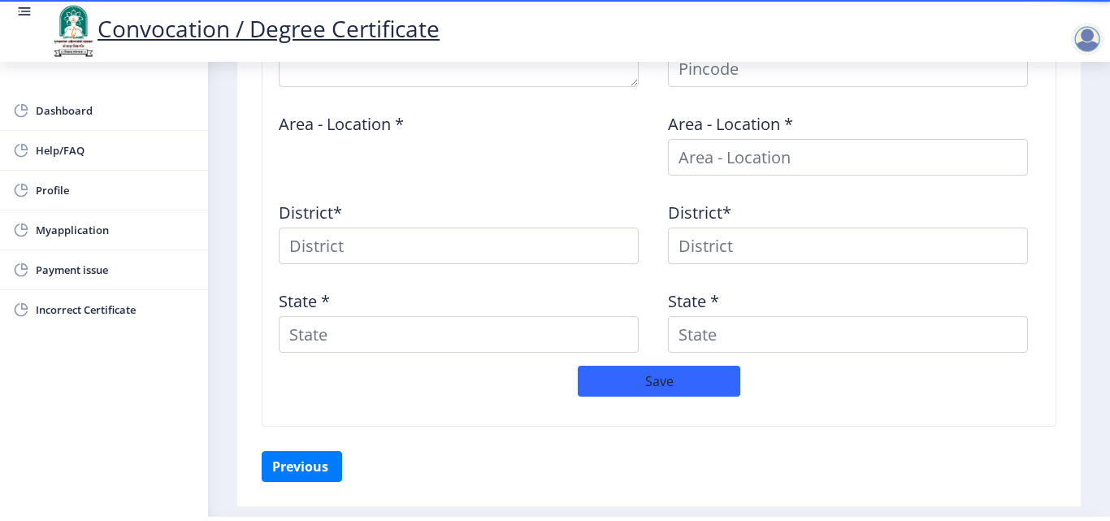
scroll to position [783, 0]
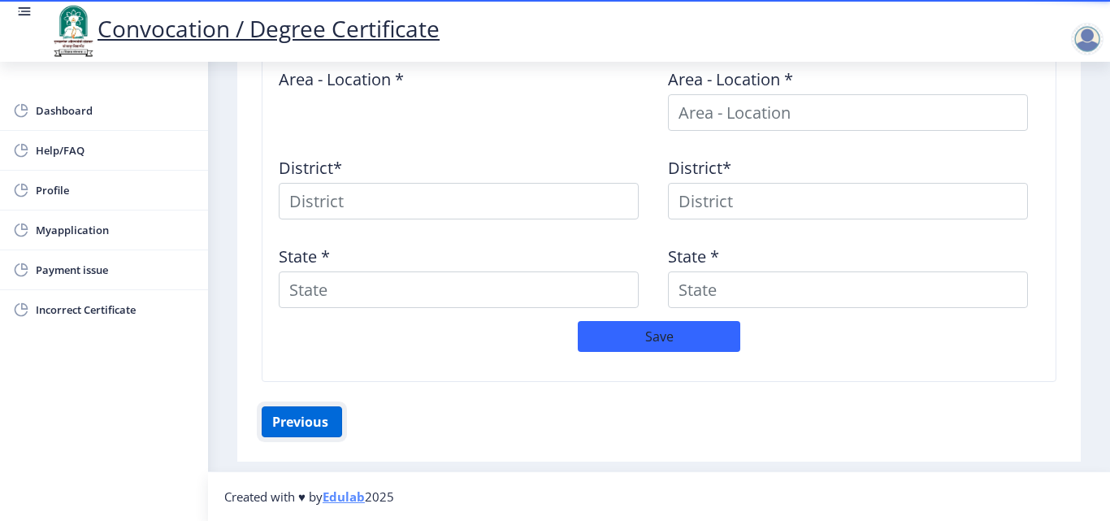
click at [308, 427] on button "Previous ‍" at bounding box center [302, 421] width 80 height 31
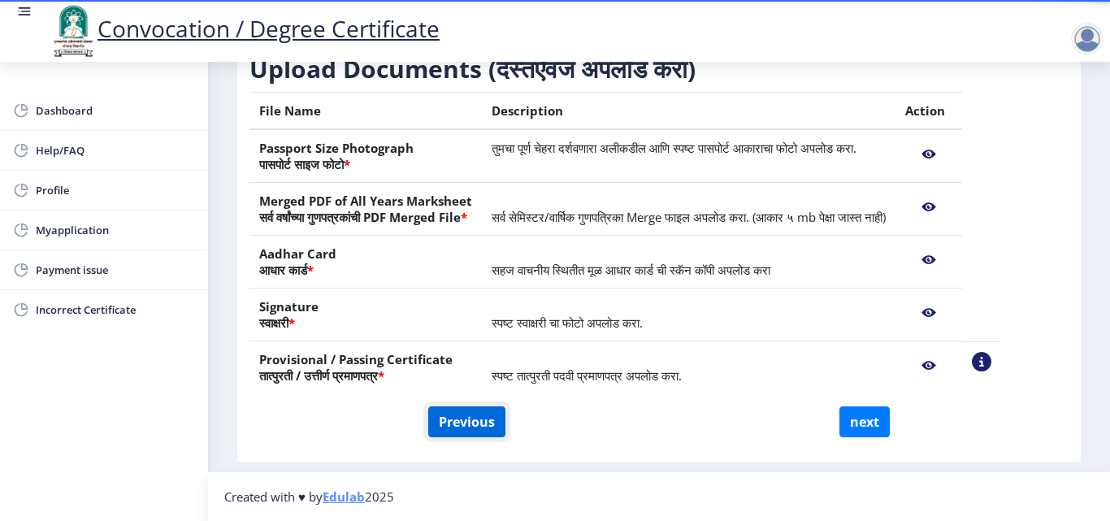
click at [448, 430] on button "Previous" at bounding box center [466, 421] width 77 height 31
select select "Regular"
select select "2019"
select select "March"
select select "Grade A"
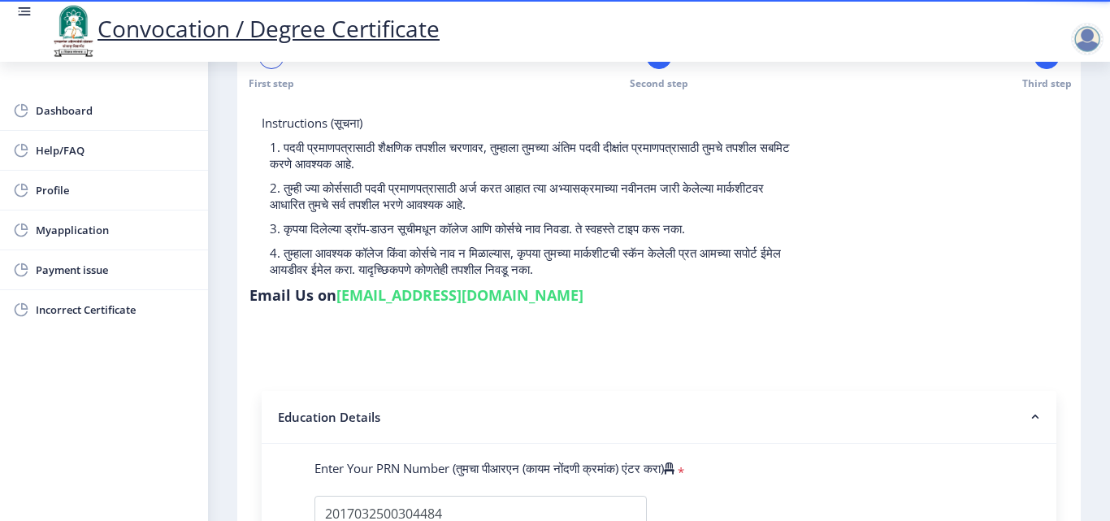
scroll to position [0, 0]
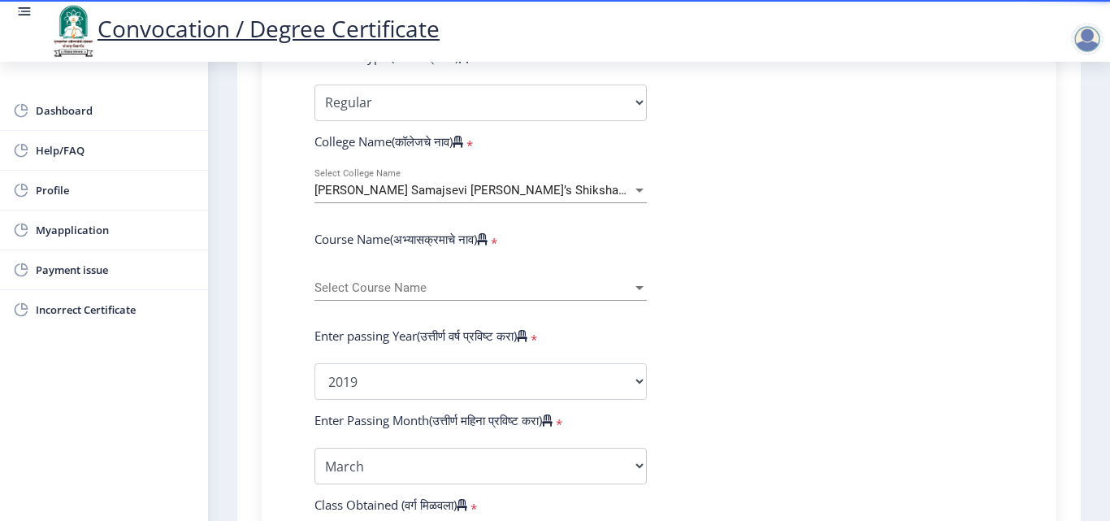
scroll to position [585, 0]
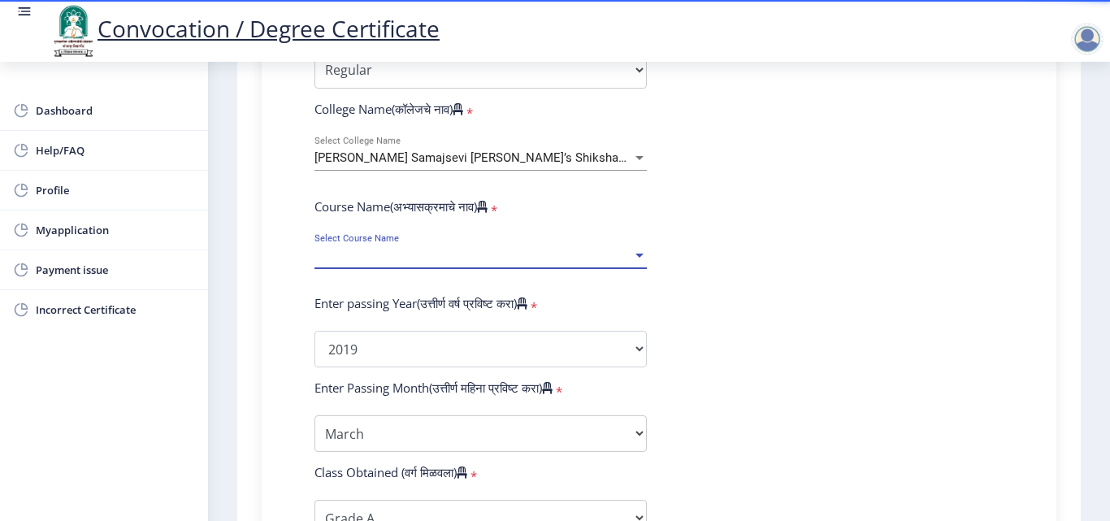
click at [628, 257] on span "Select Course Name" at bounding box center [473, 256] width 318 height 14
click at [628, 257] on input at bounding box center [479, 255] width 331 height 37
click at [628, 257] on span "Select Course Name" at bounding box center [473, 256] width 318 height 14
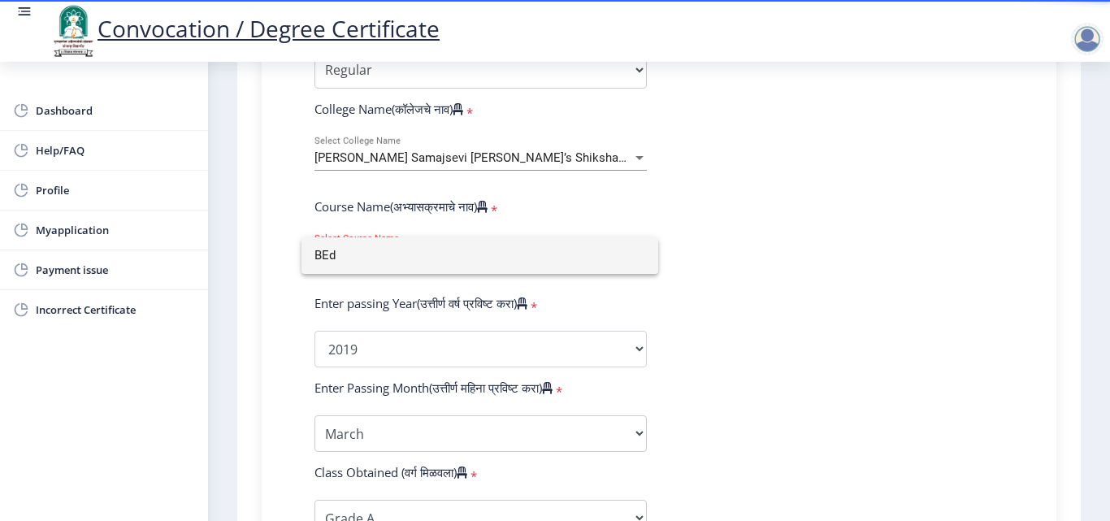
type input "BEd"
click at [719, 318] on div at bounding box center [555, 260] width 1110 height 521
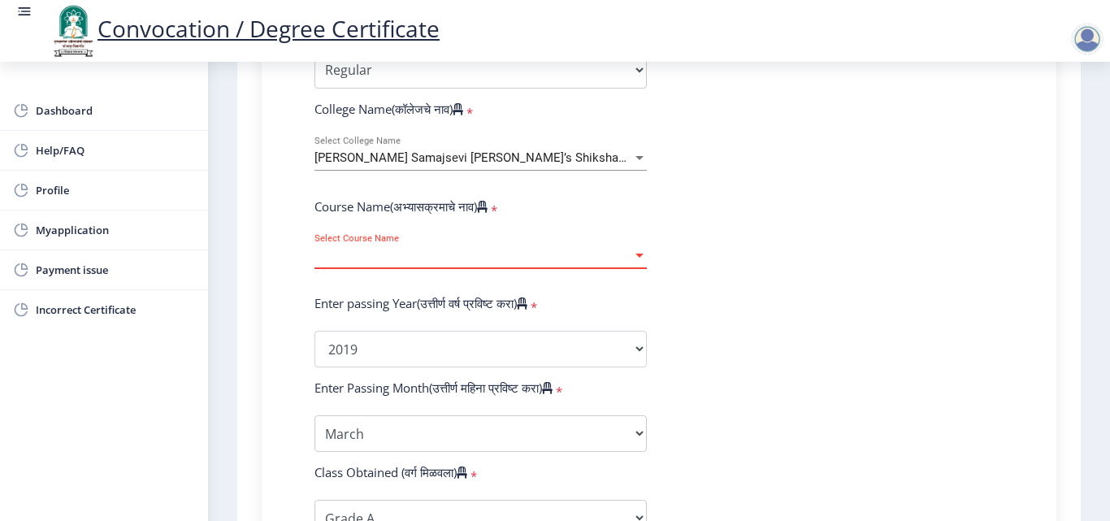
click at [635, 254] on div at bounding box center [639, 255] width 8 height 4
click at [794, 292] on form "Enter Your PRN Number (तुमचा पीआरएन (कायम नोंदणी क्रमांक) एंटर करा) * Student T…" at bounding box center [658, 361] width 713 height 861
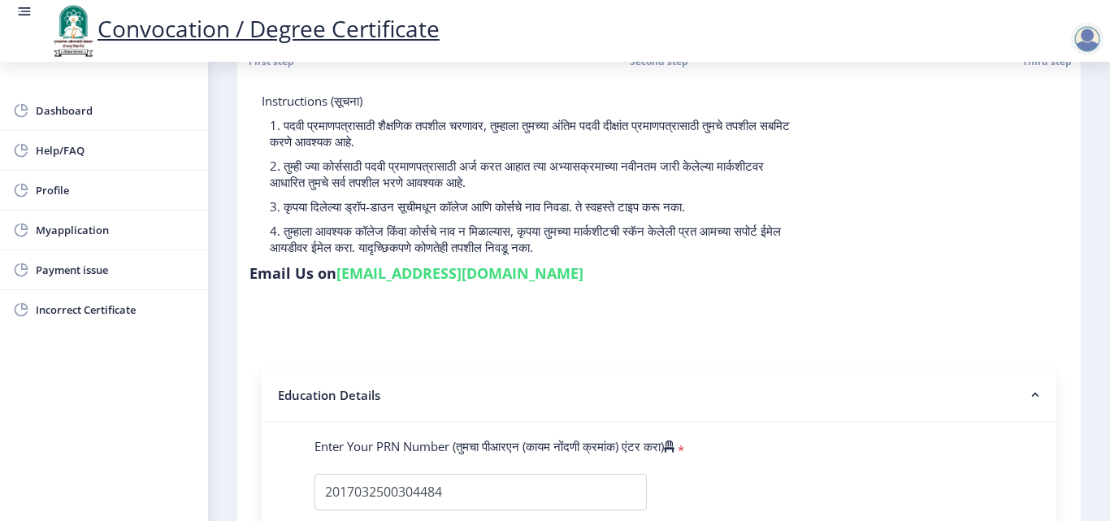
scroll to position [0, 0]
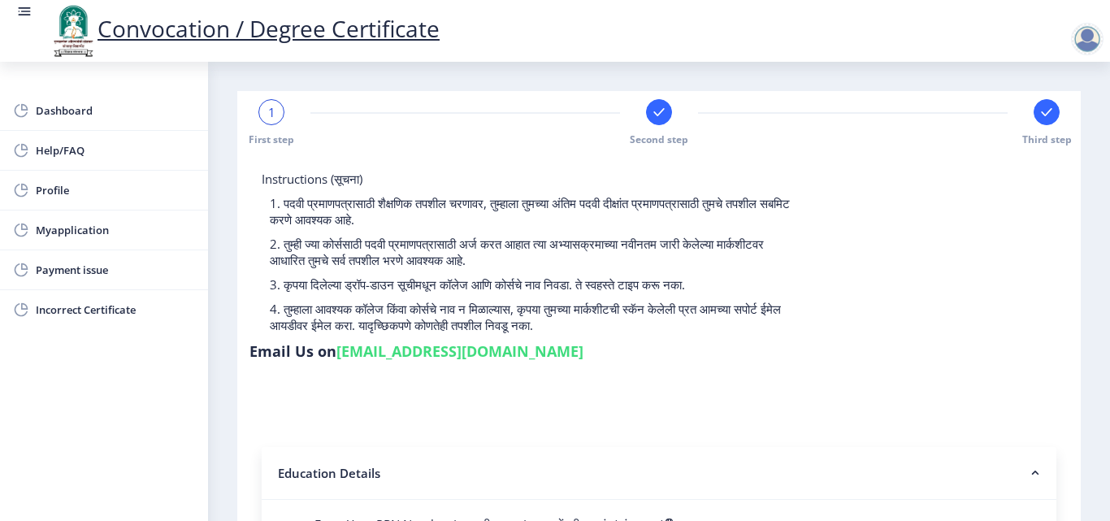
click at [277, 112] on div "1" at bounding box center [271, 112] width 26 height 26
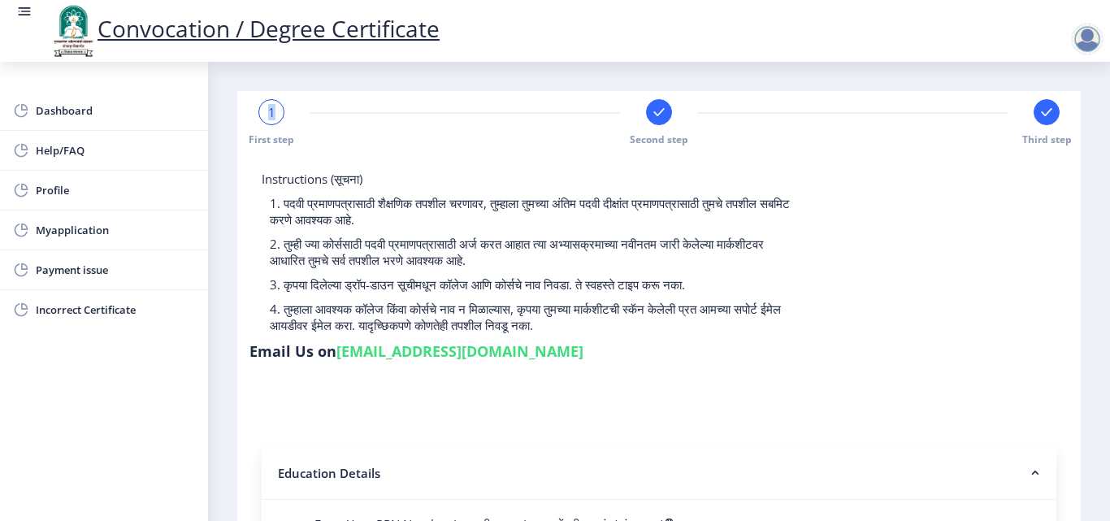
click at [277, 111] on div "1" at bounding box center [271, 112] width 26 height 26
click at [277, 110] on div "1" at bounding box center [271, 112] width 26 height 26
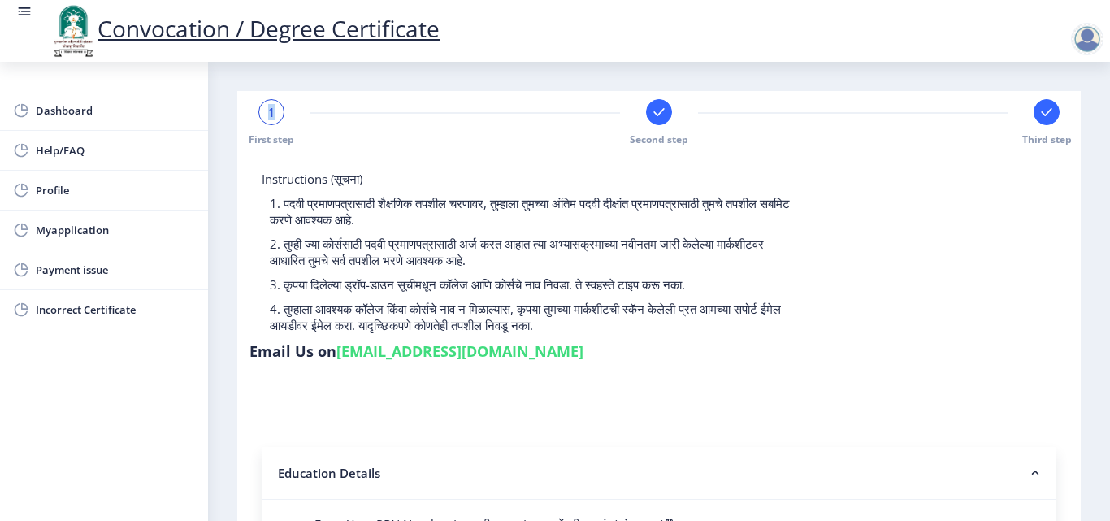
click at [277, 110] on div "1" at bounding box center [271, 112] width 26 height 26
click at [68, 111] on span "Dashboard" at bounding box center [115, 110] width 159 height 19
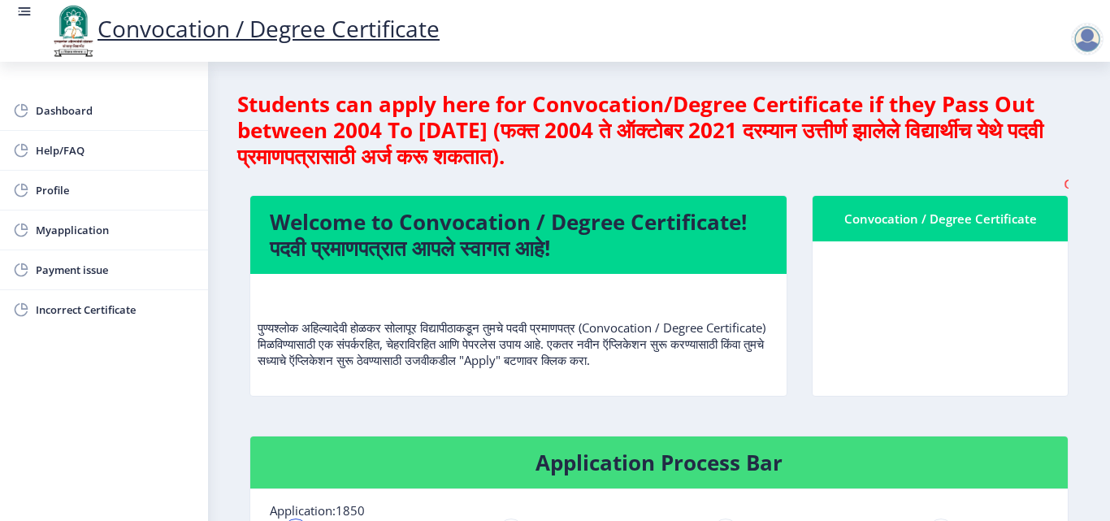
click at [950, 347] on nb-card-body at bounding box center [939, 318] width 255 height 154
click at [48, 193] on span "Profile" at bounding box center [115, 189] width 159 height 19
select select
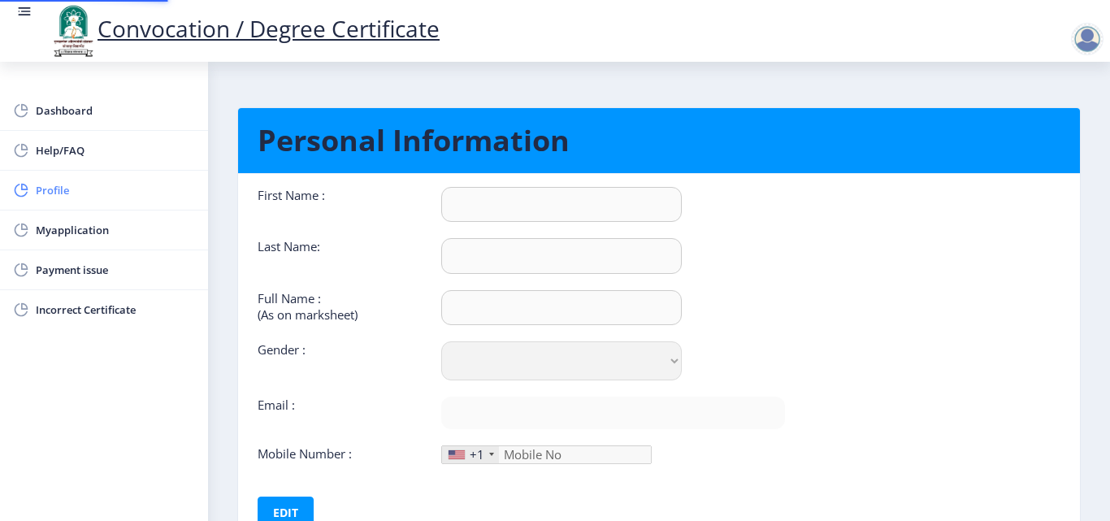
type input "RANJIT"
type input "YADAV"
type input "[PERSON_NAME]"
select select "[DEMOGRAPHIC_DATA]"
type input "[EMAIL_ADDRESS][DOMAIN_NAME]"
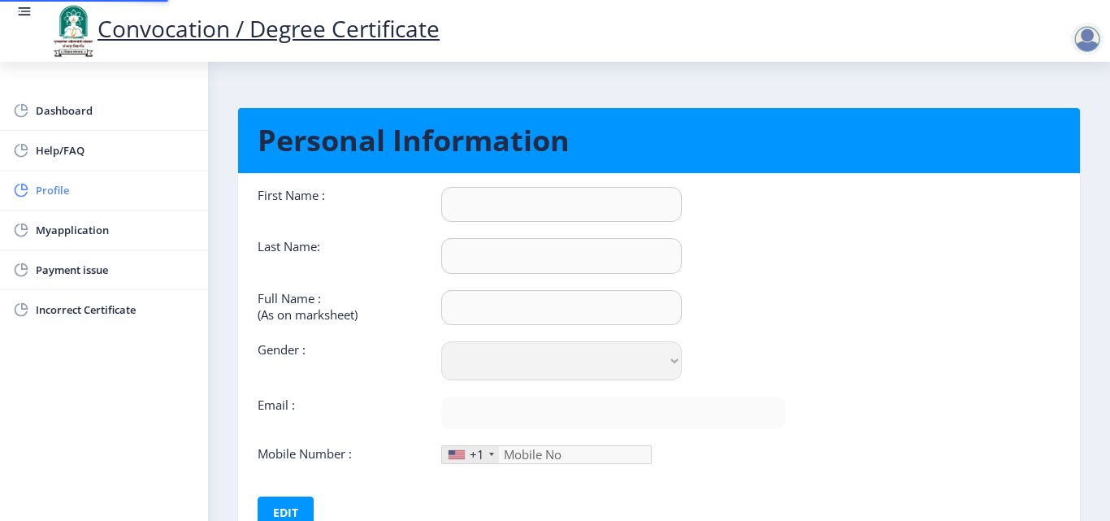
type input "8668386745"
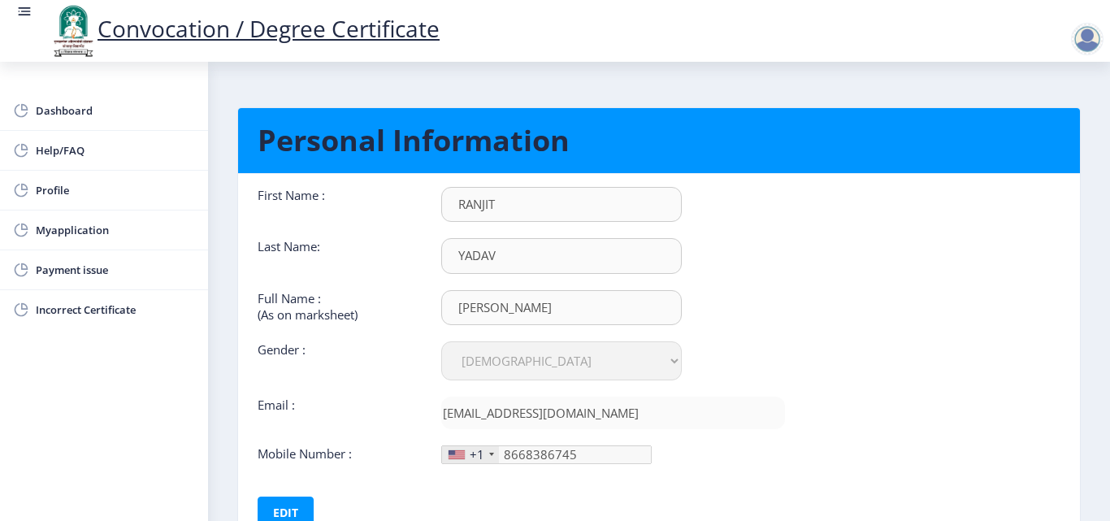
click at [696, 330] on div "First Name : [PERSON_NAME] Last Name: YADAV Full Name : (As on marksheet) [PERS…" at bounding box center [520, 325] width 527 height 277
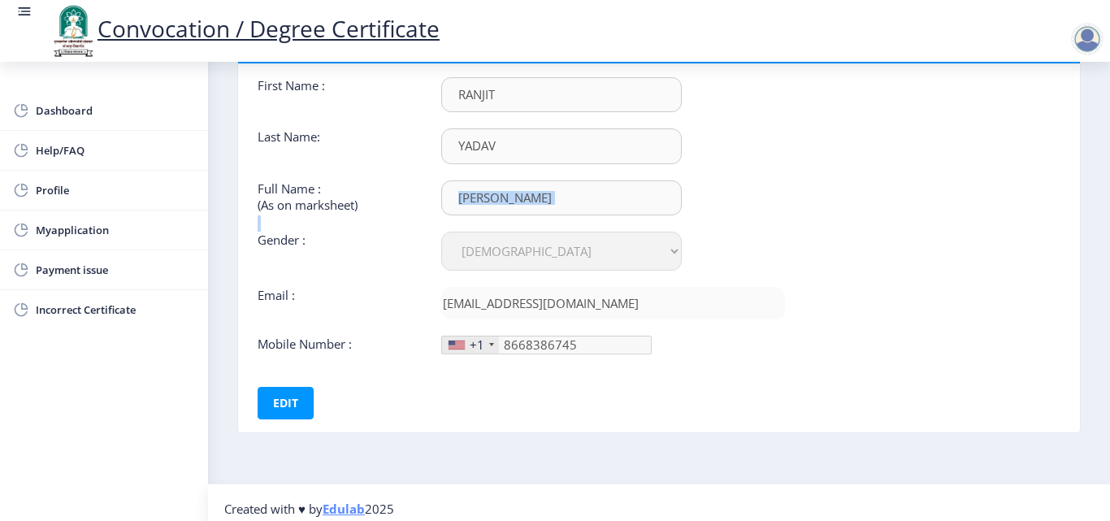
scroll to position [122, 0]
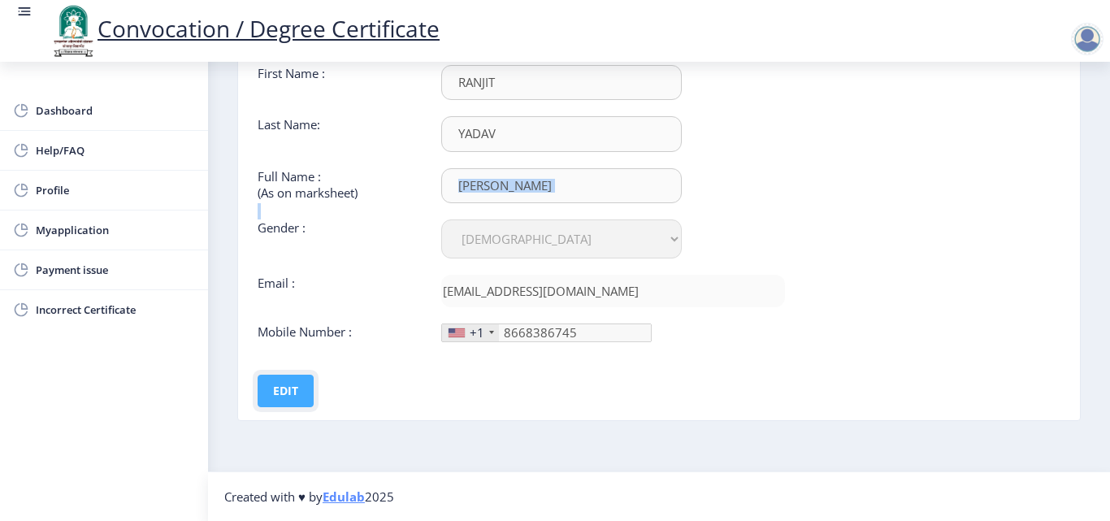
click at [303, 392] on button "Edit" at bounding box center [285, 390] width 56 height 32
click at [303, 392] on button "Save" at bounding box center [296, 390] width 59 height 32
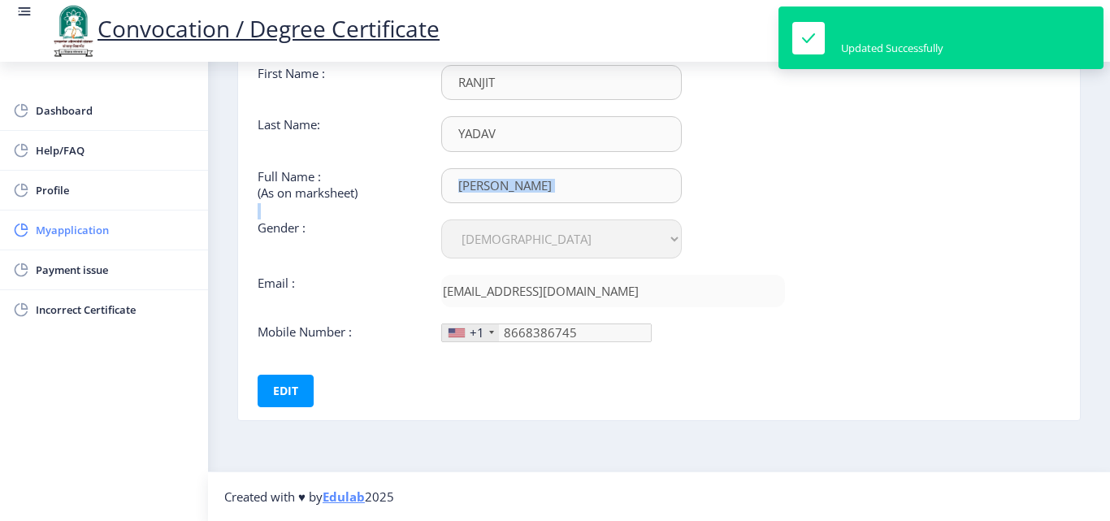
click at [67, 235] on span "Myapplication" at bounding box center [115, 229] width 159 height 19
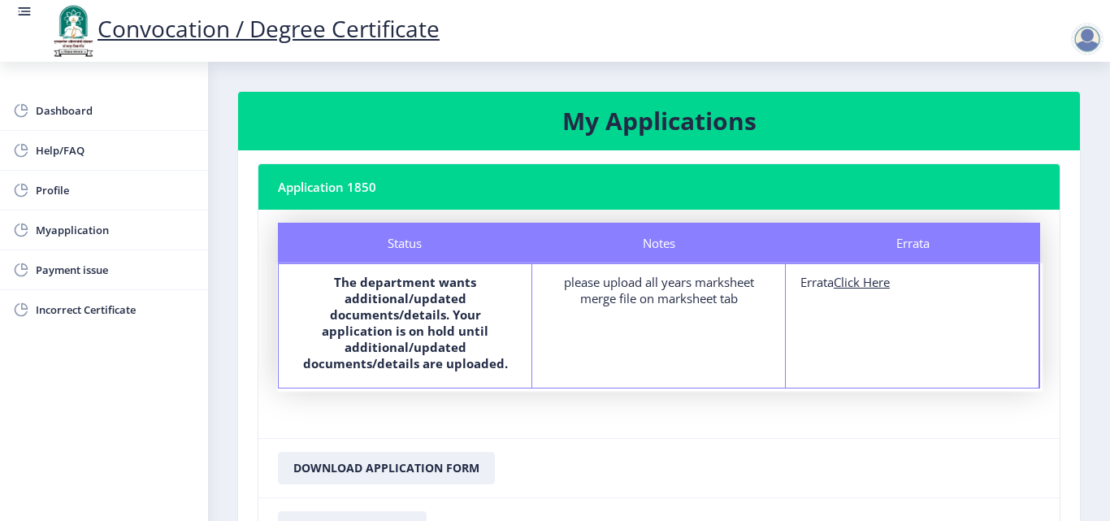
click at [1017, 438] on nb-card-footer "Download Application Form" at bounding box center [658, 467] width 801 height 59
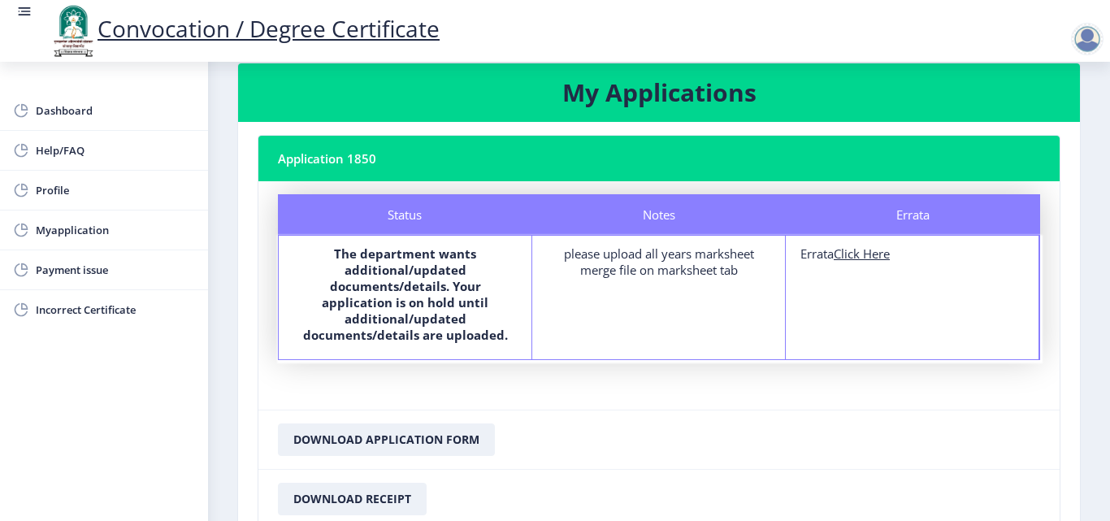
drag, startPoint x: 1017, startPoint y: 427, endPoint x: 1027, endPoint y: 426, distance: 10.7
click at [1027, 426] on nb-card-footer "Download Application Form" at bounding box center [658, 438] width 801 height 59
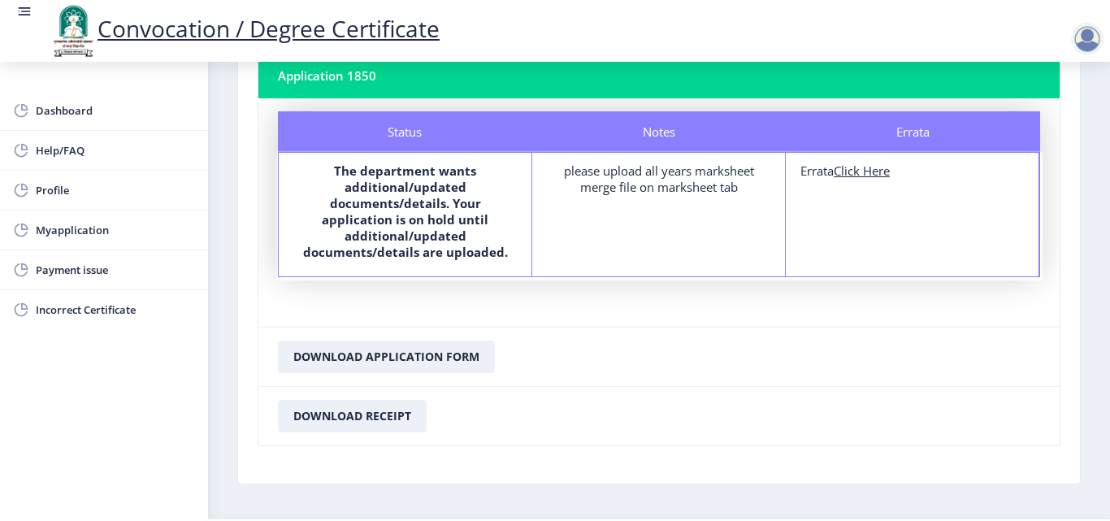
scroll to position [110, 0]
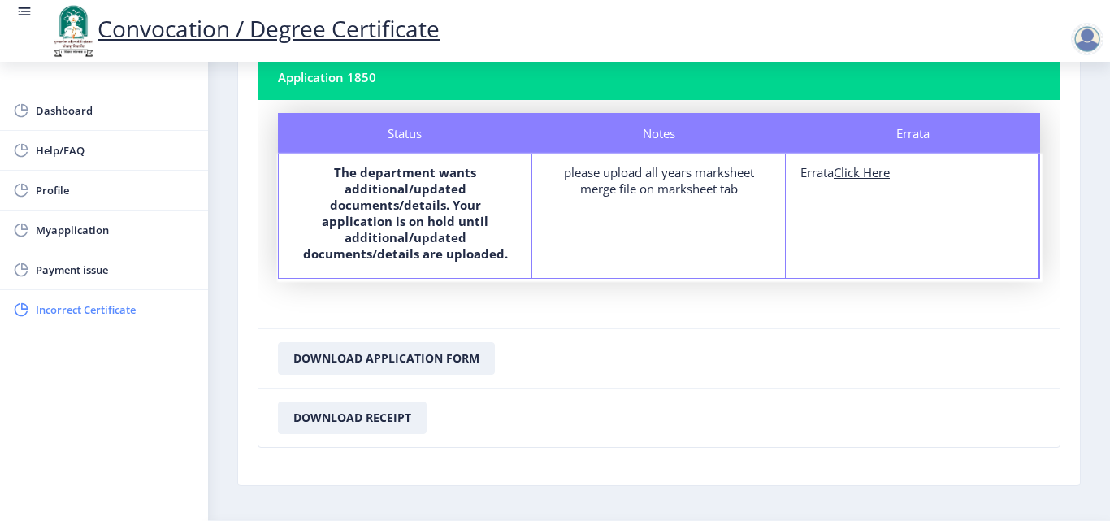
click at [62, 312] on span "Incorrect Certificate" at bounding box center [115, 309] width 159 height 19
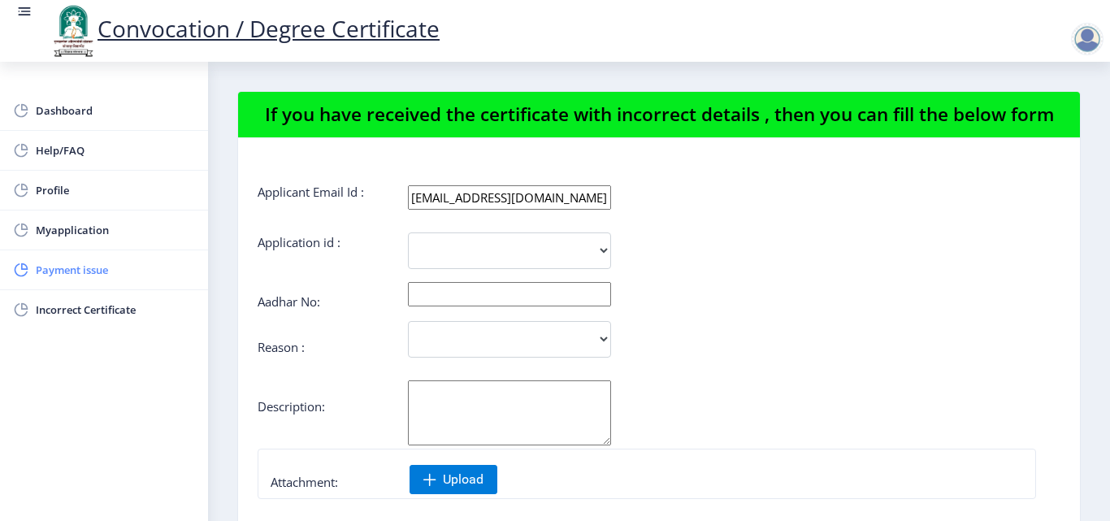
click at [72, 269] on span "Payment issue" at bounding box center [115, 269] width 159 height 19
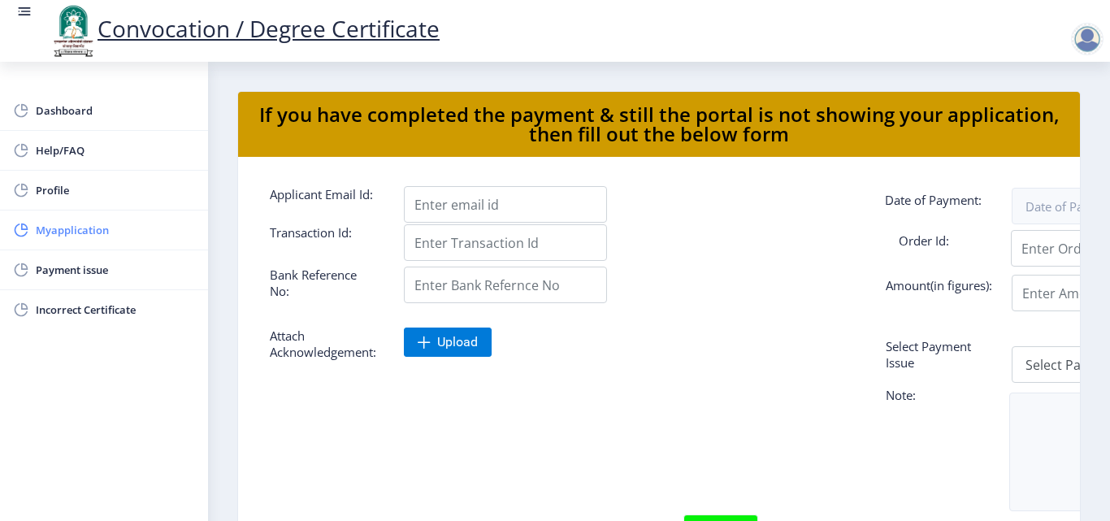
click at [68, 235] on span "Myapplication" at bounding box center [115, 229] width 159 height 19
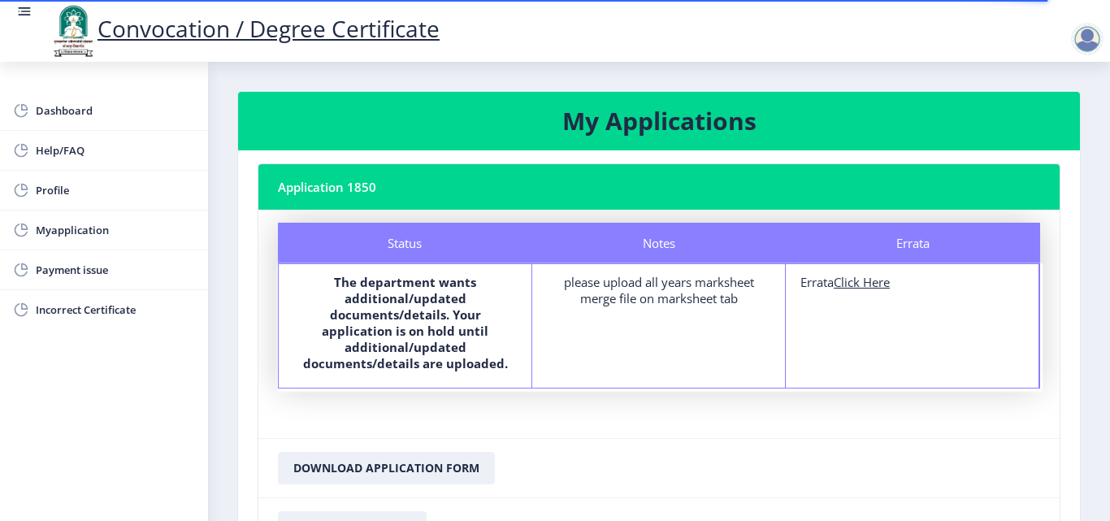
click at [853, 283] on u "Click Here" at bounding box center [861, 282] width 56 height 16
select select
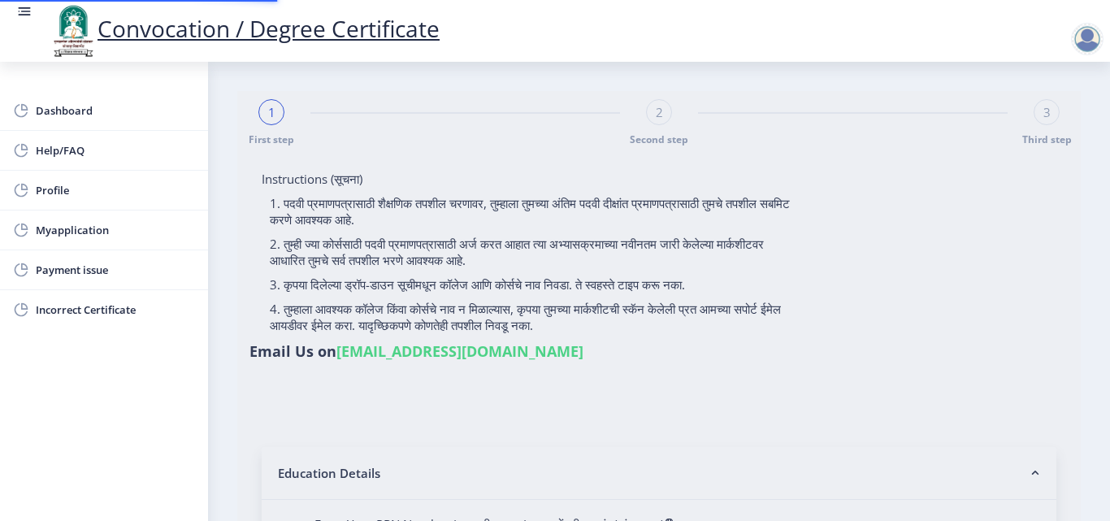
type input "[PERSON_NAME]"
type input "2017032500304484"
select select "Regular"
select select "2019"
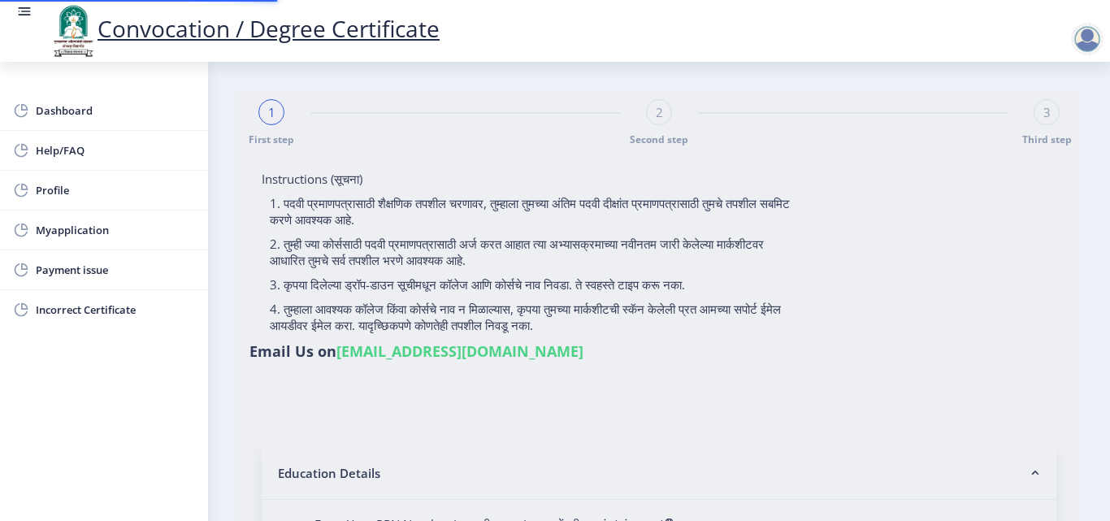
select select "March"
select select "Grade A"
type input "305052"
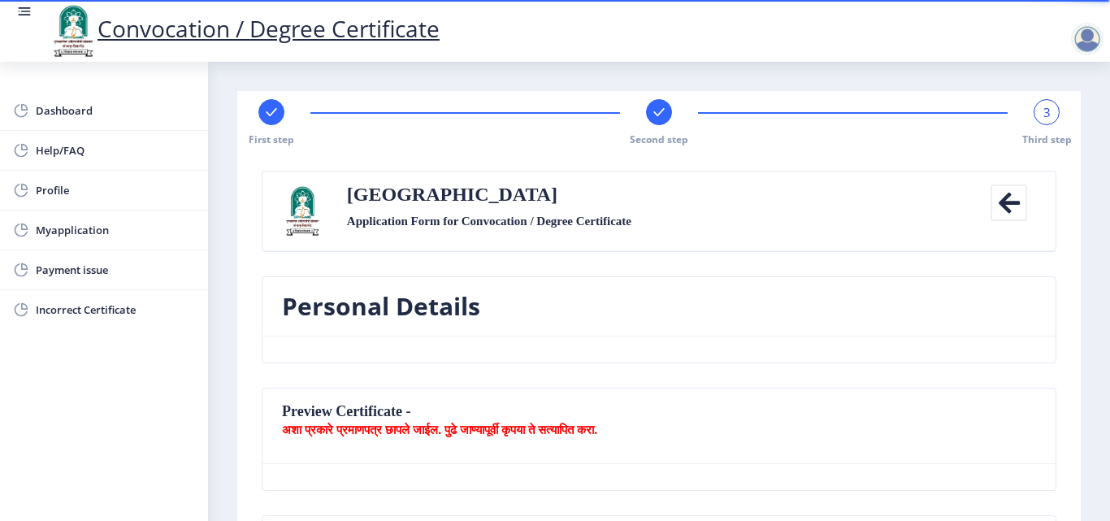
click at [1011, 200] on icon at bounding box center [1008, 202] width 37 height 37
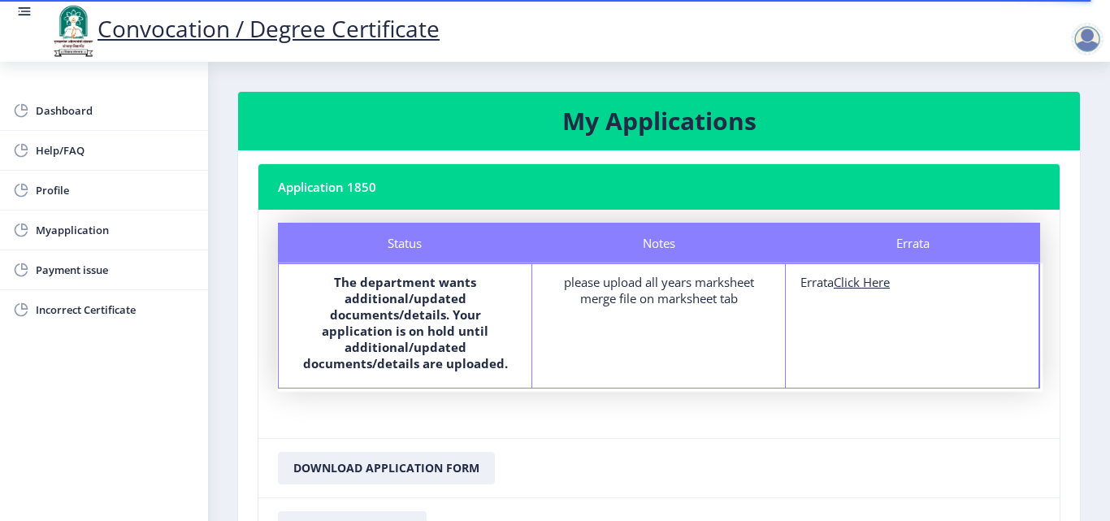
click at [849, 286] on u "Click Here" at bounding box center [861, 282] width 56 height 16
select select
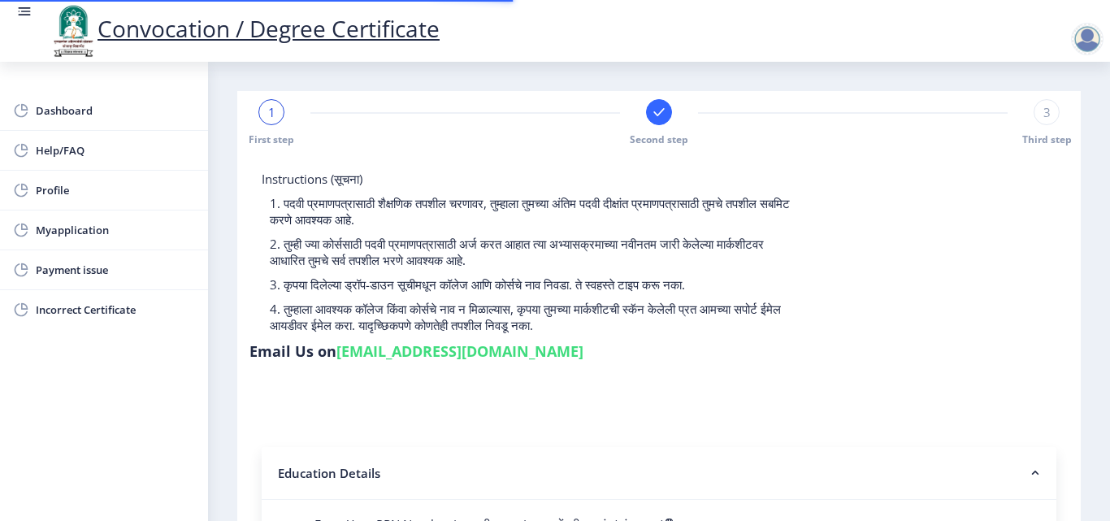
type input "2017032500304484"
select select "Regular"
select select "2019"
select select "March"
select select "Grade A"
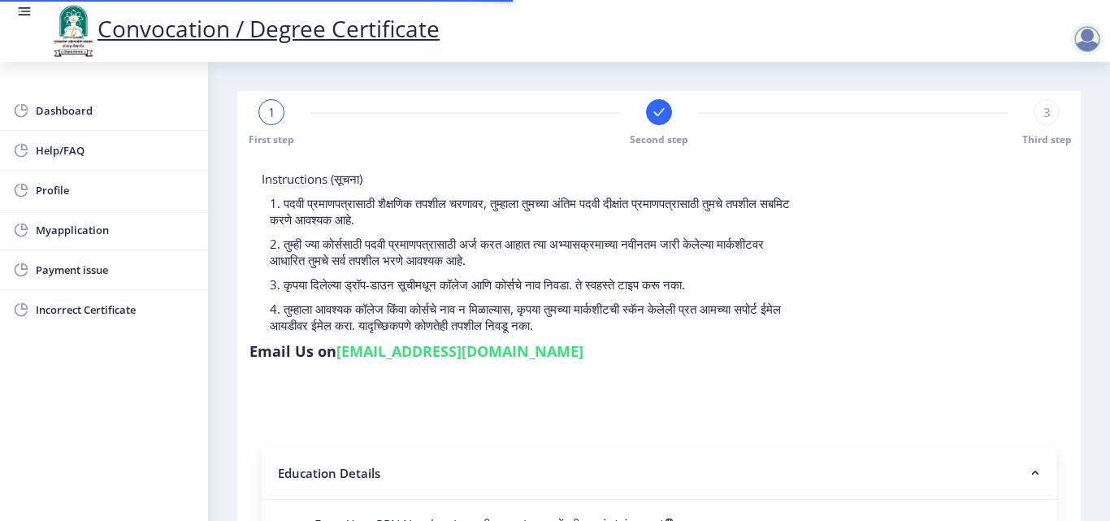
type input "305052"
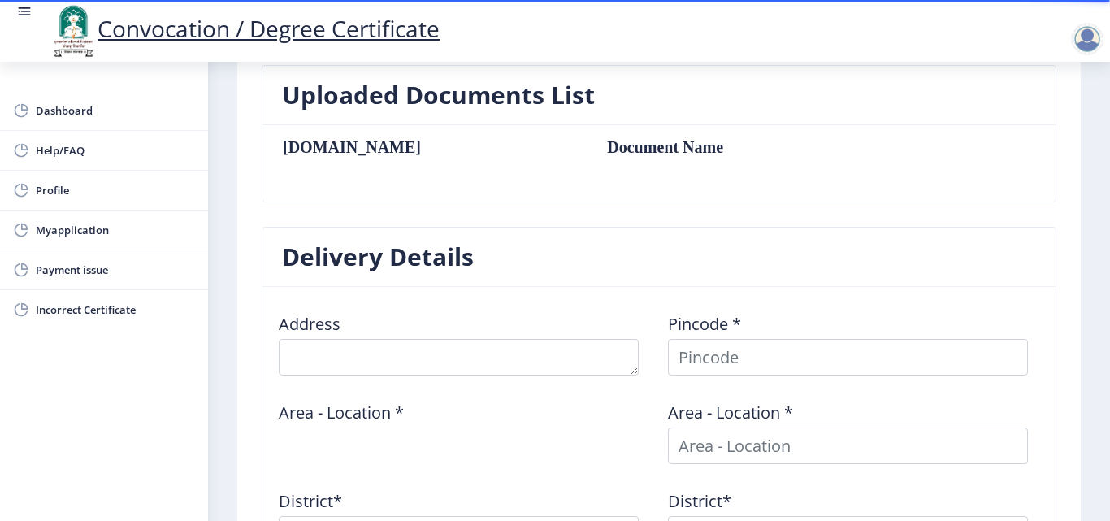
scroll to position [552, 0]
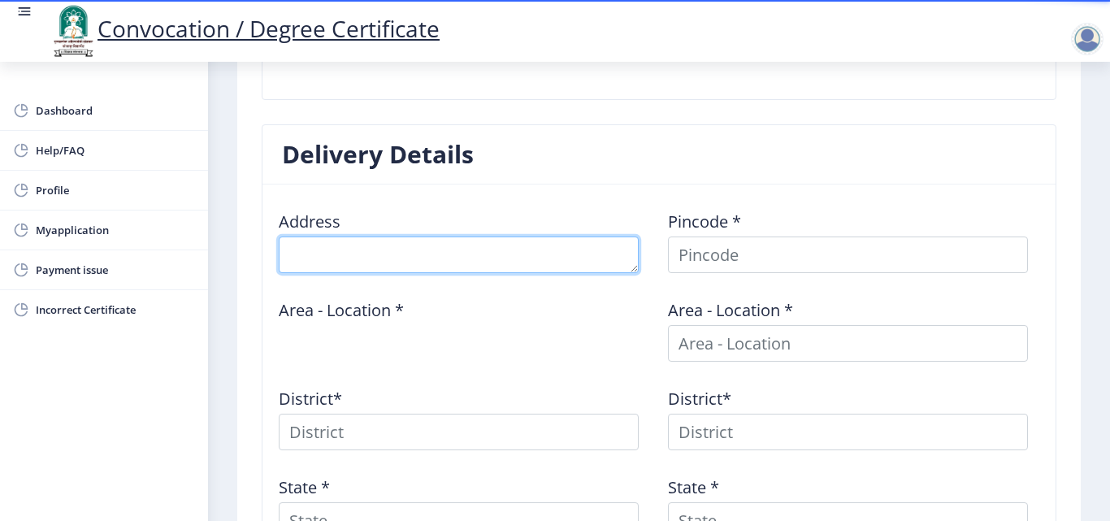
click at [507, 257] on textarea at bounding box center [459, 254] width 360 height 37
type textarea "Kurduwadi Madha Road Yadav Vasti [PERSON_NAME]"
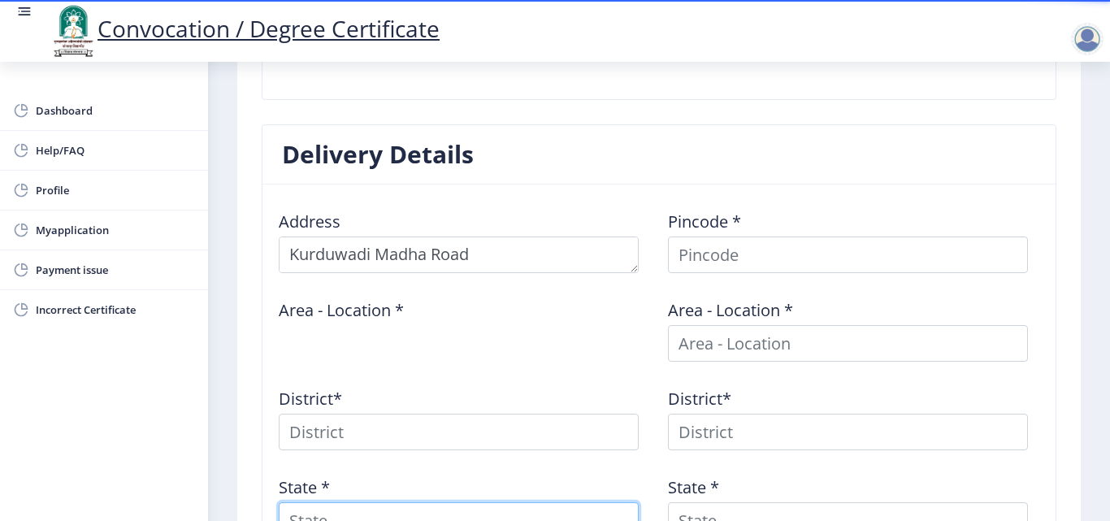
type input "[GEOGRAPHIC_DATA]"
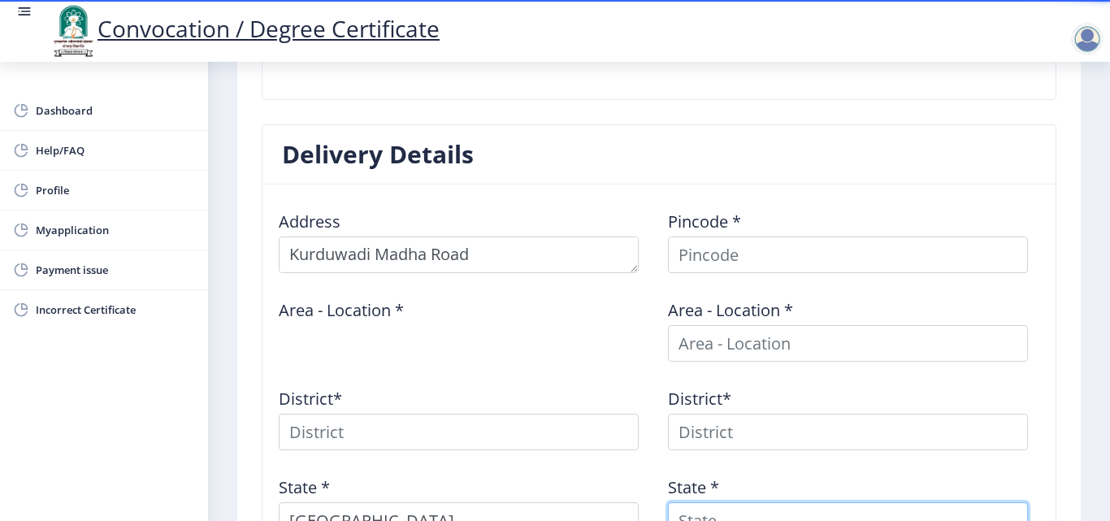
type input "[GEOGRAPHIC_DATA]"
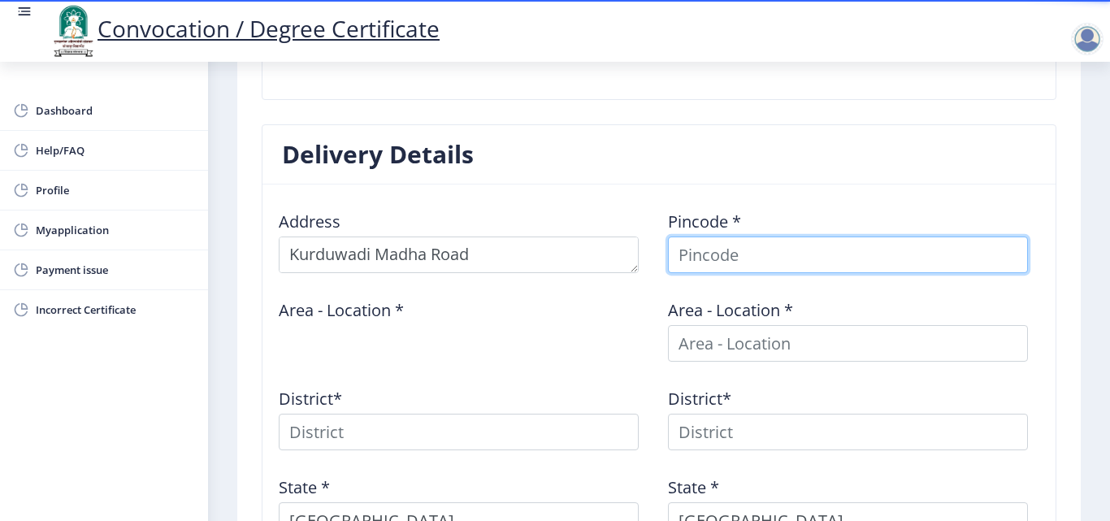
click at [715, 260] on input at bounding box center [848, 254] width 360 height 37
type input "413208"
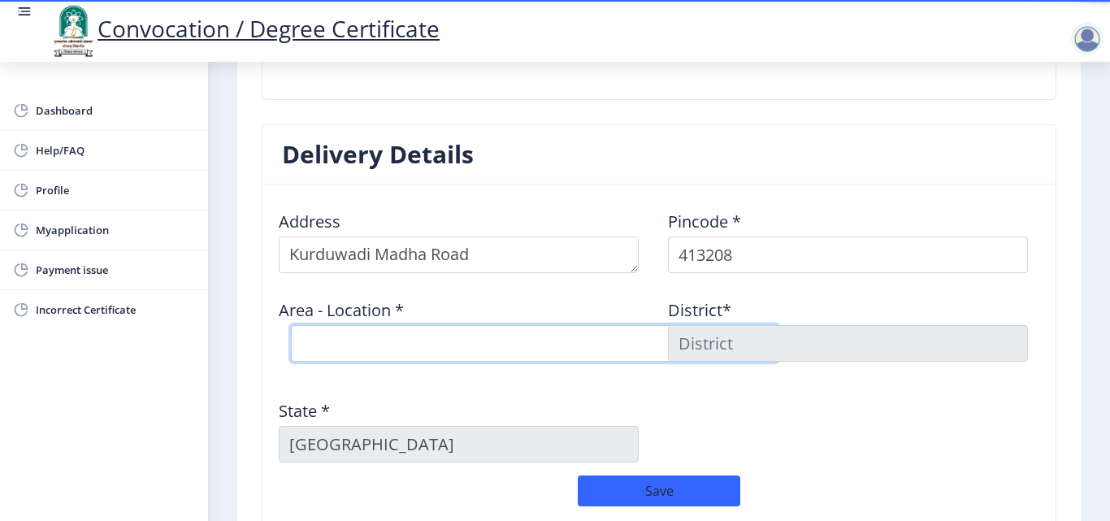
click at [339, 344] on select "Select Area Location [GEOGRAPHIC_DATA] B.O Bhosare B.O Bhutashte B.O Chincholi …" at bounding box center [534, 343] width 487 height 37
select select "3: Object"
click at [291, 325] on select "Select Area Location [GEOGRAPHIC_DATA] B.O Bhosare B.O Bhutashte B.O Chincholi …" at bounding box center [534, 343] width 487 height 37
type input "SOLAPUR"
select select "3: Object"
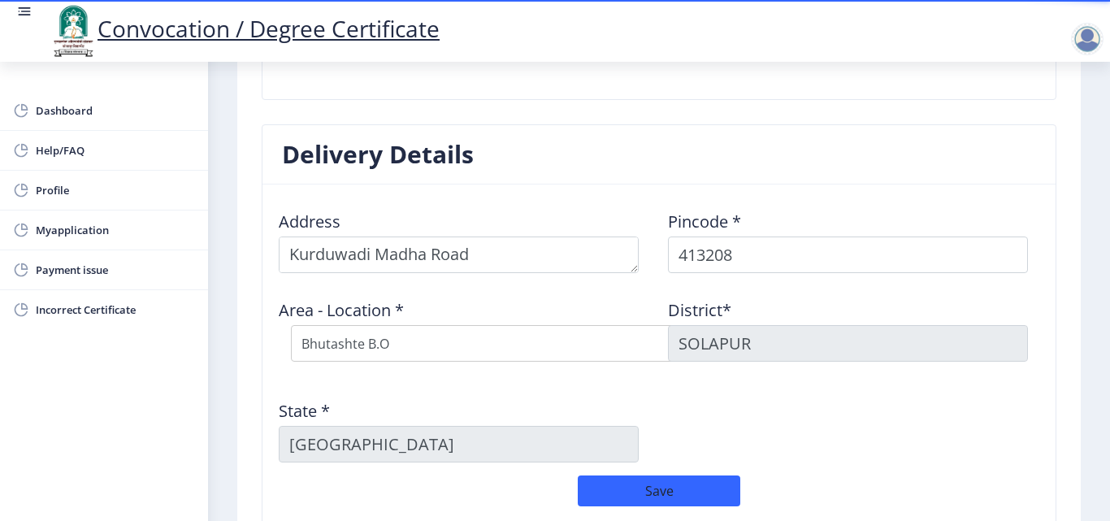
click at [715, 422] on div "Address Pincode * 413208 Area - Location * Select Area Location [GEOGRAPHIC_DAT…" at bounding box center [659, 336] width 778 height 278
click at [680, 501] on button "Save" at bounding box center [659, 490] width 162 height 31
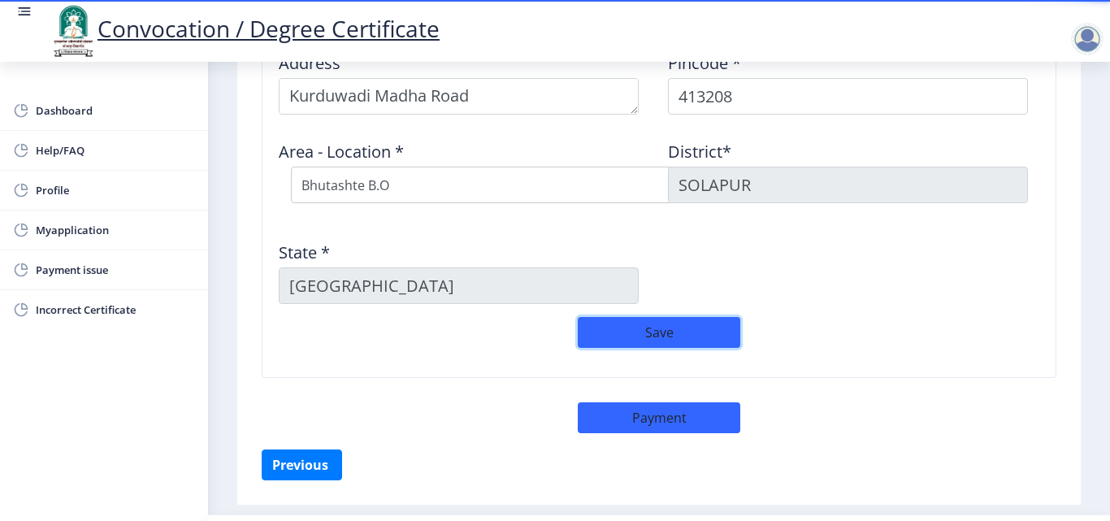
scroll to position [754, 0]
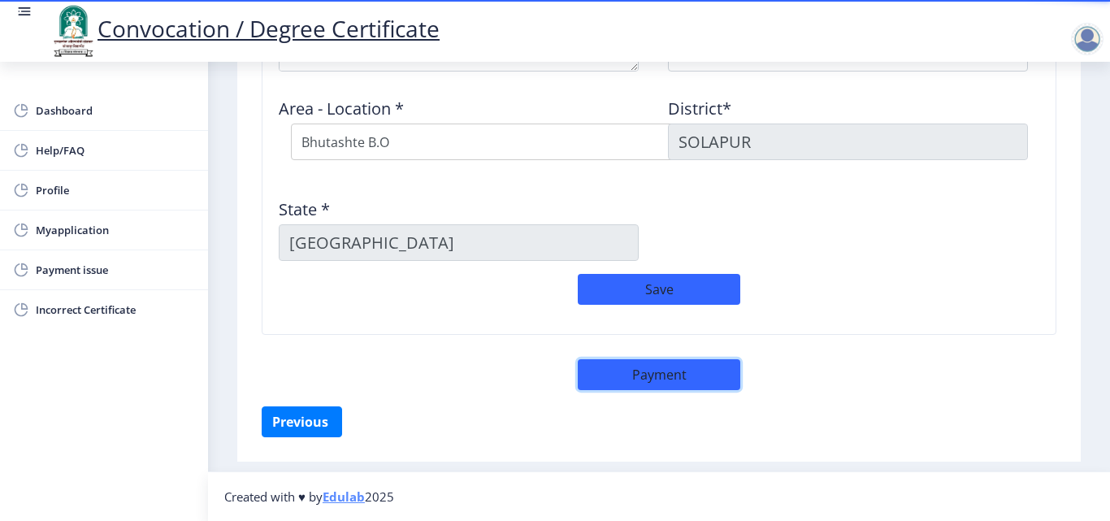
click at [661, 374] on button "Payment" at bounding box center [659, 374] width 162 height 31
click at [657, 379] on button "Payment" at bounding box center [659, 374] width 162 height 31
click at [657, 378] on button "Payment" at bounding box center [659, 374] width 162 height 31
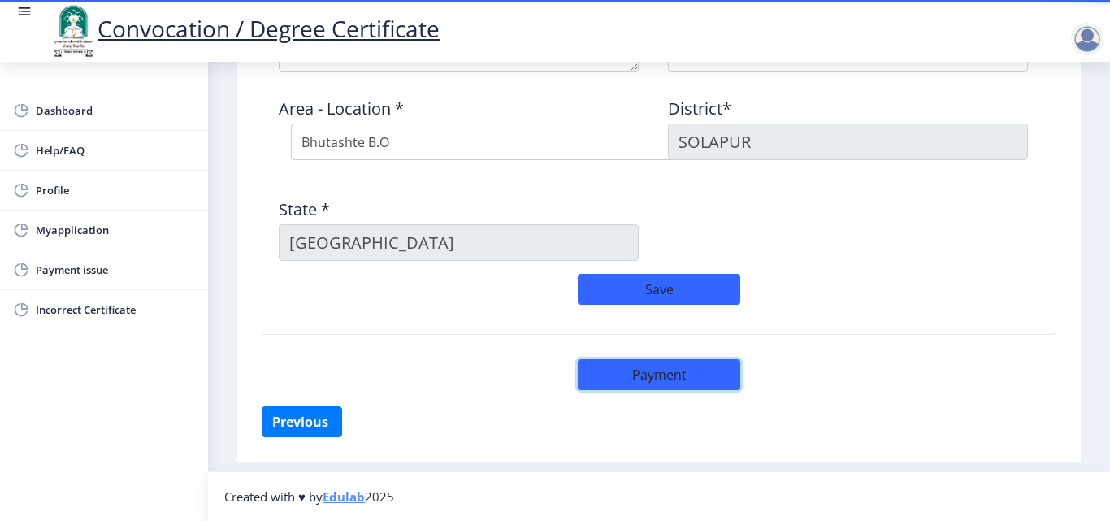
click at [650, 387] on button "Payment" at bounding box center [659, 374] width 162 height 31
click at [645, 372] on button "Payment" at bounding box center [659, 374] width 162 height 31
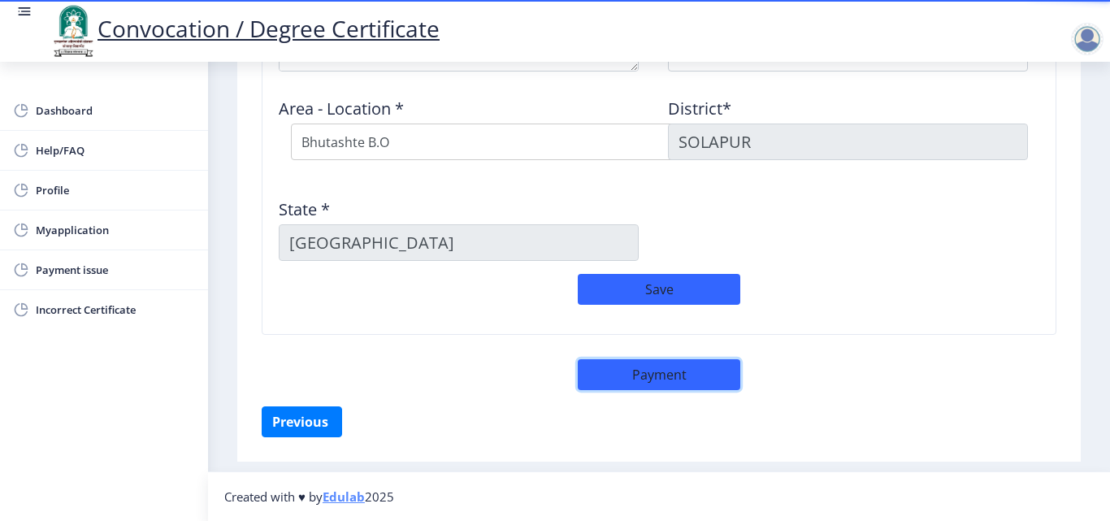
click at [645, 372] on button "Payment" at bounding box center [659, 374] width 162 height 31
click at [319, 427] on button "Previous ‍" at bounding box center [302, 421] width 80 height 31
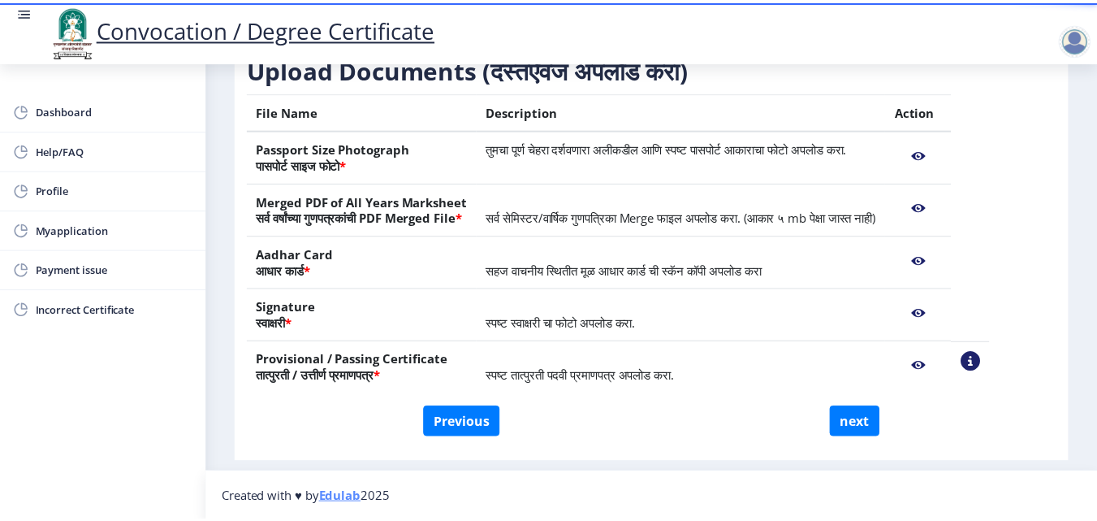
scroll to position [283, 0]
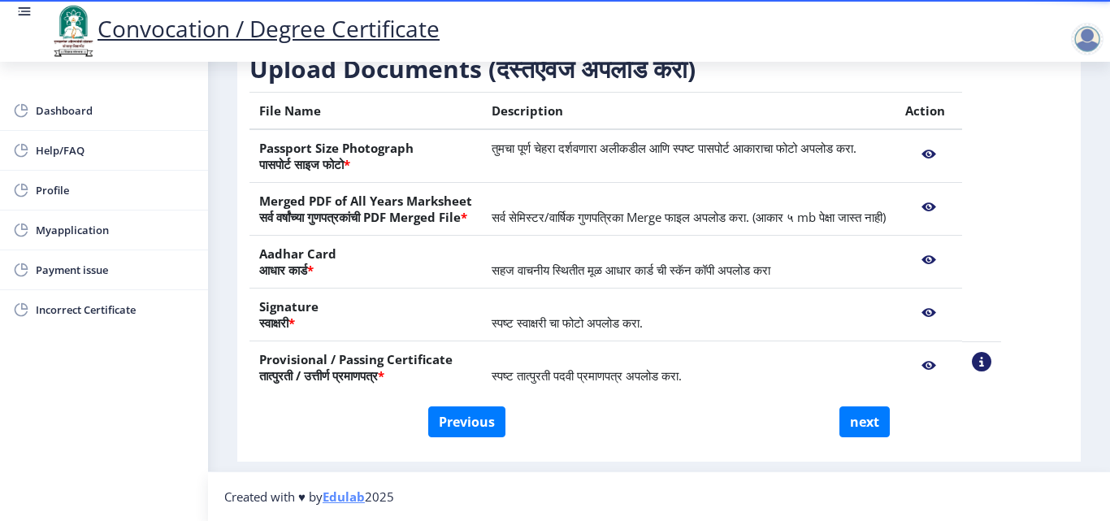
click at [952, 202] on nb-action at bounding box center [928, 207] width 47 height 29
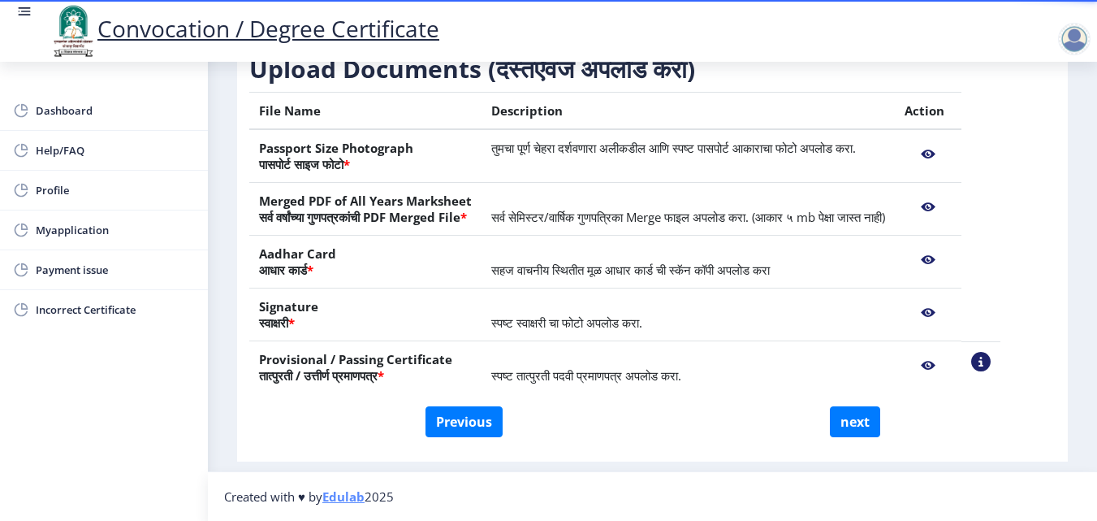
scroll to position [300, 0]
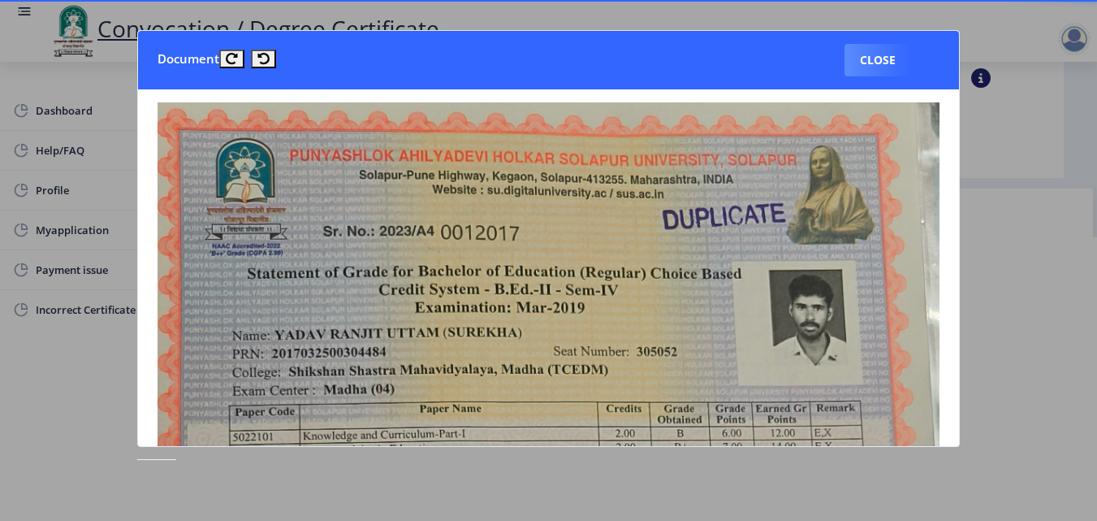
click at [864, 61] on button "Close" at bounding box center [878, 60] width 67 height 32
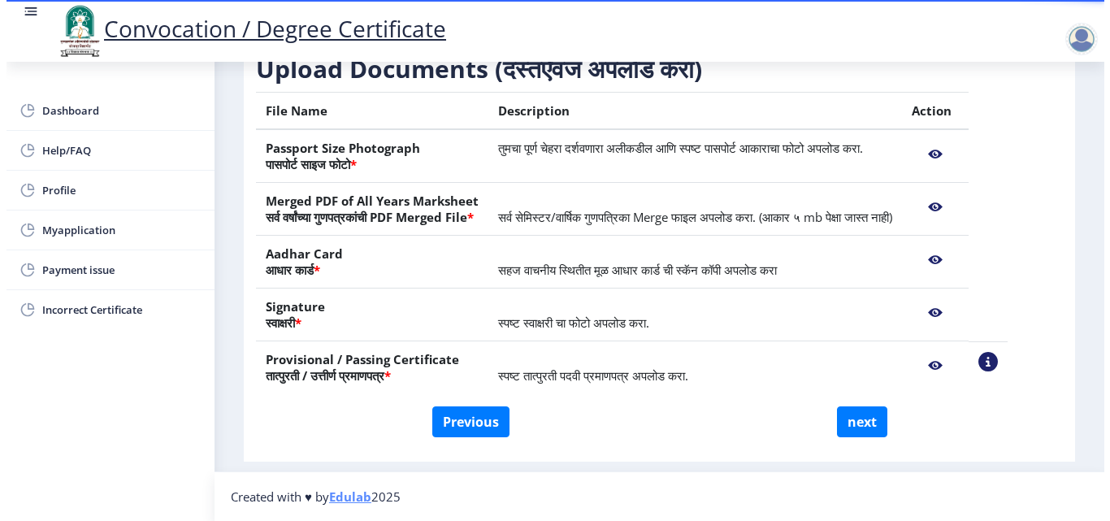
scroll to position [283, 0]
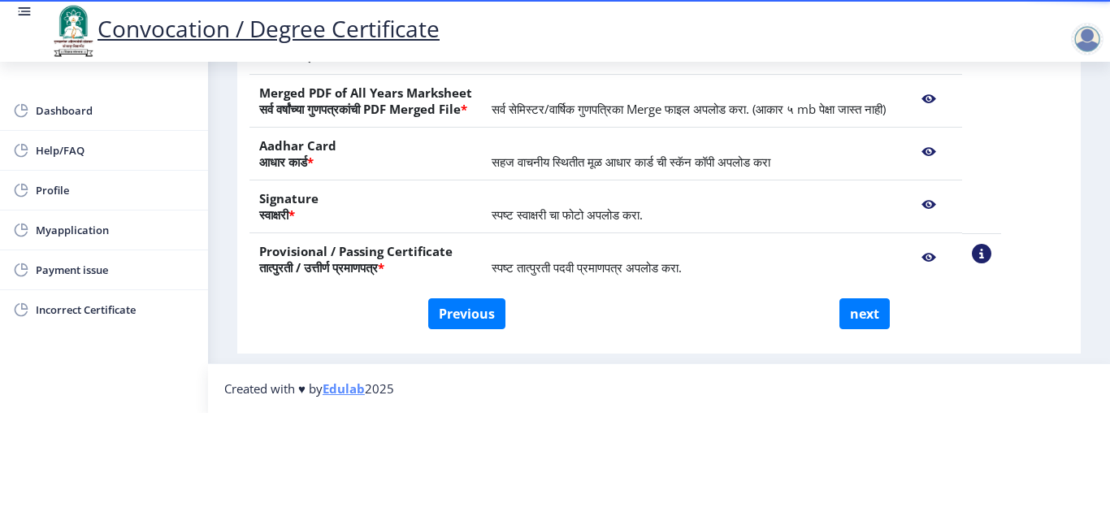
click at [885, 101] on span "सर्व सेमिस्टर/वार्षिक गुणपत्रिका Merge फाइल अपलोड करा. (आकार ५ mb पेक्षा जास्त …" at bounding box center [688, 109] width 394 height 16
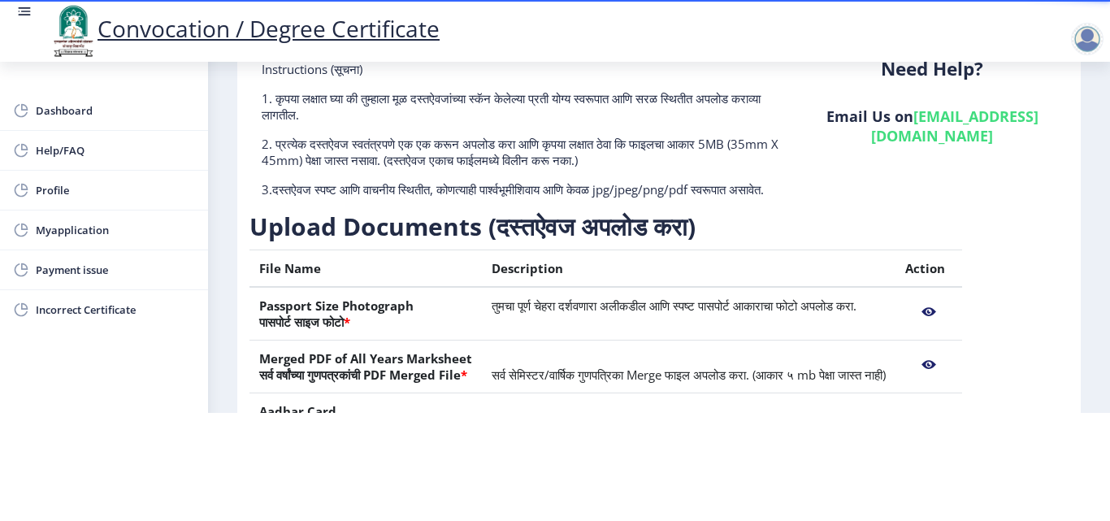
scroll to position [0, 0]
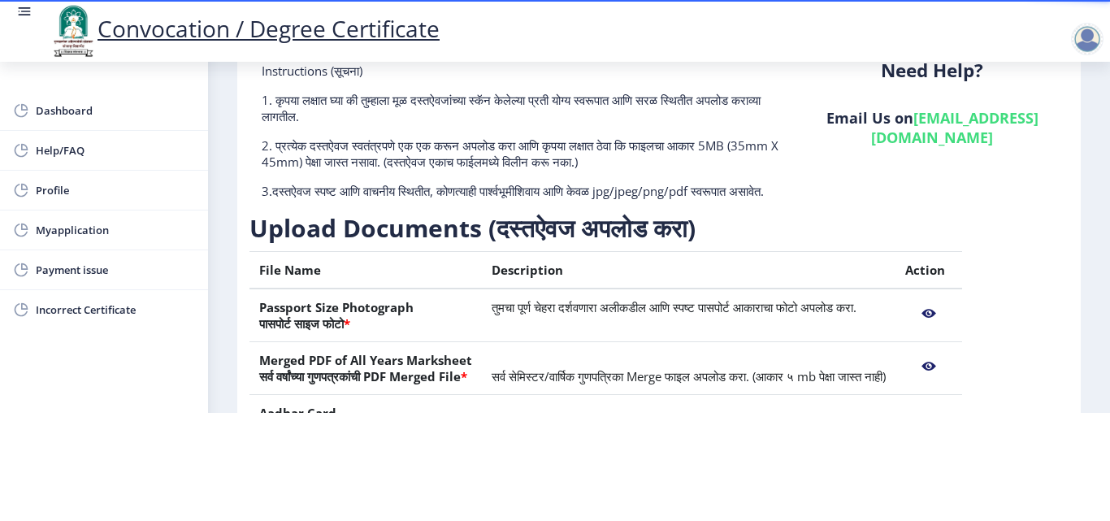
click at [1088, 43] on div at bounding box center [1087, 39] width 32 height 32
click at [27, 11] on rect at bounding box center [26, 12] width 10 height 2
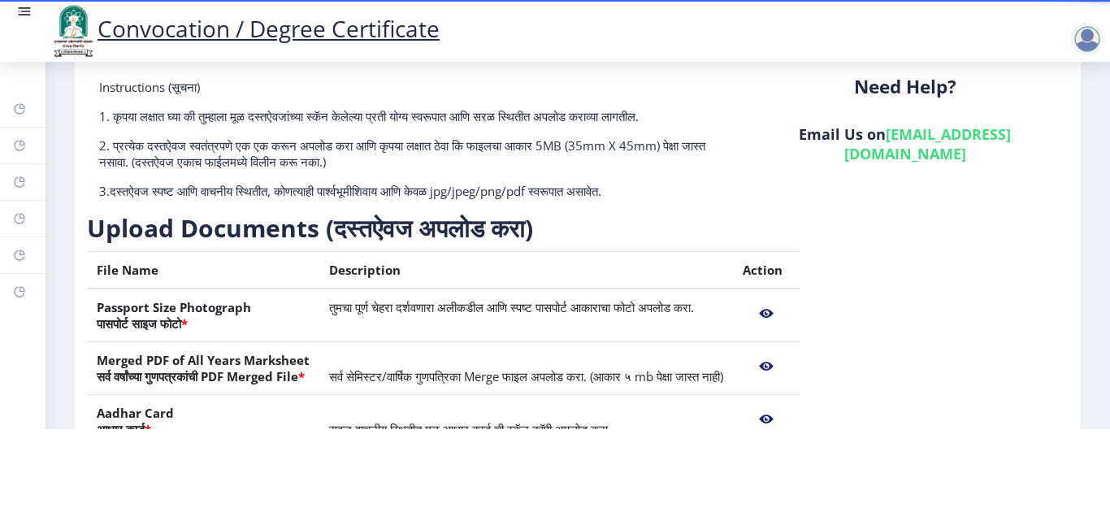
click at [27, 11] on rect at bounding box center [26, 12] width 10 height 2
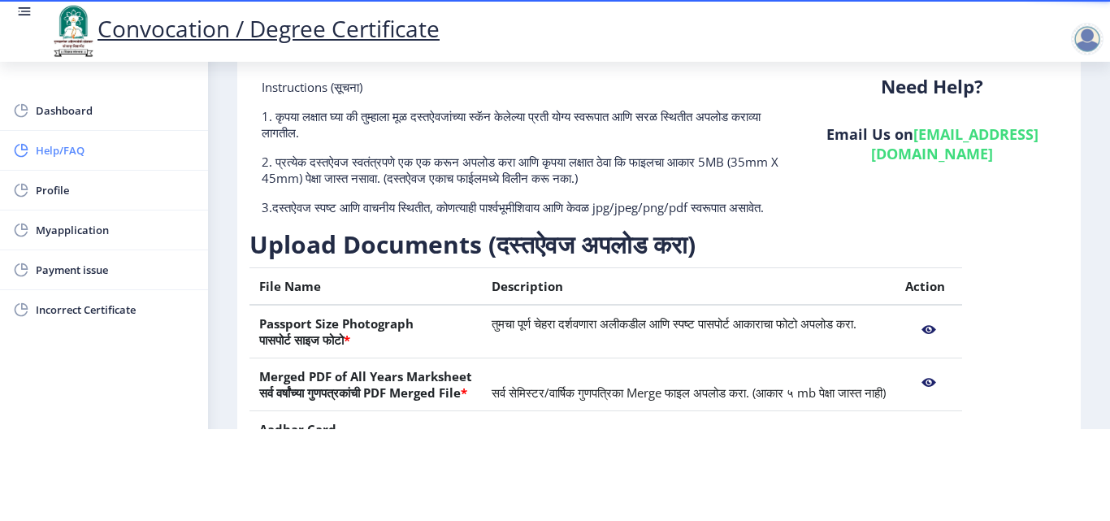
click at [50, 150] on span "Help/FAQ" at bounding box center [115, 150] width 159 height 19
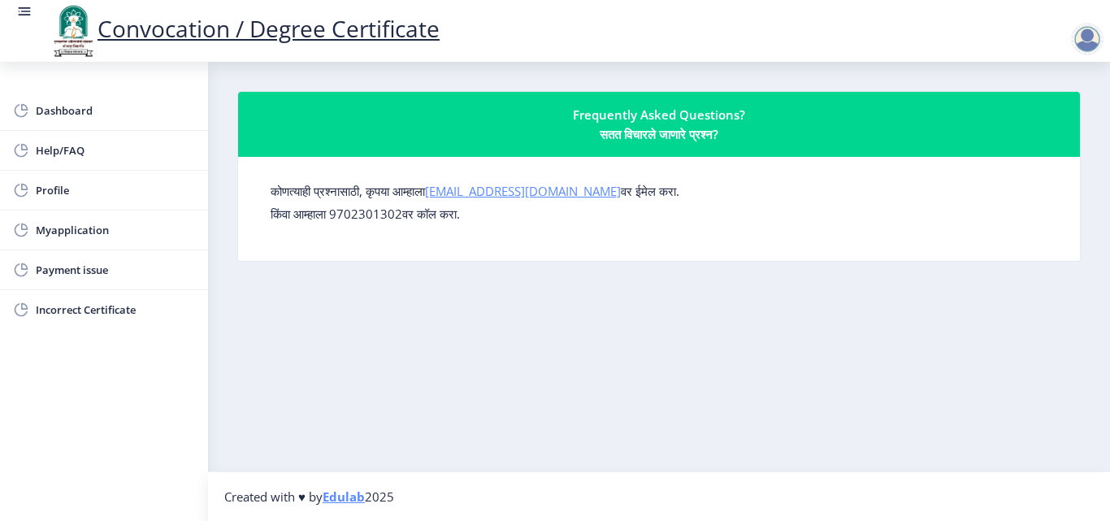
click at [534, 193] on link "[EMAIL_ADDRESS][DOMAIN_NAME]" at bounding box center [523, 191] width 196 height 16
